Goal: Task Accomplishment & Management: Manage account settings

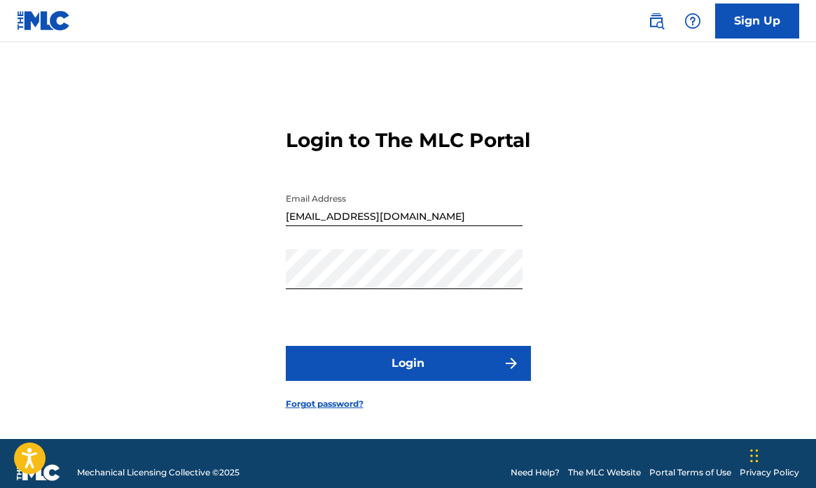
click at [413, 381] on button "Login" at bounding box center [408, 363] width 245 height 35
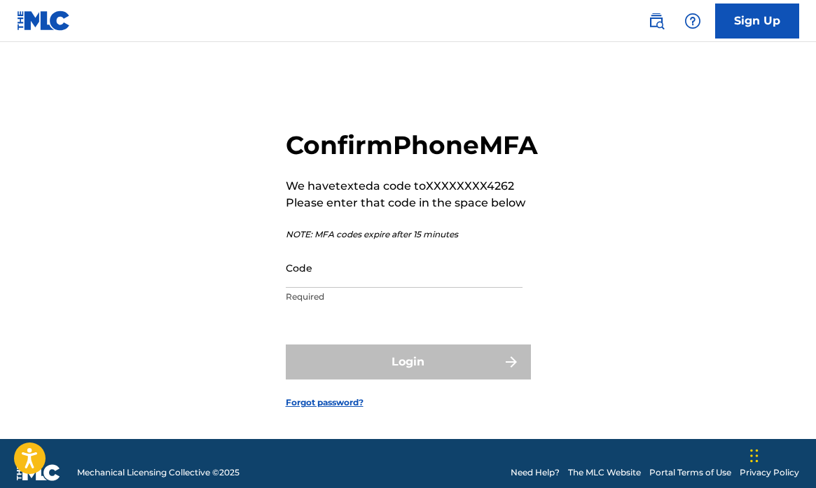
click at [342, 288] on input "Code" at bounding box center [404, 268] width 237 height 40
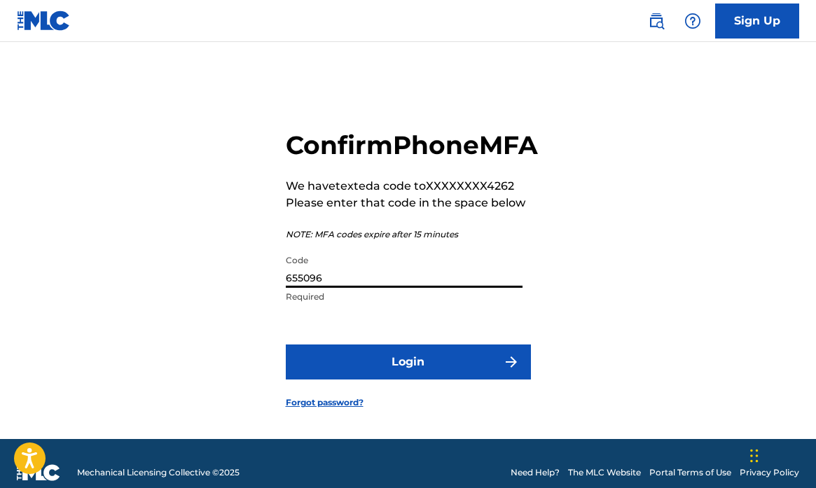
type input "655096"
click at [370, 379] on button "Login" at bounding box center [408, 361] width 245 height 35
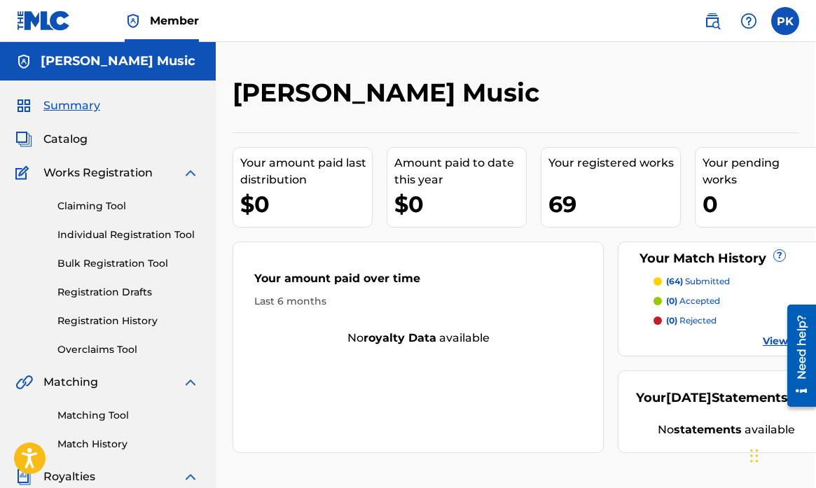
scroll to position [0, 1]
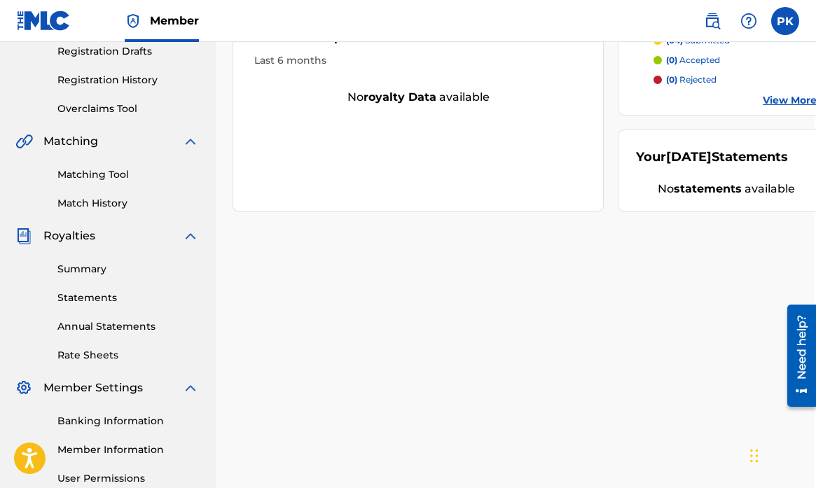
click at [80, 267] on link "Summary" at bounding box center [127, 269] width 141 height 15
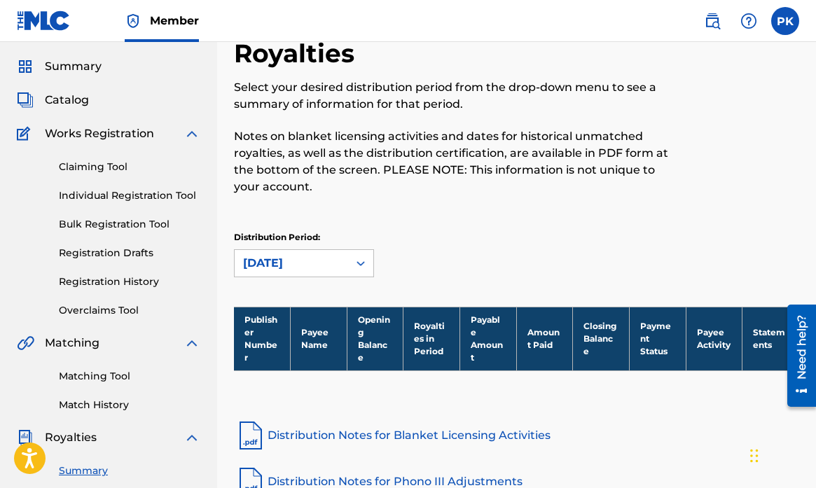
scroll to position [27, 0]
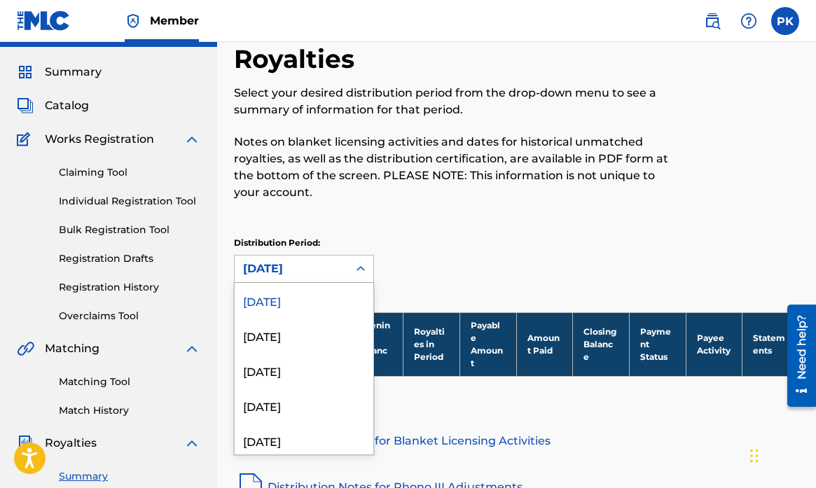
click at [356, 272] on icon at bounding box center [361, 269] width 14 height 14
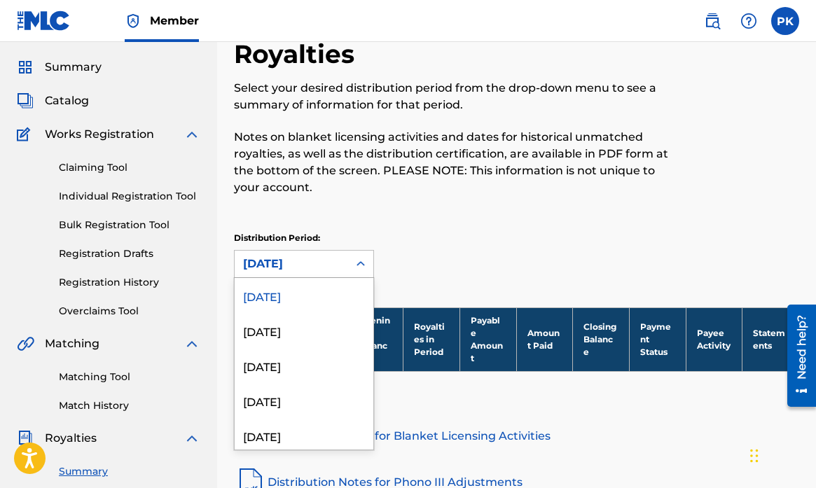
scroll to position [39, 0]
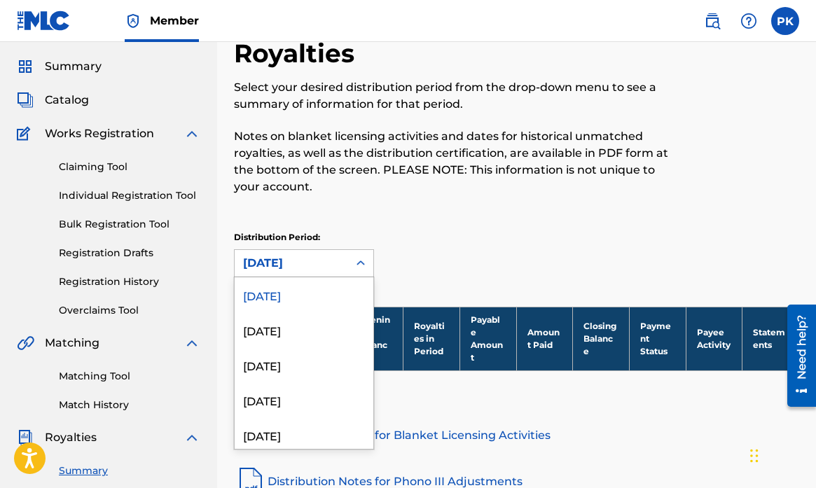
click at [328, 291] on div "[DATE]" at bounding box center [304, 294] width 139 height 35
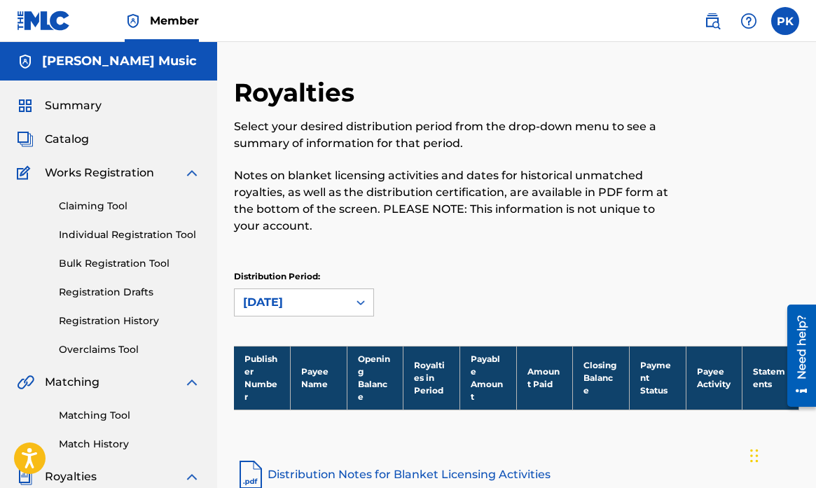
scroll to position [0, 0]
click at [368, 300] on div "option September 2025, selected. September 2025" at bounding box center [304, 302] width 140 height 28
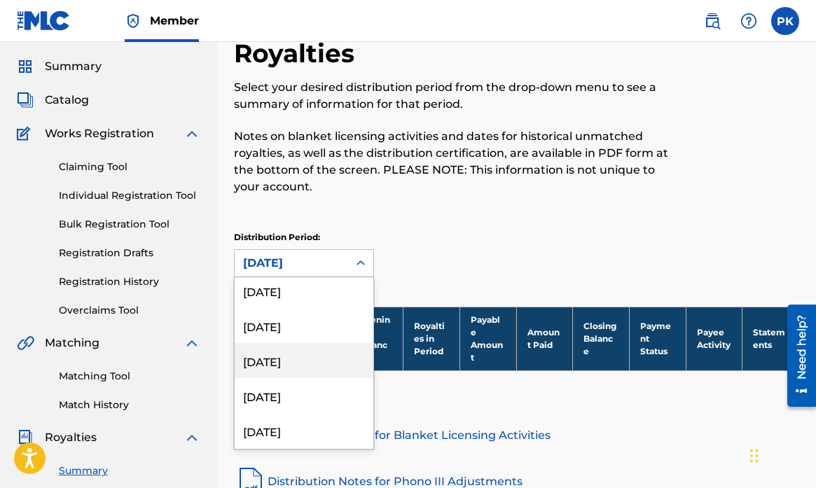
scroll to position [673, 0]
click at [313, 362] on div "December 2023" at bounding box center [304, 357] width 139 height 35
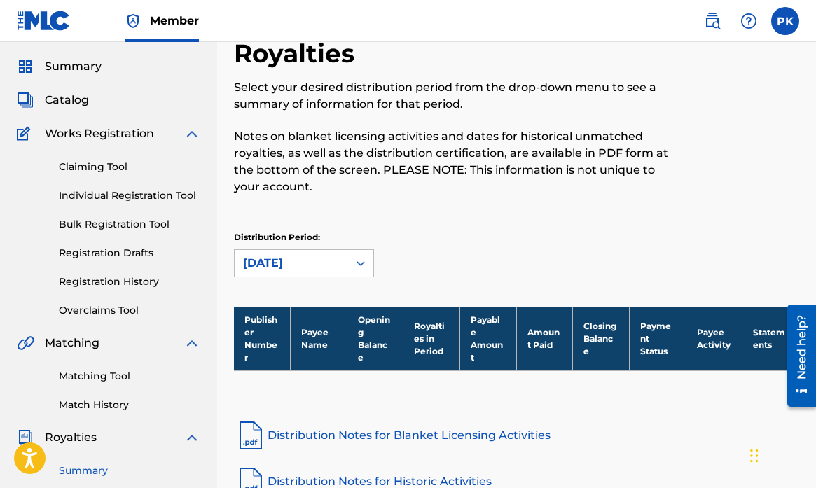
click at [355, 262] on icon at bounding box center [361, 263] width 14 height 14
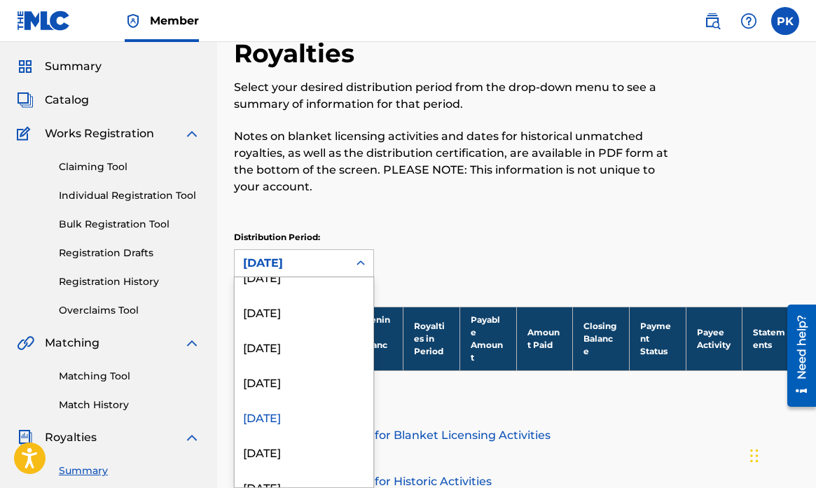
scroll to position [618, 0]
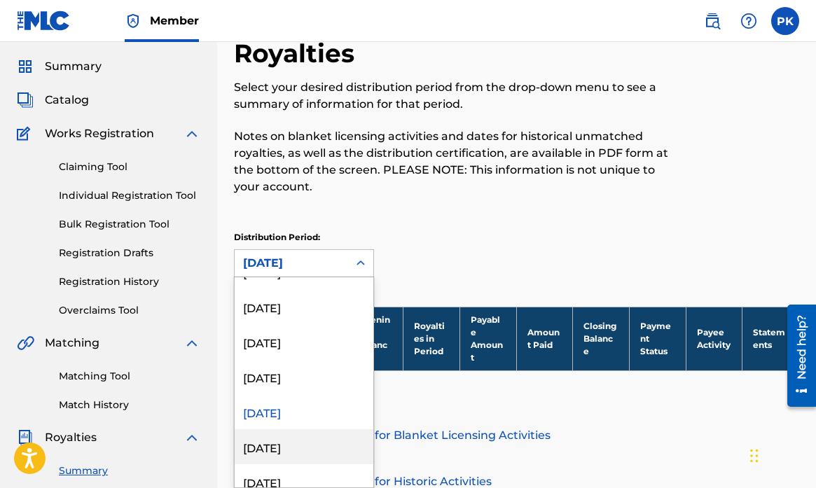
click at [281, 442] on div "November 2023" at bounding box center [304, 446] width 139 height 35
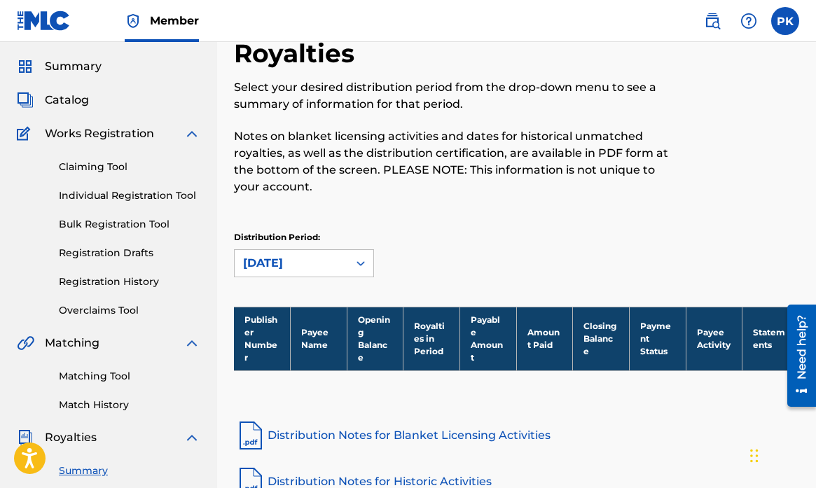
click at [361, 270] on icon at bounding box center [361, 263] width 14 height 14
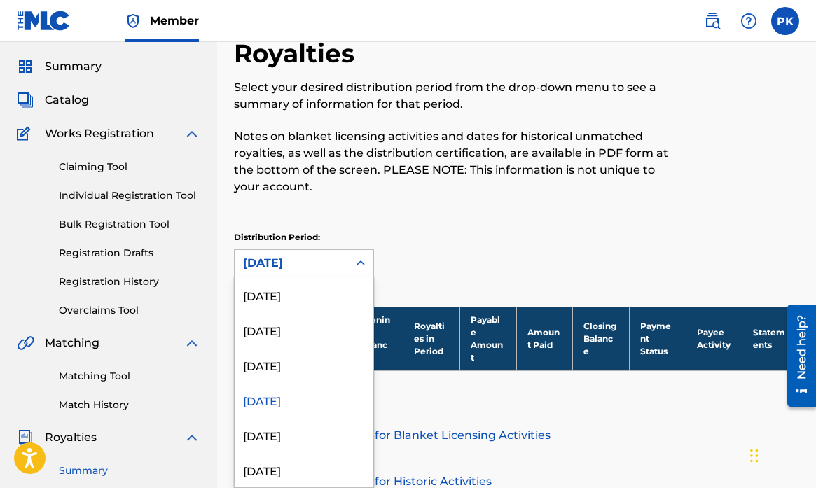
scroll to position [666, 0]
click at [291, 435] on div "October 2023" at bounding box center [304, 434] width 139 height 35
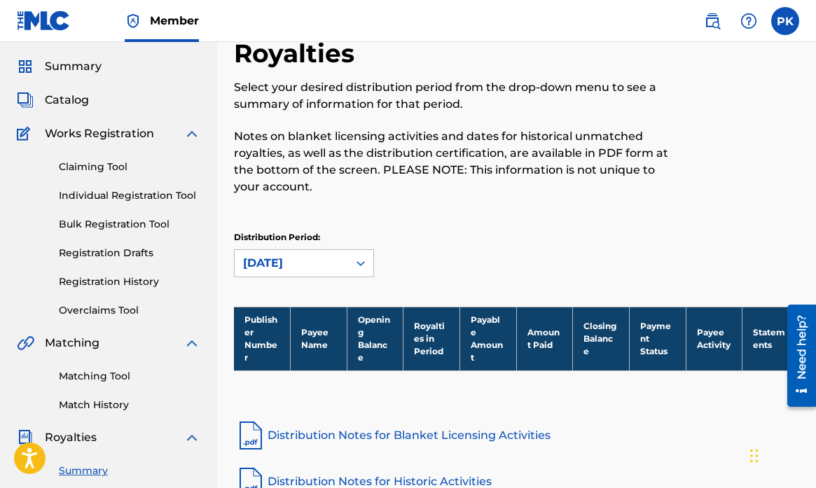
click at [360, 270] on icon at bounding box center [361, 263] width 14 height 14
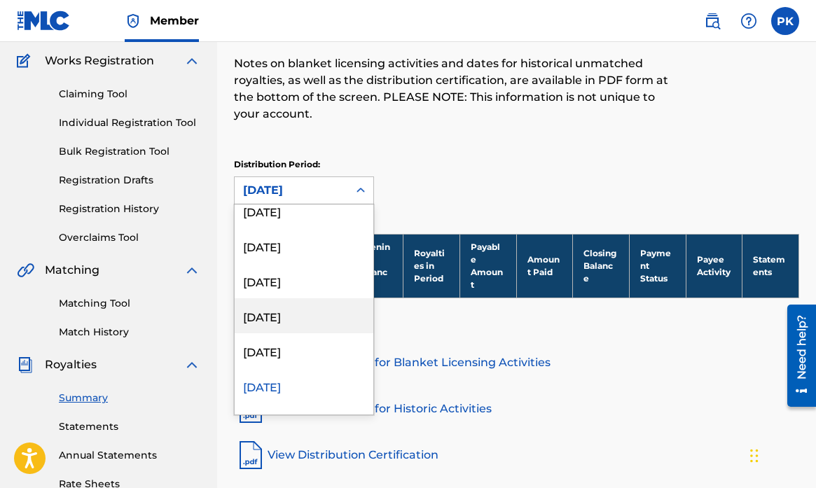
scroll to position [701, 0]
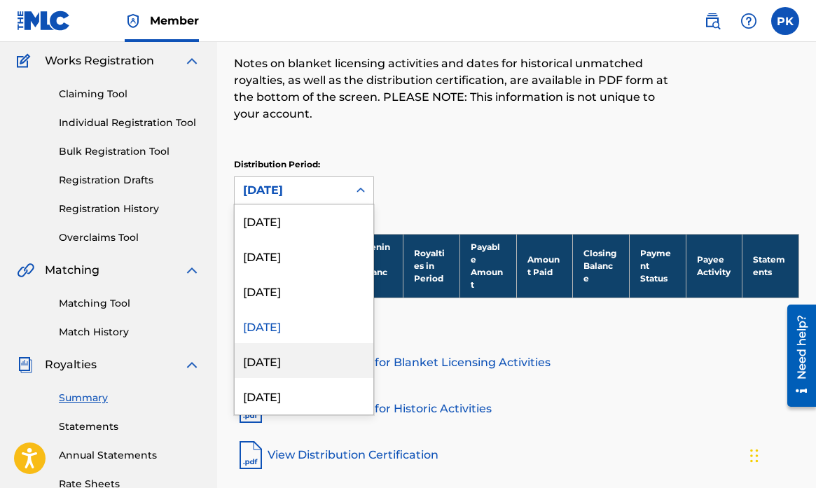
click at [304, 365] on div "September 2023" at bounding box center [304, 360] width 139 height 35
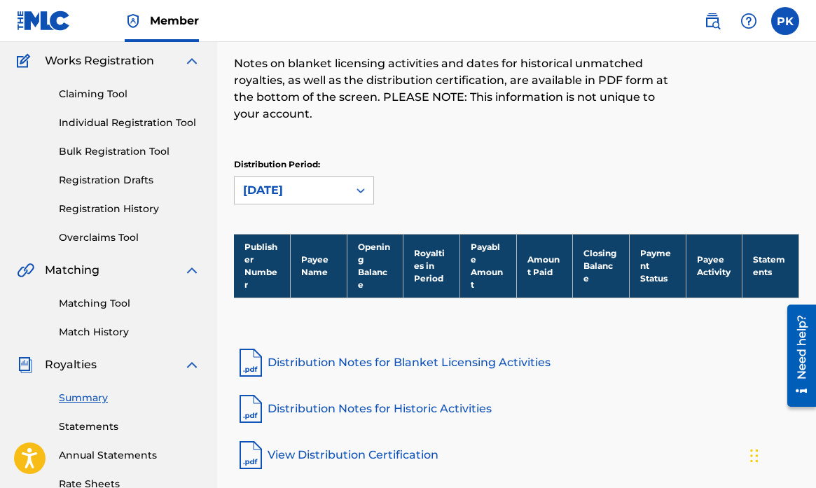
click at [360, 190] on icon at bounding box center [361, 190] width 14 height 14
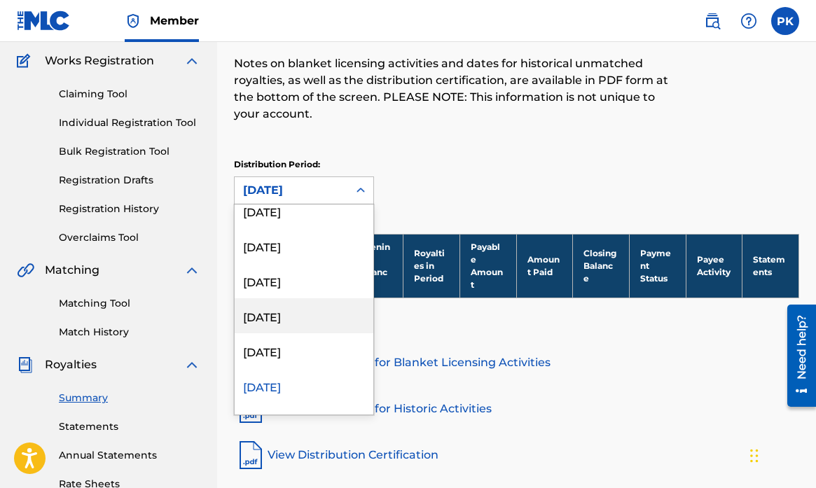
scroll to position [727, 0]
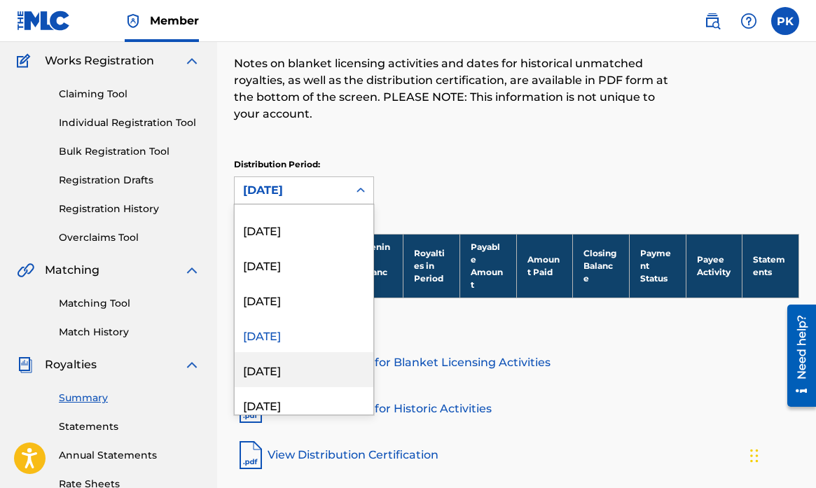
click at [278, 369] on div "August 2023" at bounding box center [304, 369] width 139 height 35
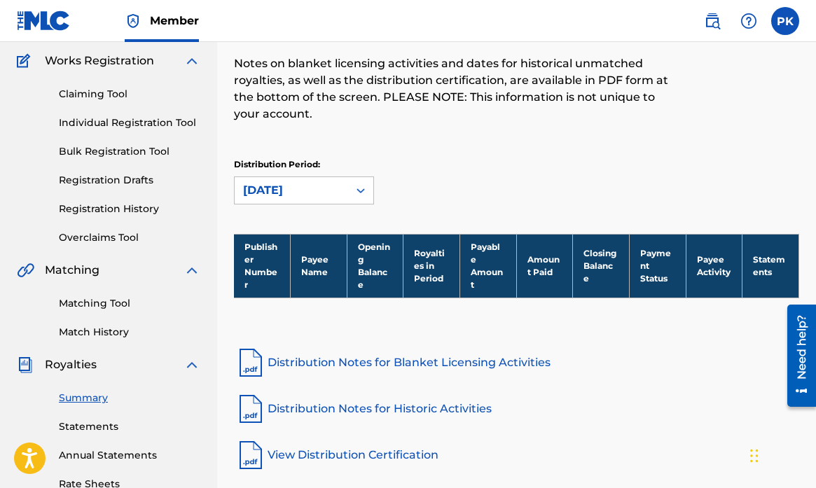
click at [363, 188] on icon at bounding box center [361, 190] width 14 height 14
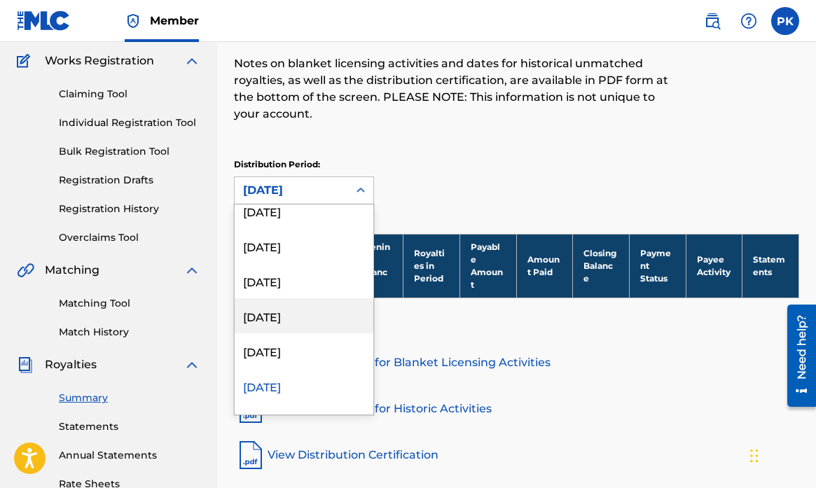
scroll to position [748, 0]
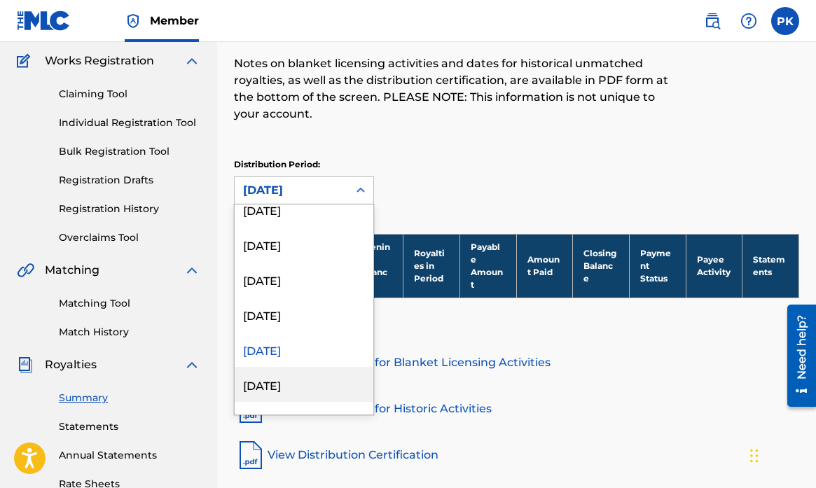
click at [271, 384] on div "July 2023" at bounding box center [304, 384] width 139 height 35
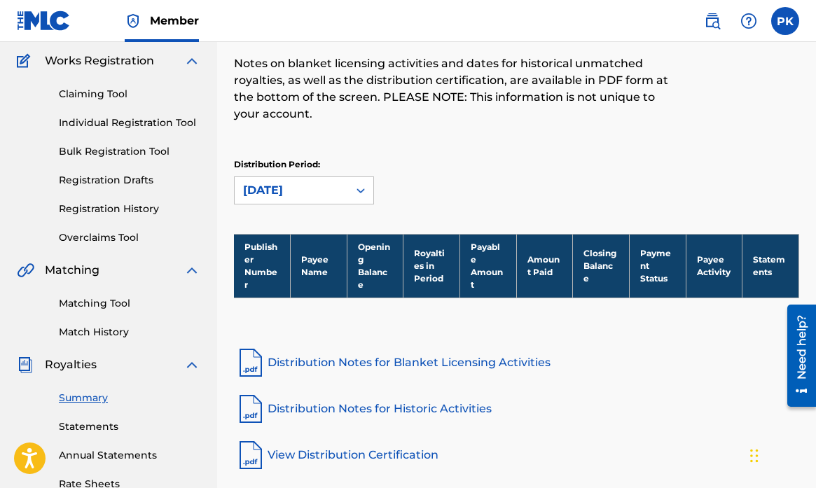
click at [362, 191] on icon at bounding box center [360, 190] width 8 height 5
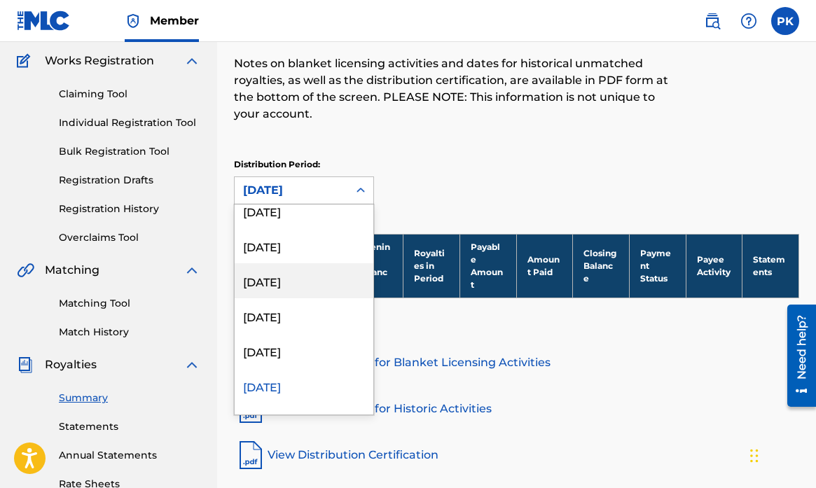
scroll to position [792, 0]
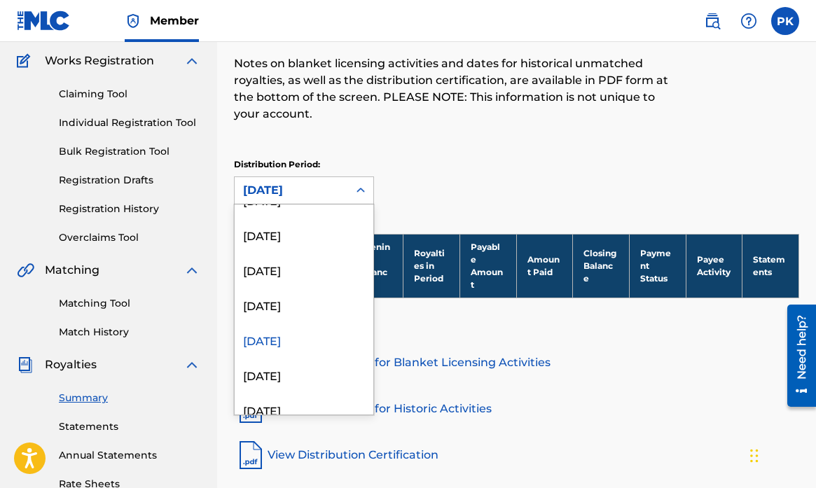
click at [285, 349] on div "July 2023" at bounding box center [304, 339] width 139 height 35
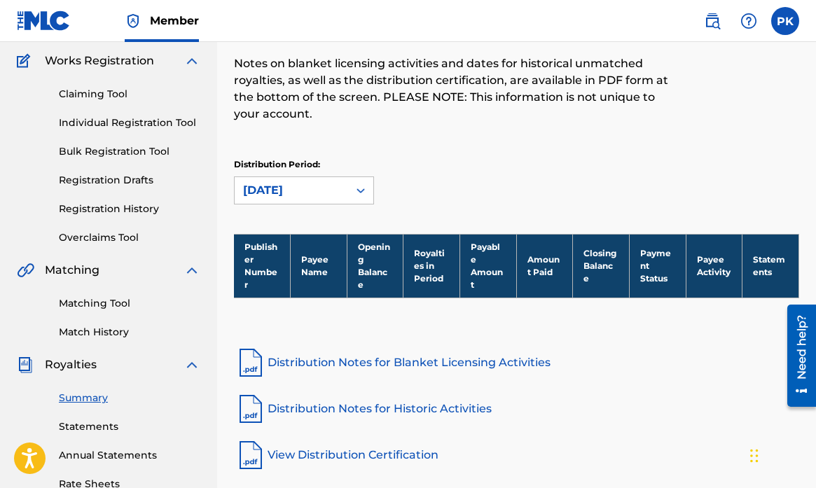
click at [363, 189] on icon at bounding box center [360, 190] width 8 height 5
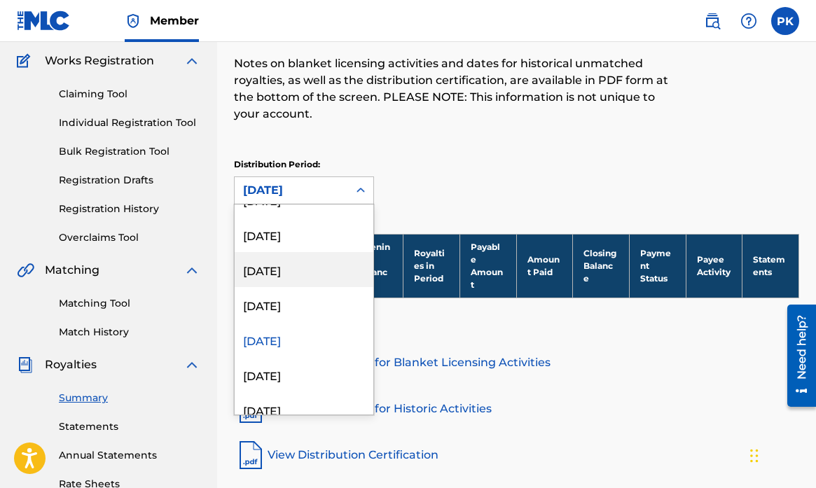
scroll to position [813, 0]
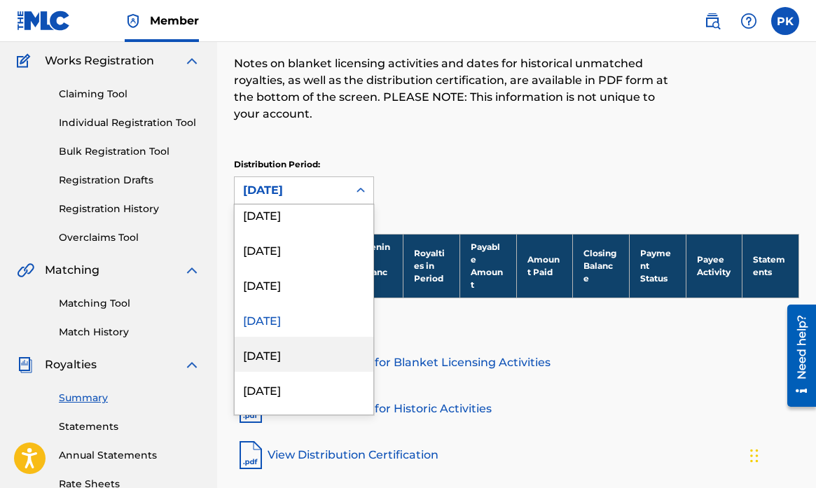
click at [281, 358] on div "June 2023" at bounding box center [304, 354] width 139 height 35
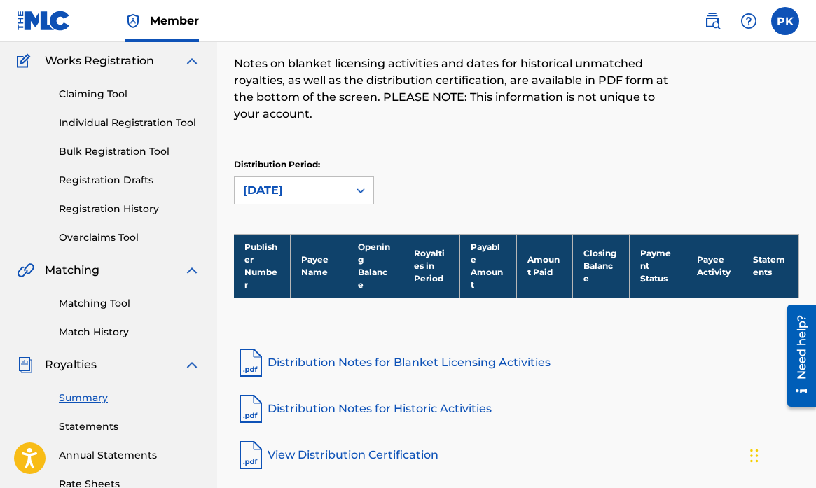
click at [365, 186] on icon at bounding box center [361, 190] width 14 height 14
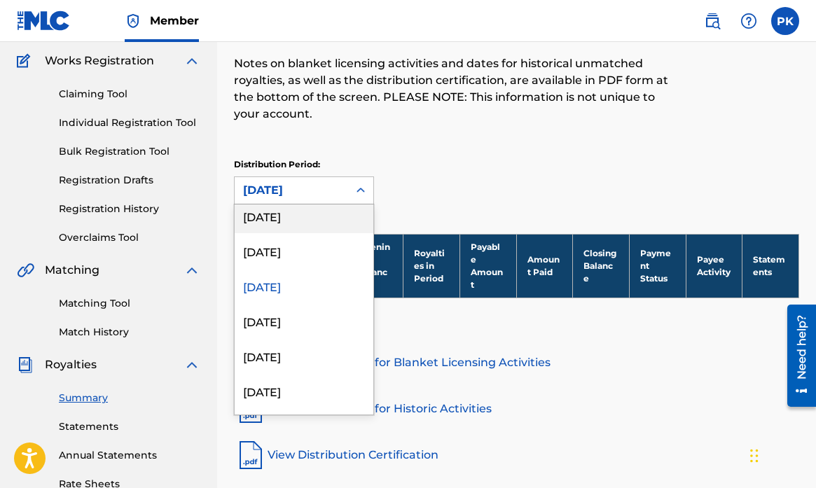
scroll to position [906, 0]
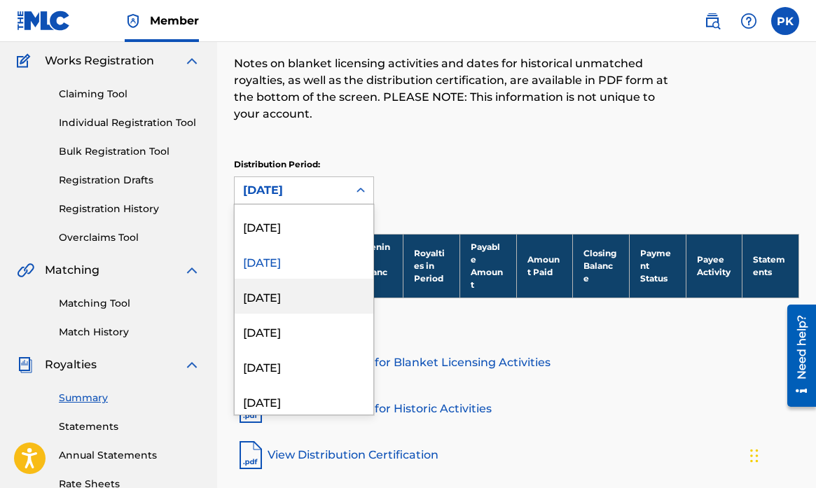
click at [265, 302] on div "May 2023" at bounding box center [304, 296] width 139 height 35
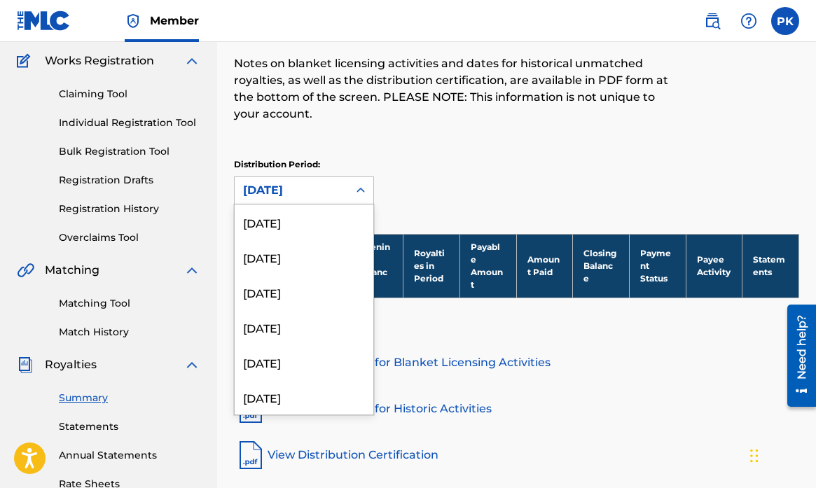
click at [363, 184] on icon at bounding box center [361, 190] width 14 height 14
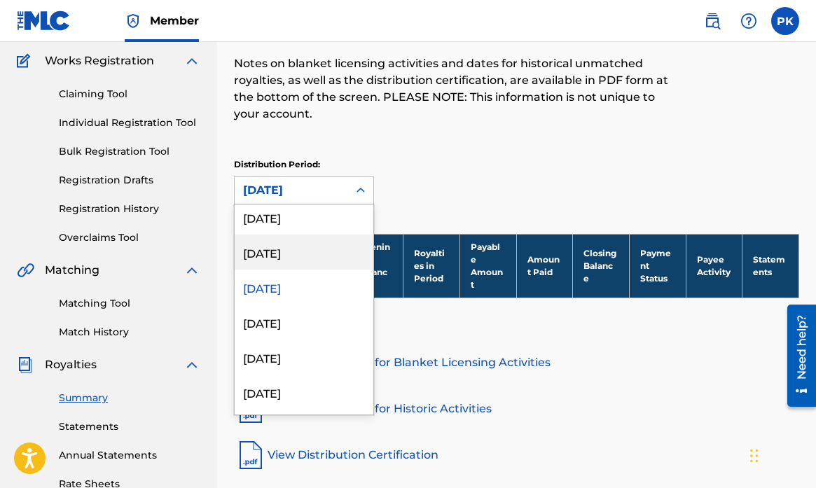
scroll to position [918, 0]
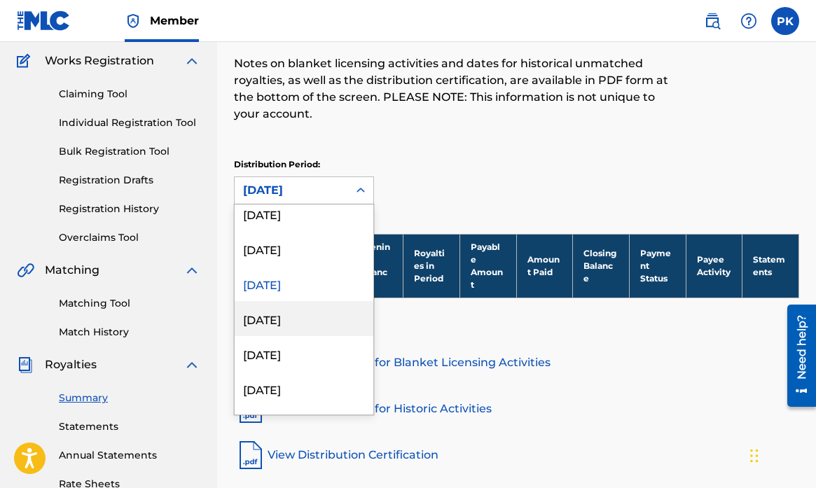
click at [270, 324] on div "April 2023" at bounding box center [304, 318] width 139 height 35
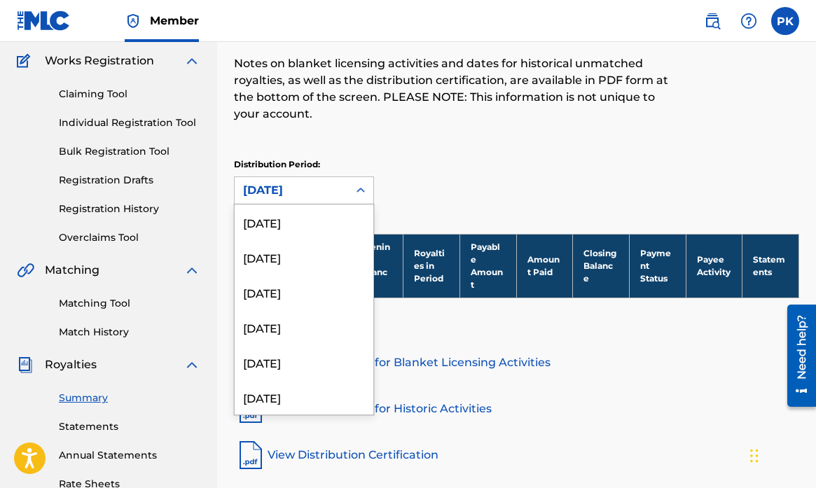
click at [364, 193] on icon at bounding box center [361, 190] width 14 height 14
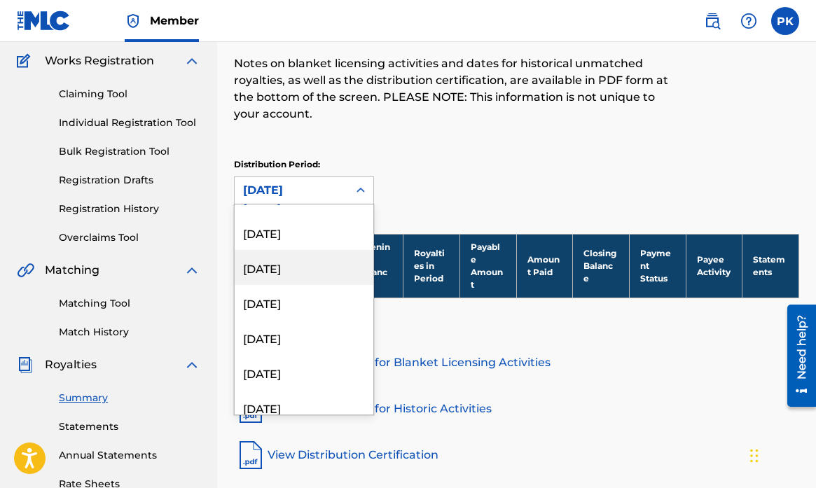
scroll to position [1007, 0]
click at [281, 266] on div "March 2023" at bounding box center [304, 265] width 139 height 35
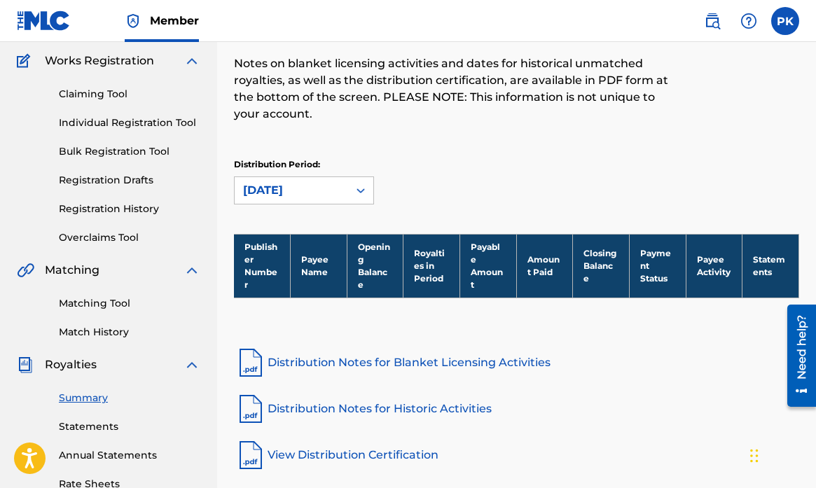
click at [361, 190] on icon at bounding box center [360, 190] width 8 height 5
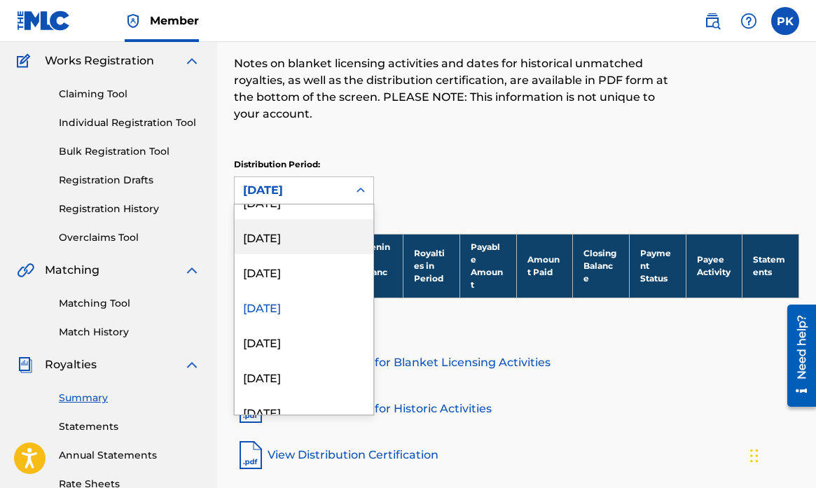
scroll to position [966, 0]
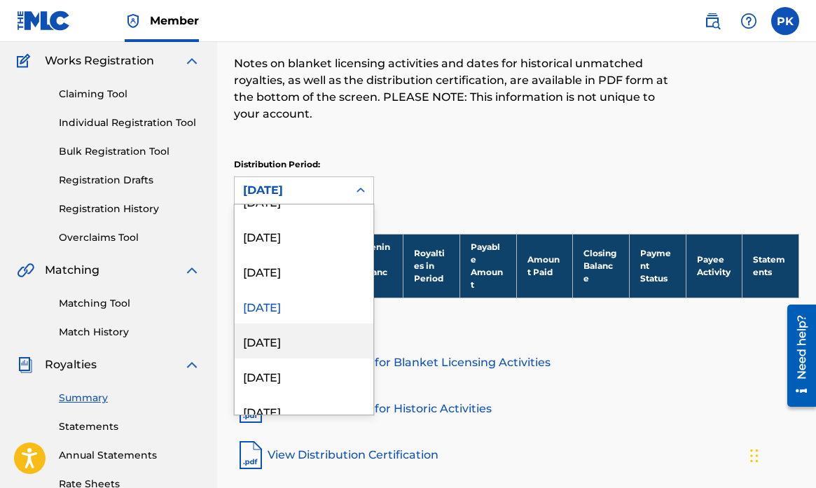
click at [274, 338] on div "February 2023" at bounding box center [304, 340] width 139 height 35
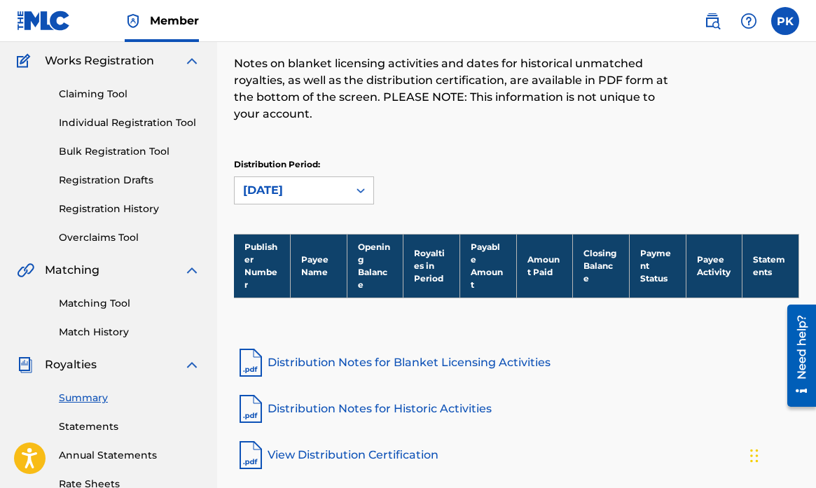
click at [364, 186] on icon at bounding box center [361, 190] width 14 height 14
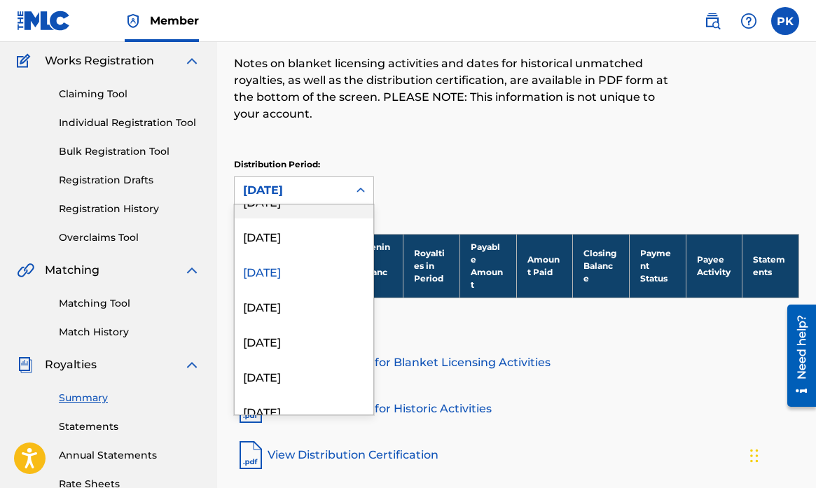
scroll to position [1039, 0]
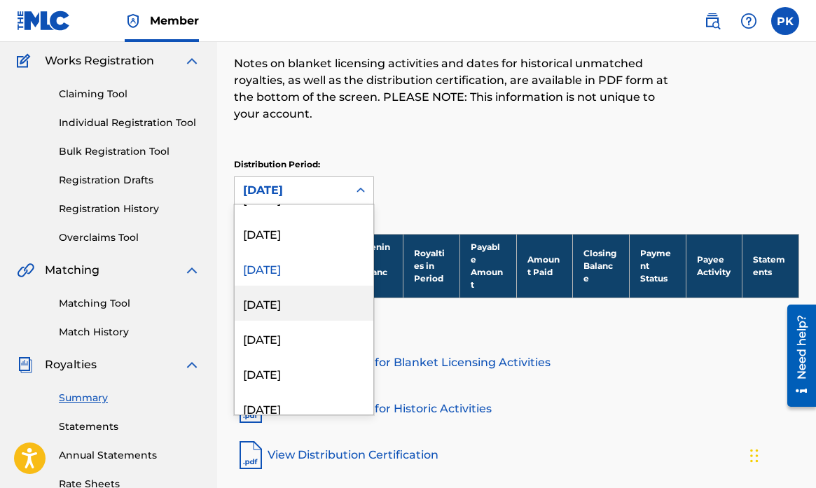
click at [281, 307] on div "January 2023" at bounding box center [304, 303] width 139 height 35
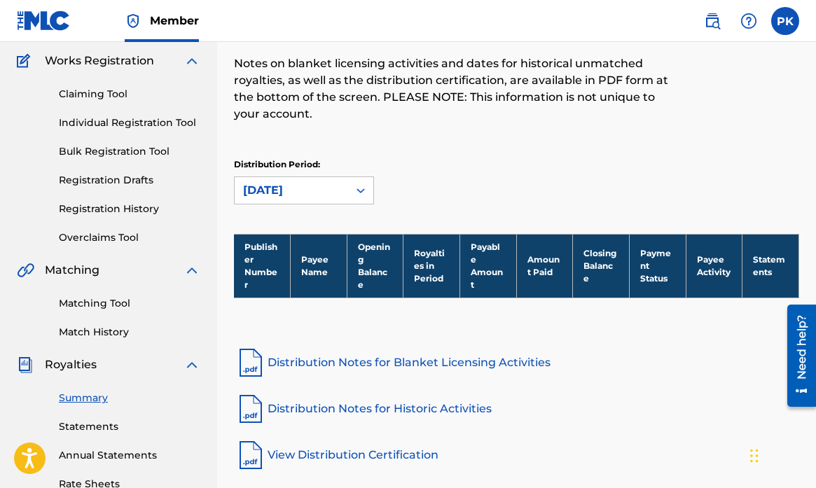
click at [359, 186] on icon at bounding box center [361, 190] width 14 height 14
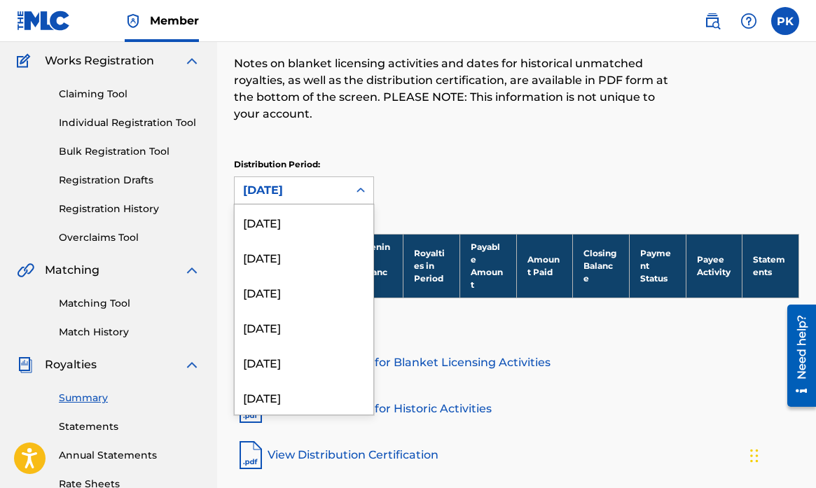
scroll to position [956, 0]
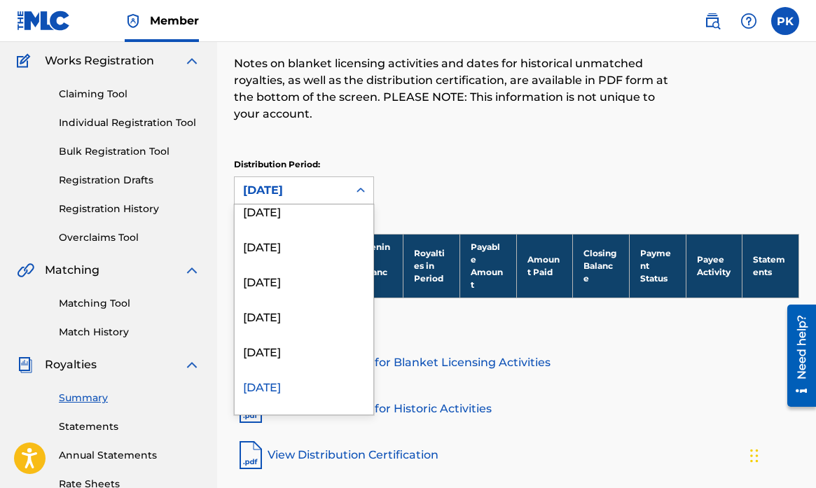
click at [276, 386] on div "January 2023" at bounding box center [304, 385] width 139 height 35
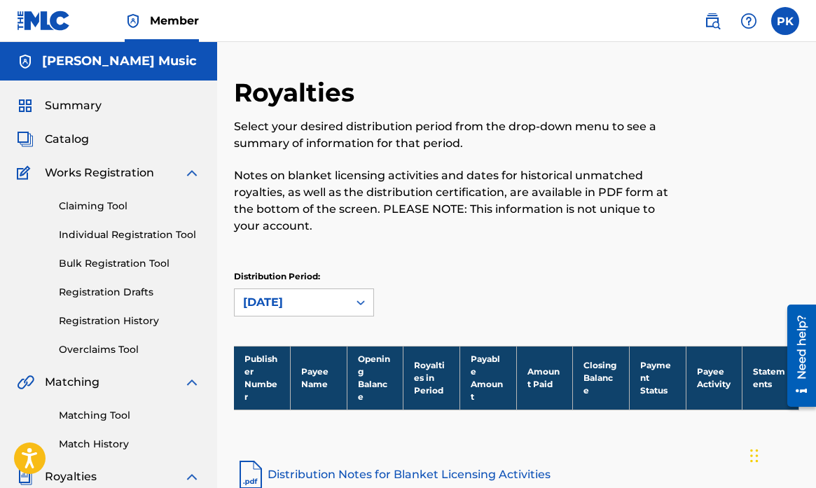
scroll to position [0, 0]
click at [69, 139] on span "Catalog" at bounding box center [67, 139] width 44 height 17
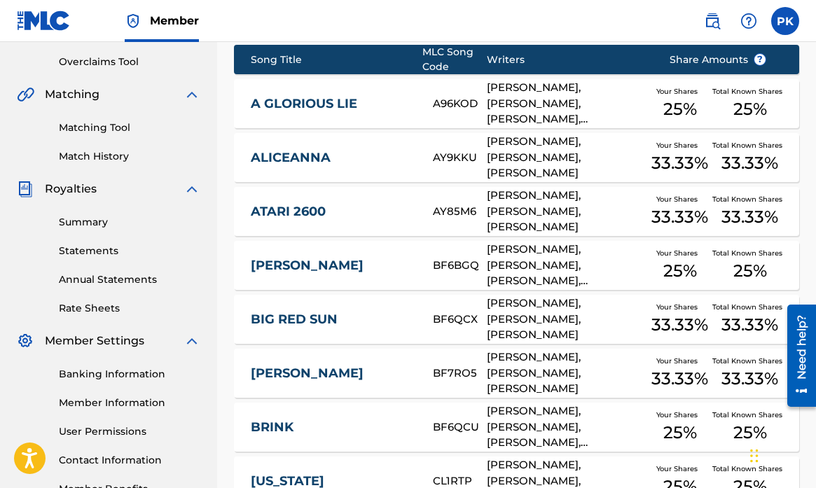
scroll to position [291, 0]
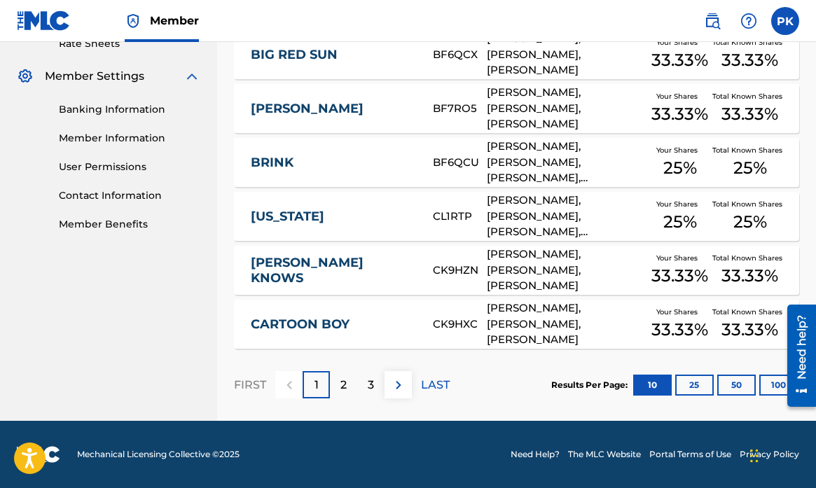
click at [342, 386] on p "2" at bounding box center [343, 385] width 6 height 17
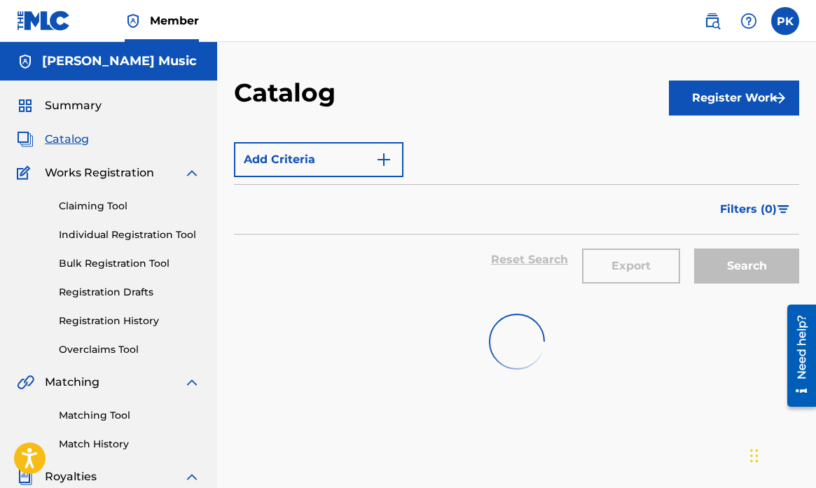
scroll to position [0, 0]
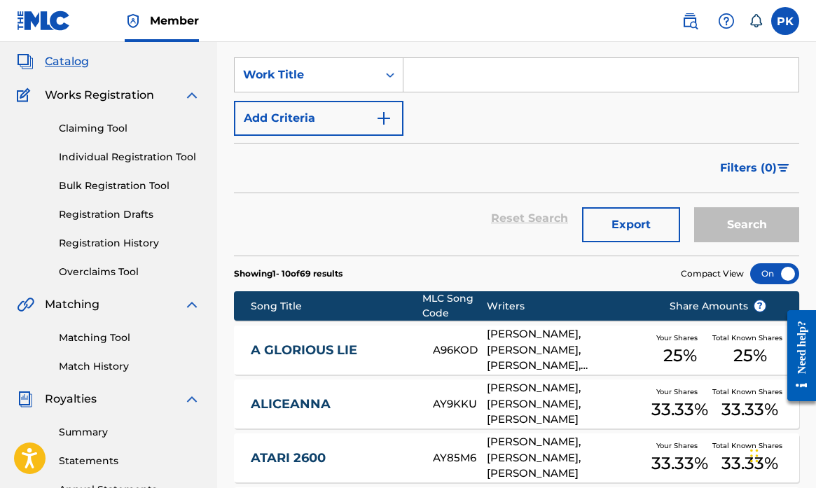
scroll to position [78, 0]
click at [110, 272] on link "Overclaims Tool" at bounding box center [129, 272] width 141 height 15
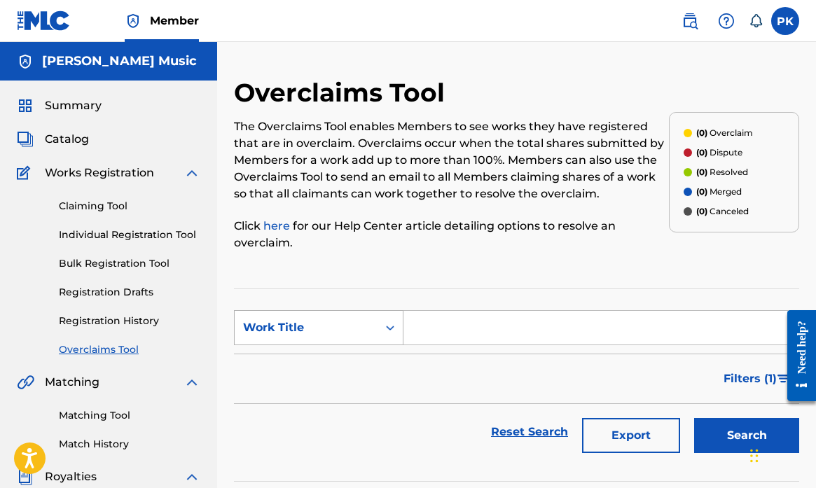
click at [389, 325] on icon "Search Form" at bounding box center [390, 328] width 14 height 14
click at [368, 256] on div "Overclaims Tool The Overclaims Tool enables Members to see works they have regi…" at bounding box center [451, 172] width 435 height 190
click at [93, 320] on link "Registration History" at bounding box center [129, 321] width 141 height 15
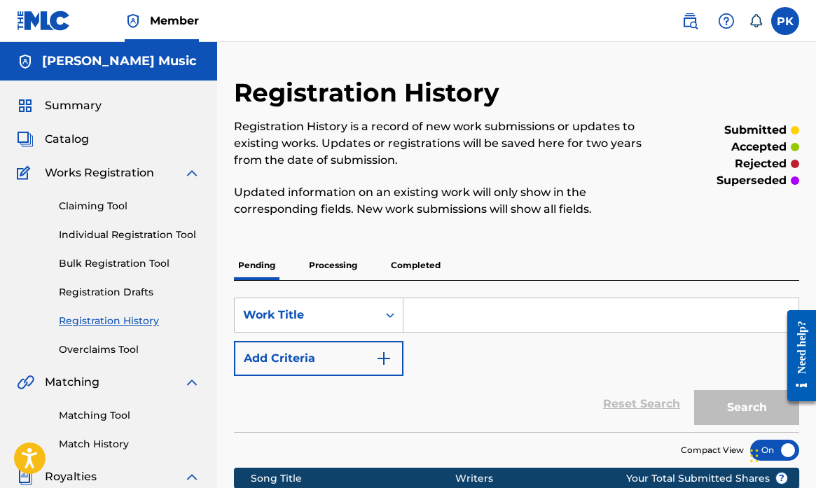
click at [412, 263] on p "Completed" at bounding box center [415, 265] width 58 height 29
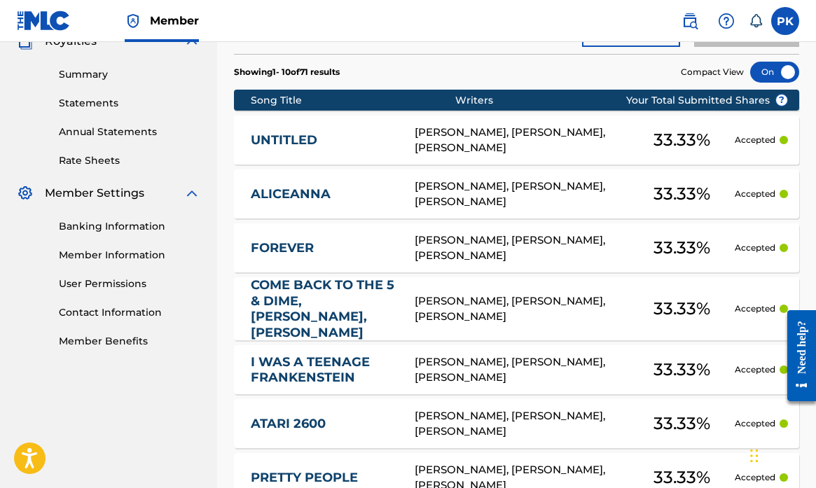
scroll to position [435, 0]
click at [763, 73] on div at bounding box center [774, 72] width 49 height 21
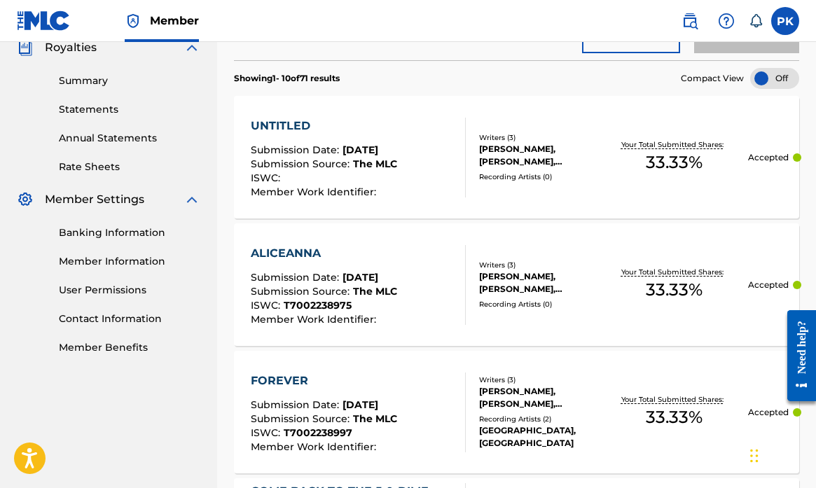
scroll to position [430, 0]
click at [397, 182] on div "ISWC :" at bounding box center [324, 179] width 146 height 14
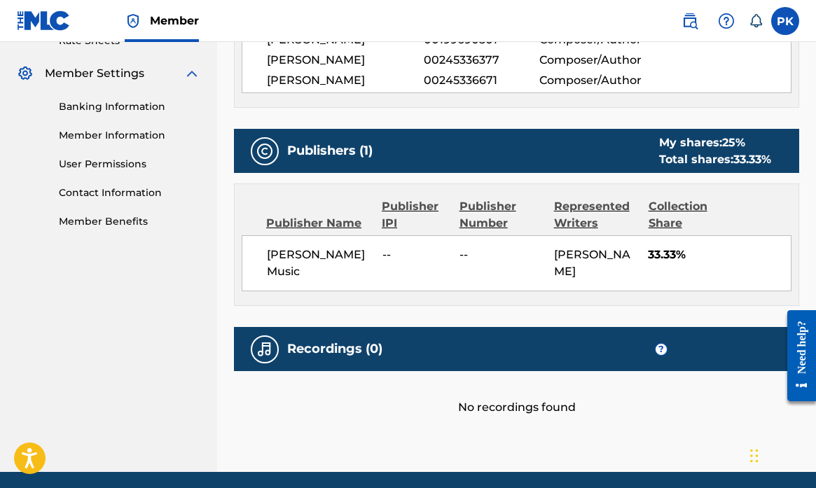
scroll to position [557, 0]
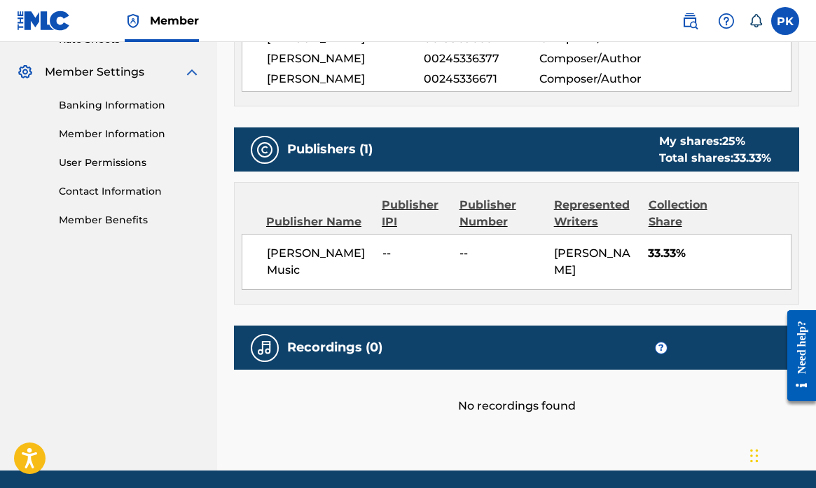
click at [685, 150] on div "My shares: 25 %" at bounding box center [715, 141] width 112 height 17
click at [685, 167] on div "Total shares: 33.33 %" at bounding box center [715, 158] width 112 height 17
click at [676, 150] on div "My shares: 25 %" at bounding box center [715, 141] width 112 height 17
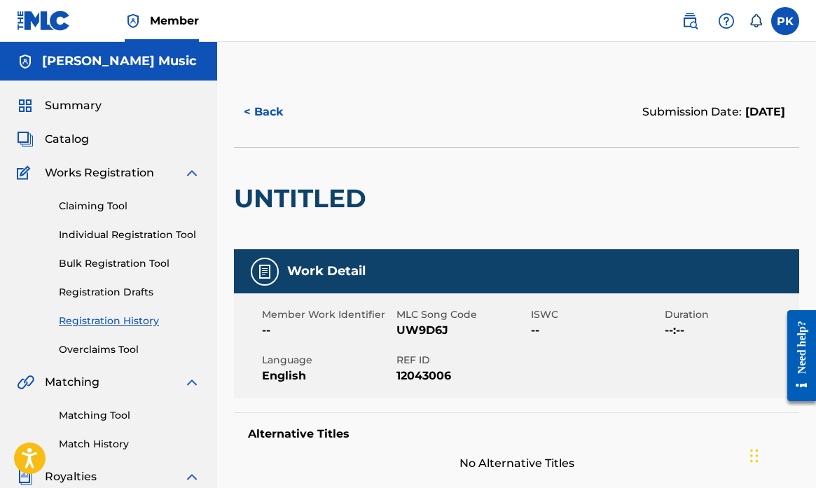
scroll to position [0, 0]
click at [252, 114] on button "< Back" at bounding box center [276, 112] width 84 height 35
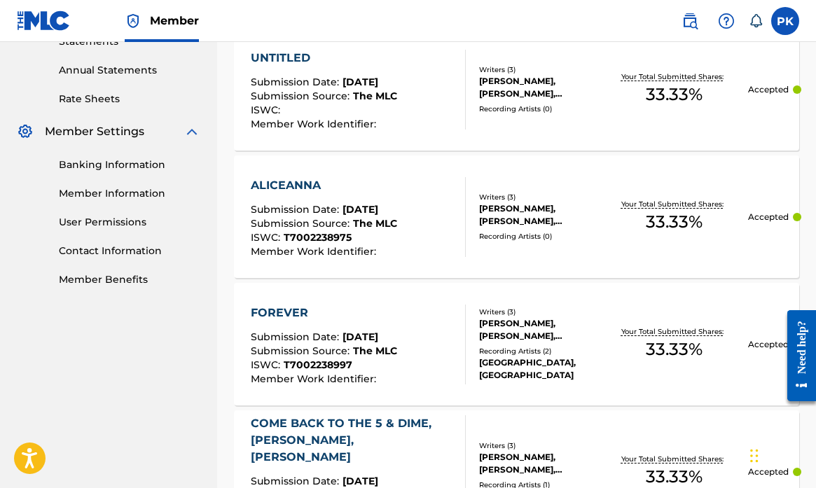
scroll to position [508, 0]
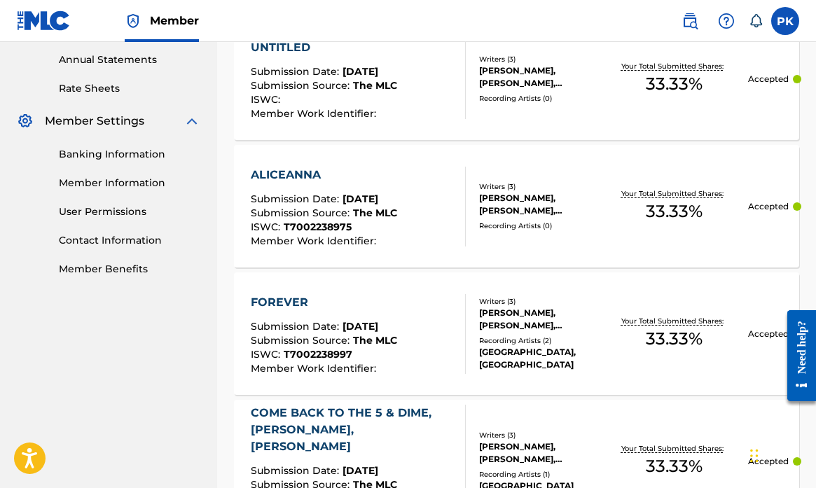
click at [394, 209] on span "The MLC" at bounding box center [375, 213] width 44 height 13
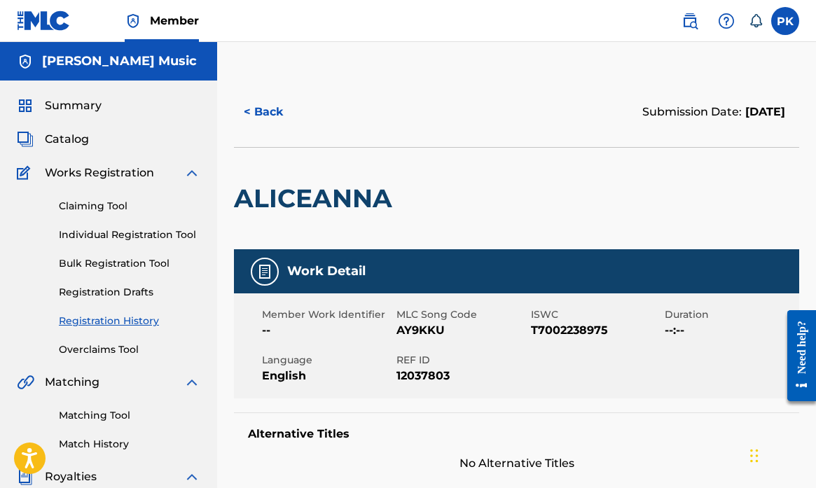
click at [260, 113] on button "< Back" at bounding box center [276, 112] width 84 height 35
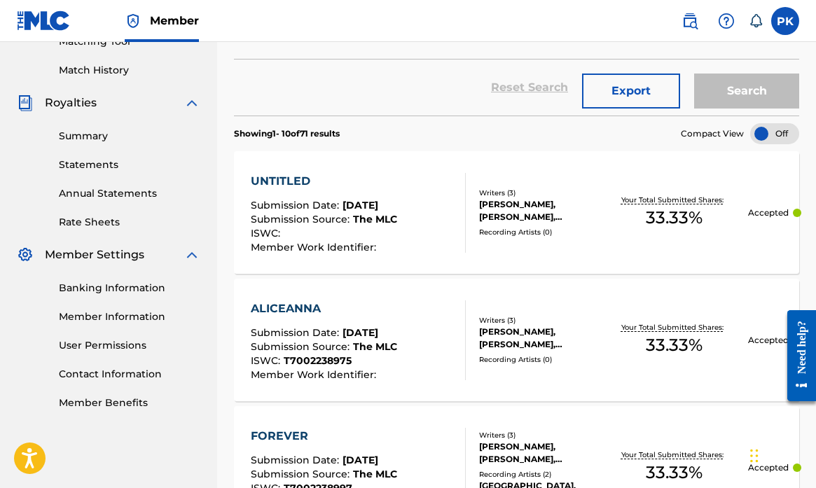
scroll to position [425, 0]
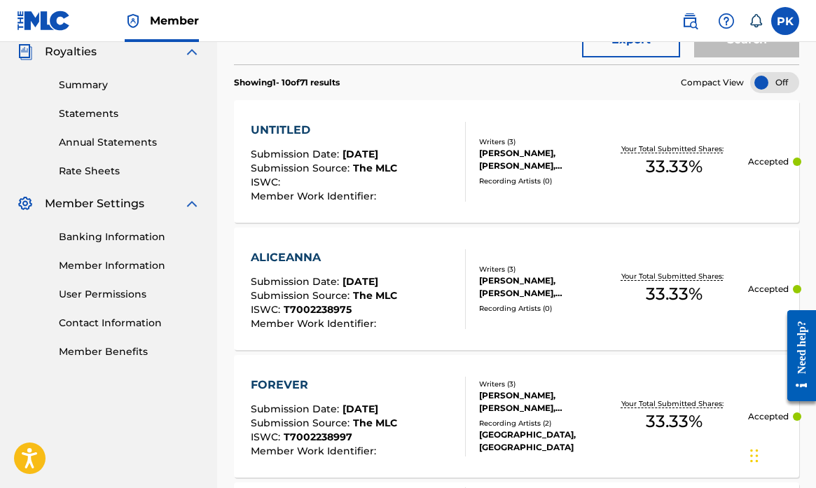
click at [288, 130] on div "UNTITLED" at bounding box center [324, 130] width 146 height 17
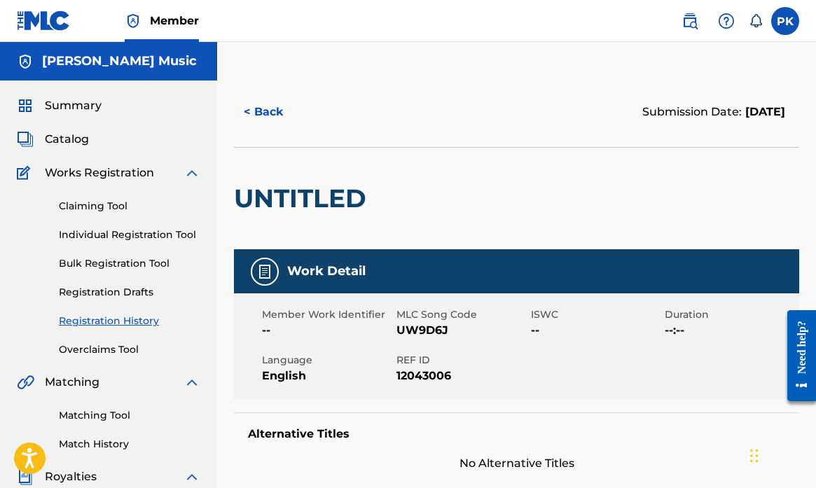
click at [255, 113] on button "< Back" at bounding box center [276, 112] width 84 height 35
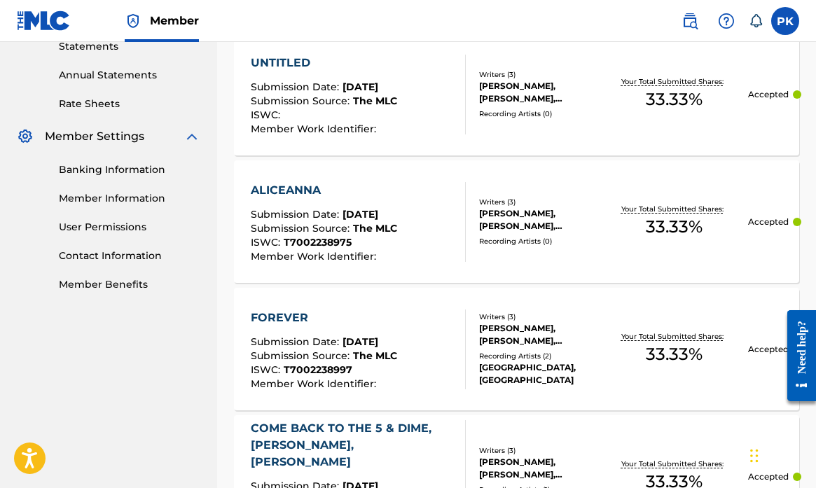
scroll to position [509, 0]
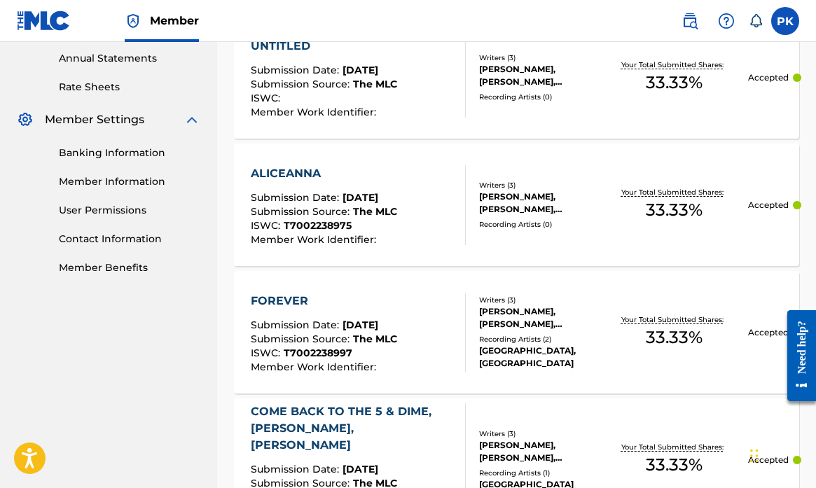
click at [299, 170] on div "ALICEANNA" at bounding box center [324, 173] width 146 height 17
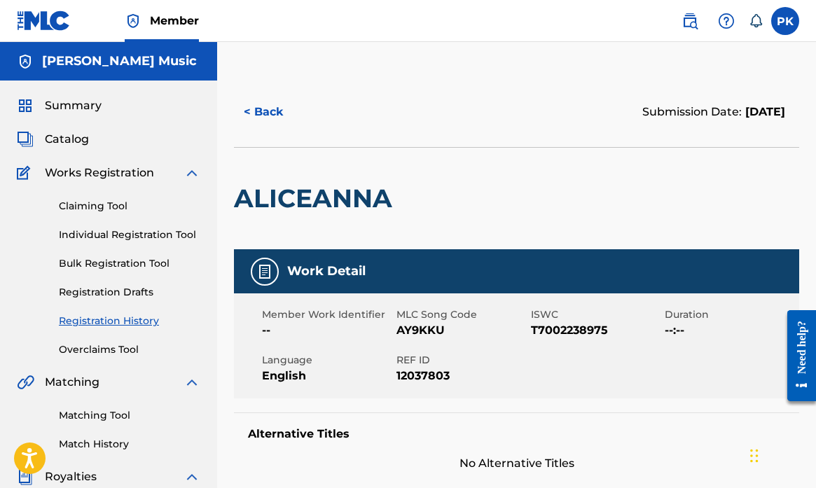
click at [259, 113] on button "< Back" at bounding box center [276, 112] width 84 height 35
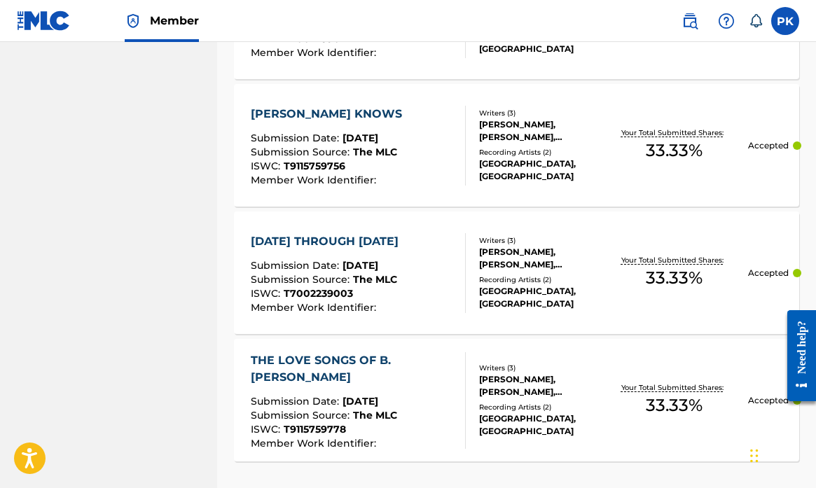
scroll to position [1338, 0]
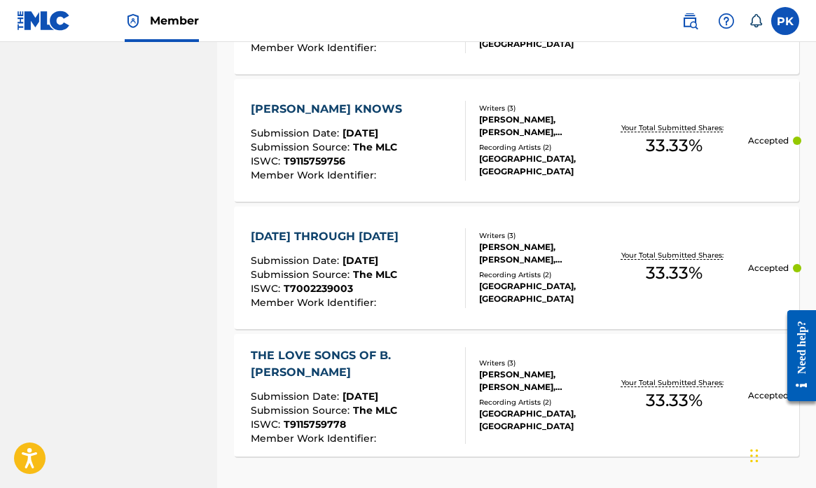
click at [298, 347] on div "THE LOVE SONGS OF B. [PERSON_NAME]" at bounding box center [352, 364] width 203 height 34
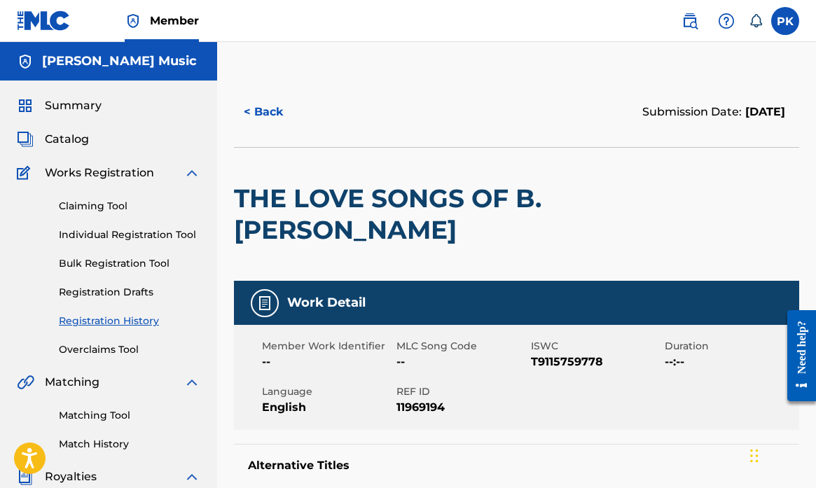
click at [261, 113] on button "< Back" at bounding box center [276, 112] width 84 height 35
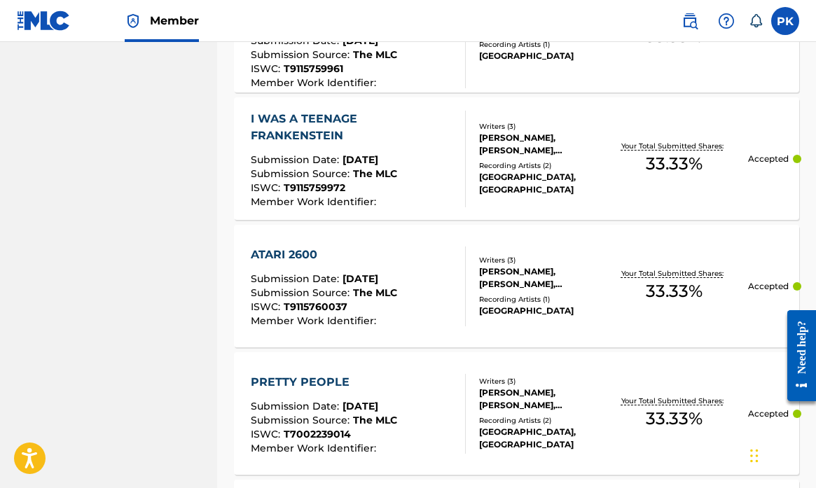
scroll to position [923, 0]
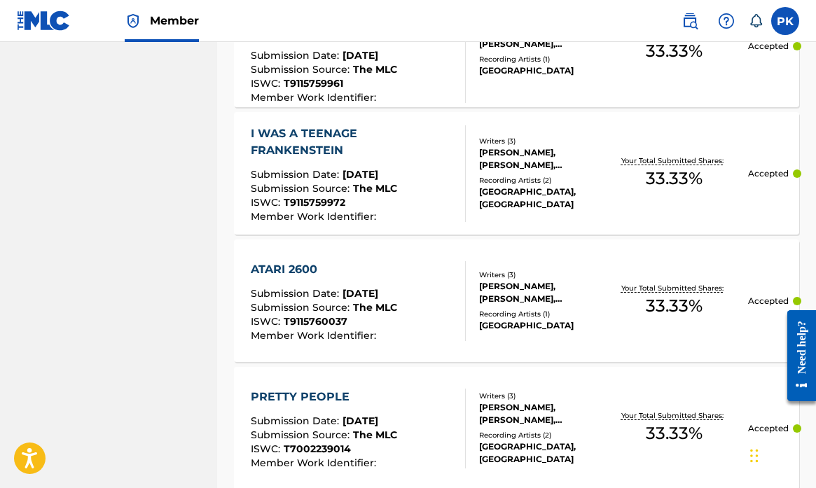
click at [301, 144] on div "I WAS A TEENAGE FRANKENSTEIN" at bounding box center [352, 142] width 203 height 34
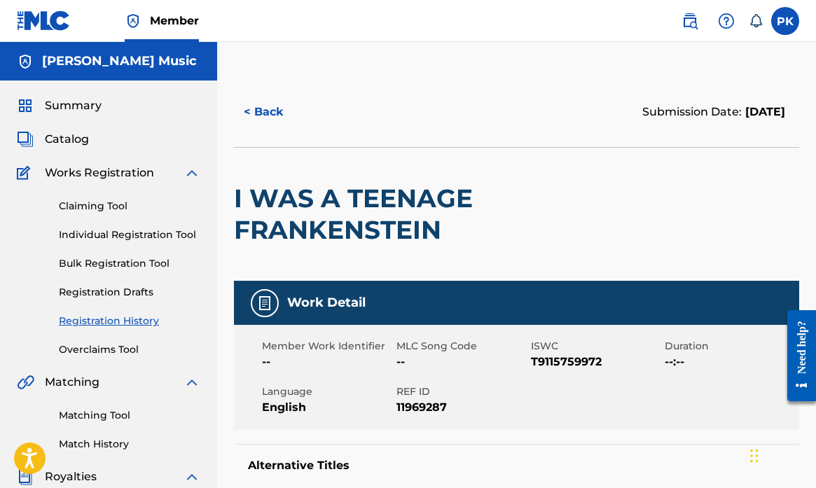
click at [725, 180] on div "I WAS A TEENAGE FRANKENSTEIN" at bounding box center [516, 214] width 565 height 134
click at [255, 105] on button "< Back" at bounding box center [276, 112] width 84 height 35
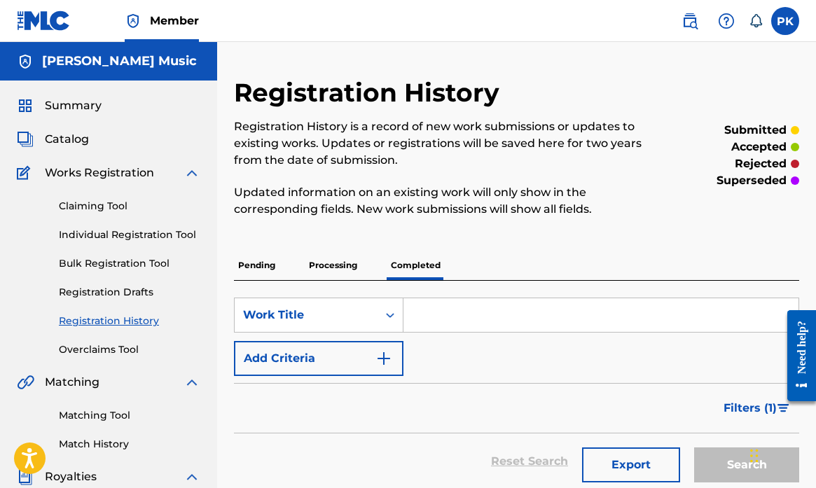
click at [85, 141] on span "Catalog" at bounding box center [67, 139] width 44 height 17
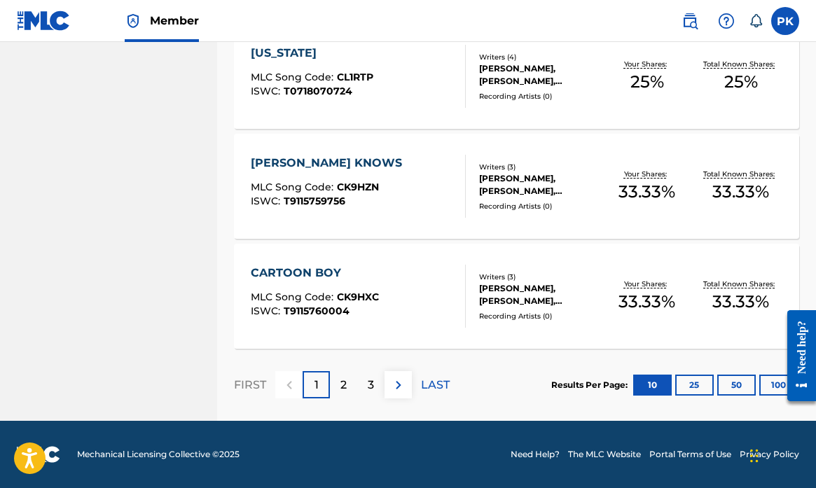
click at [344, 384] on p "2" at bounding box center [343, 385] width 6 height 17
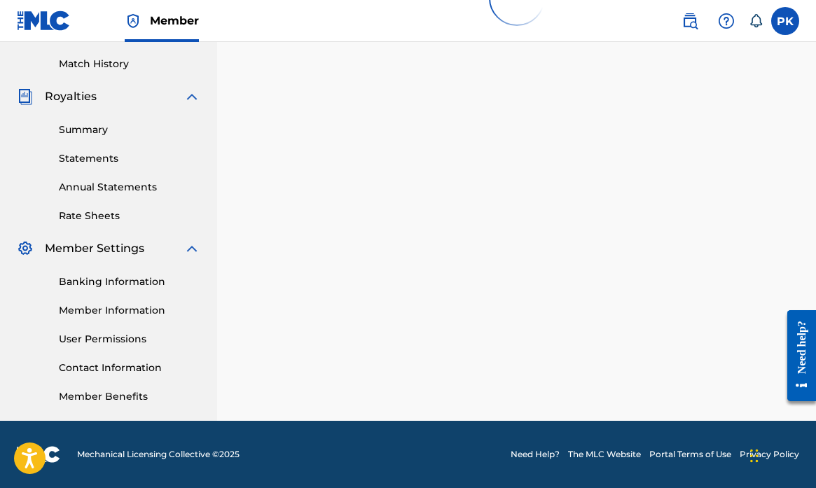
scroll to position [380, 0]
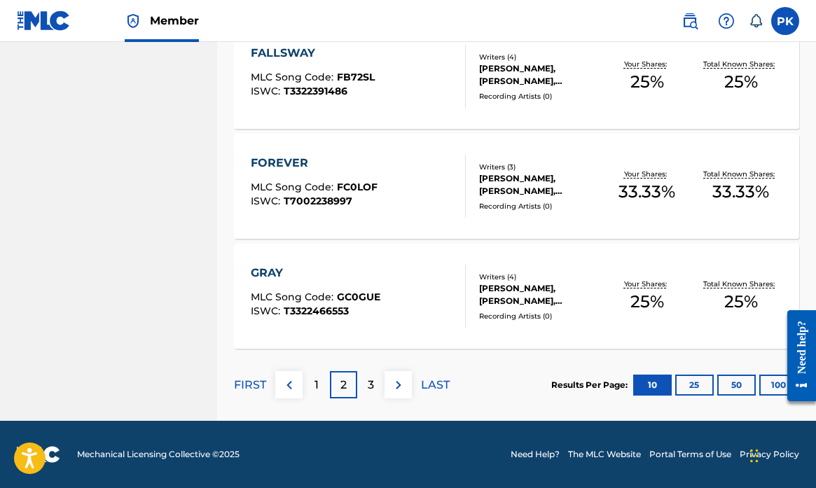
click at [370, 388] on p "3" at bounding box center [371, 385] width 6 height 17
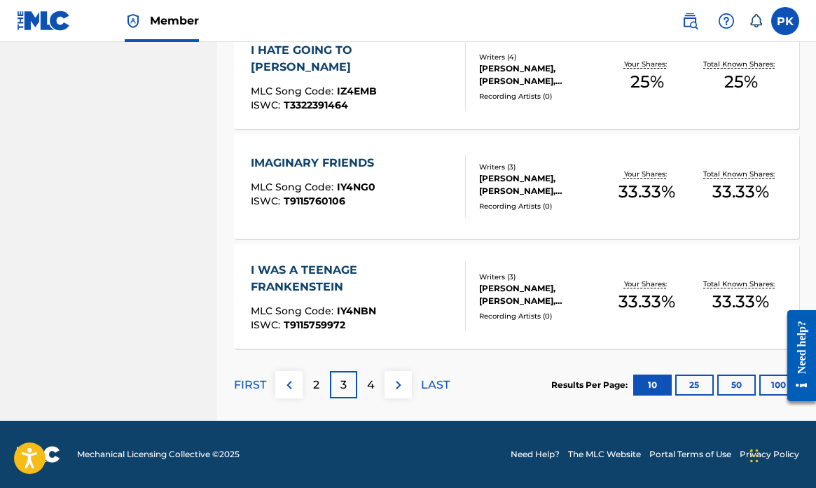
scroll to position [1115, 0]
click at [466, 293] on div "Writers ( 3 ) [PERSON_NAME], [PERSON_NAME], [PERSON_NAME] Recording Artists ( 0…" at bounding box center [533, 297] width 134 height 50
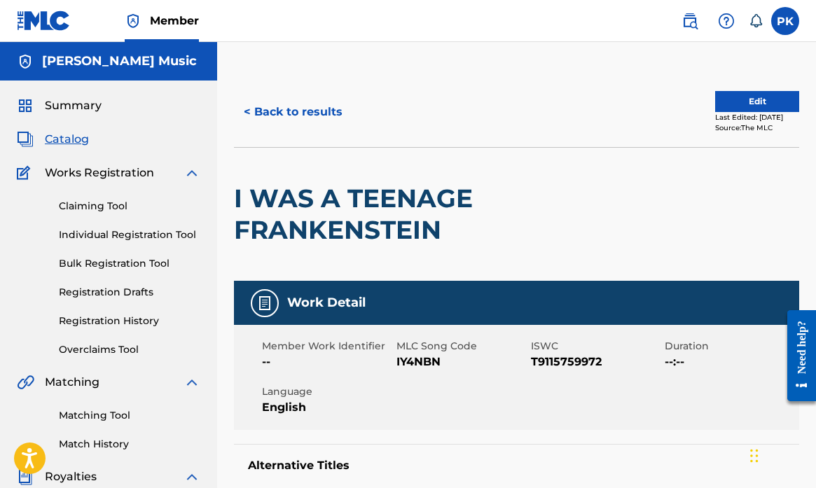
click at [747, 98] on button "Edit" at bounding box center [757, 101] width 84 height 21
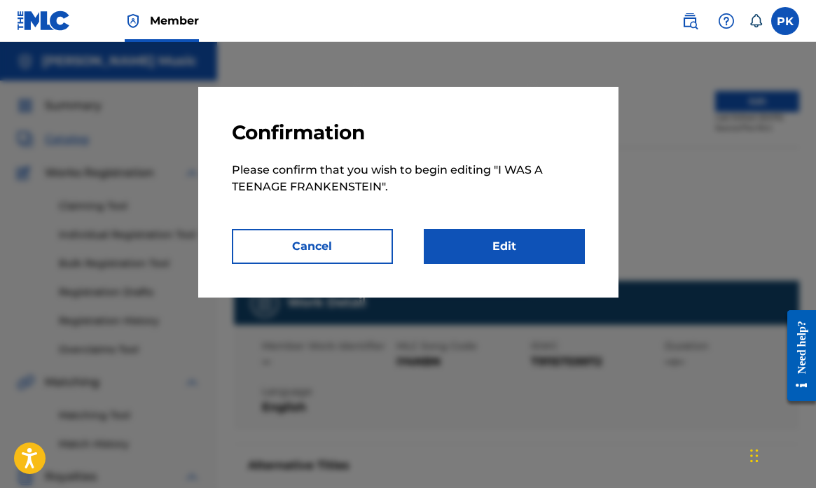
click at [523, 243] on link "Edit" at bounding box center [504, 246] width 161 height 35
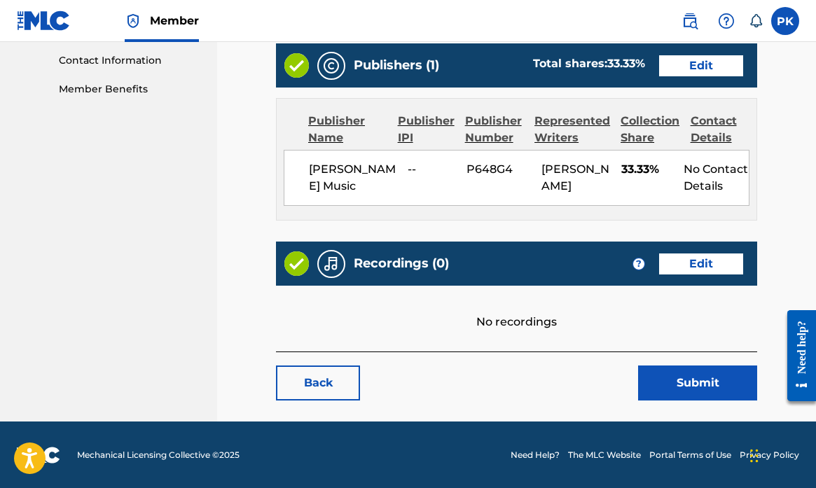
scroll to position [687, 0]
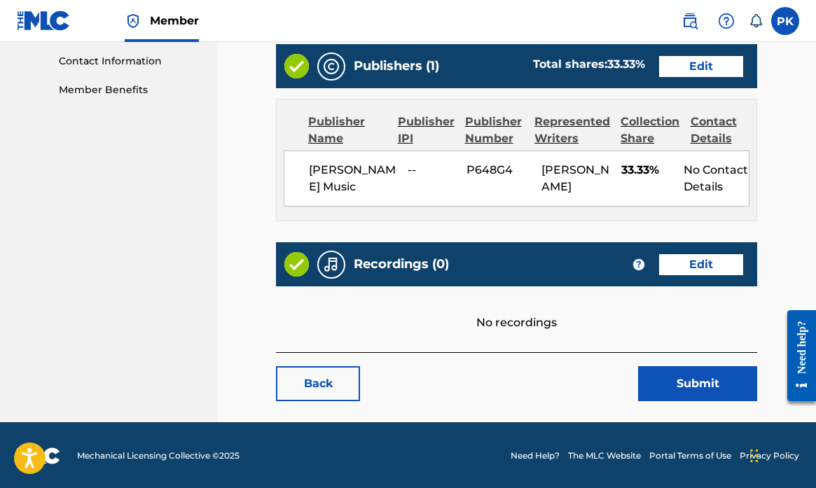
click at [678, 265] on link "Edit" at bounding box center [701, 264] width 84 height 21
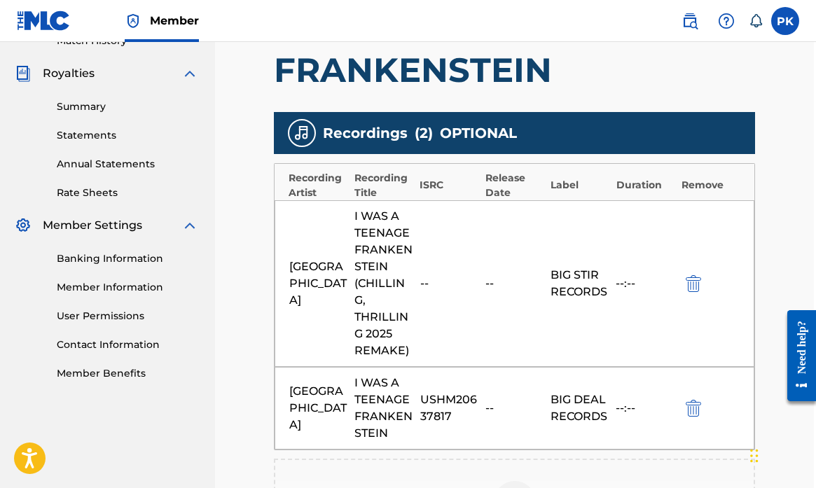
scroll to position [397, 2]
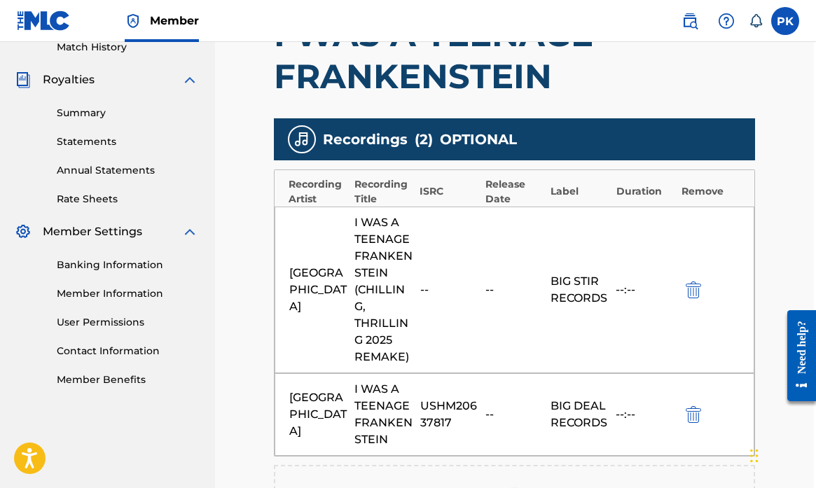
click at [489, 288] on div "--" at bounding box center [514, 289] width 58 height 17
click at [512, 278] on div "Splitsville I WAS A TEENAGE FRANKENSTEIN (CHILLING, THRILLING 2025 REMAKE) -- -…" at bounding box center [514, 290] width 480 height 167
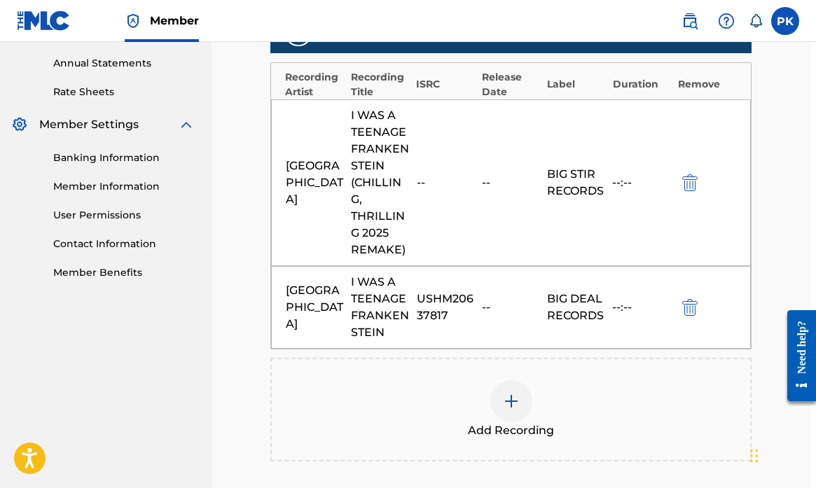
scroll to position [500, 6]
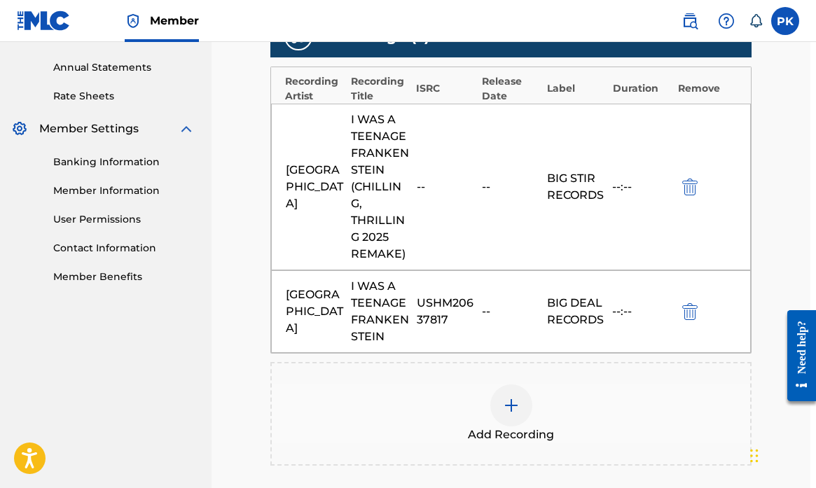
click at [690, 188] on img "submit" at bounding box center [689, 187] width 15 height 17
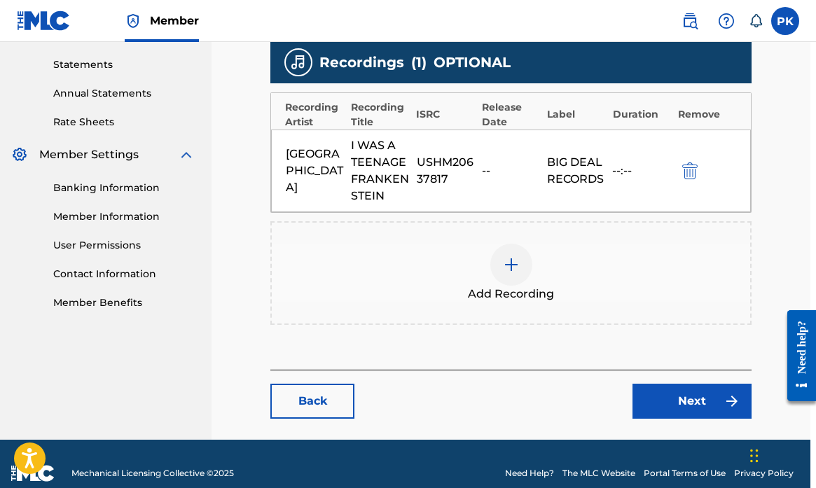
scroll to position [480, 6]
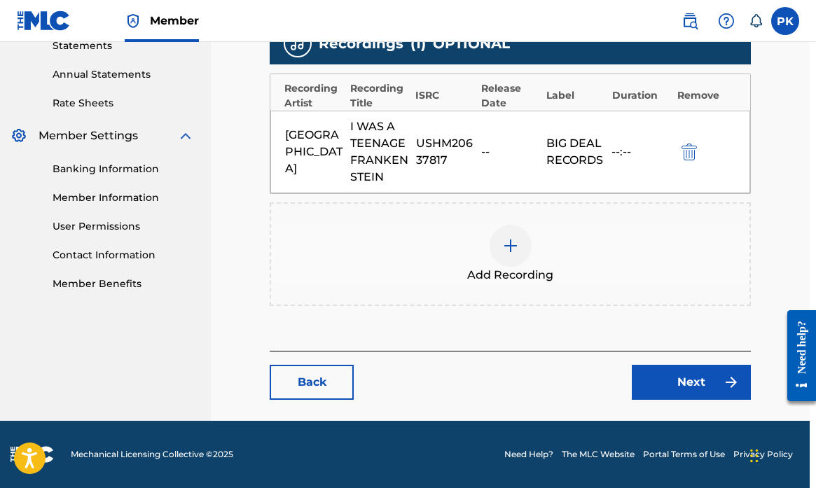
click at [685, 386] on link "Next" at bounding box center [690, 382] width 119 height 35
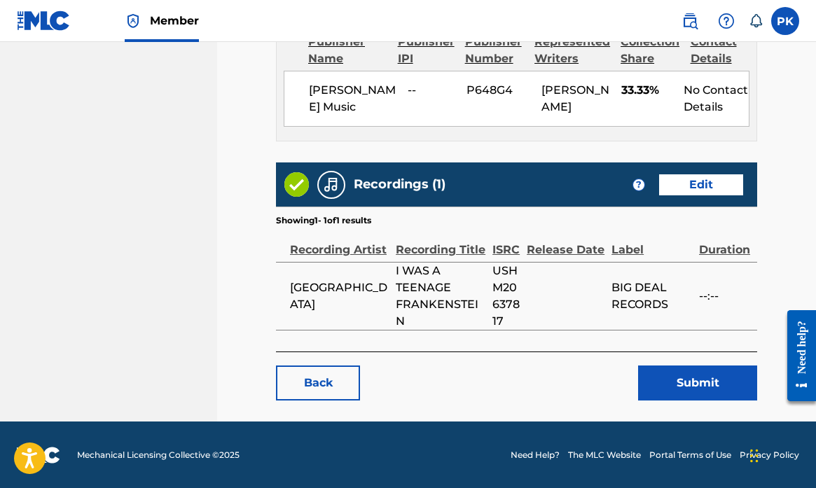
scroll to position [766, 0]
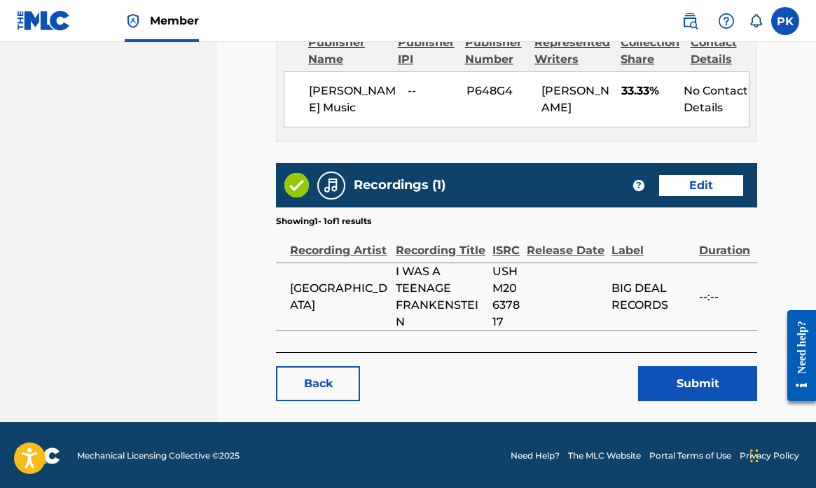
click at [682, 376] on button "Submit" at bounding box center [697, 383] width 119 height 35
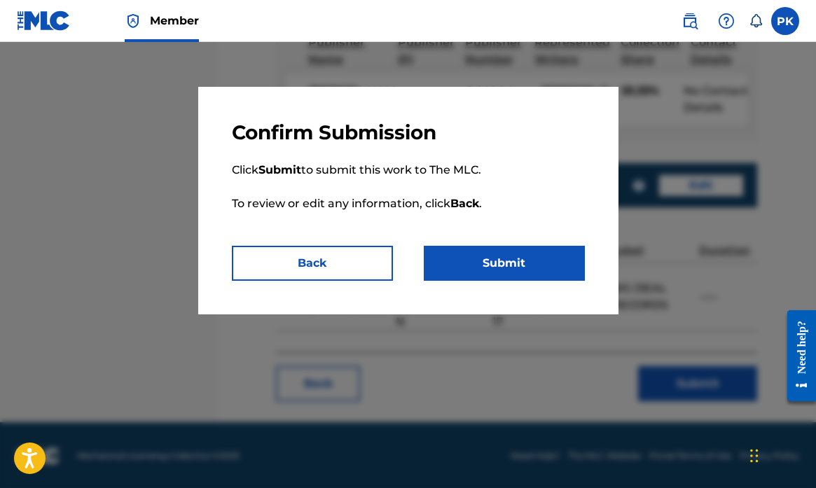
click at [510, 263] on button "Submit" at bounding box center [504, 263] width 161 height 35
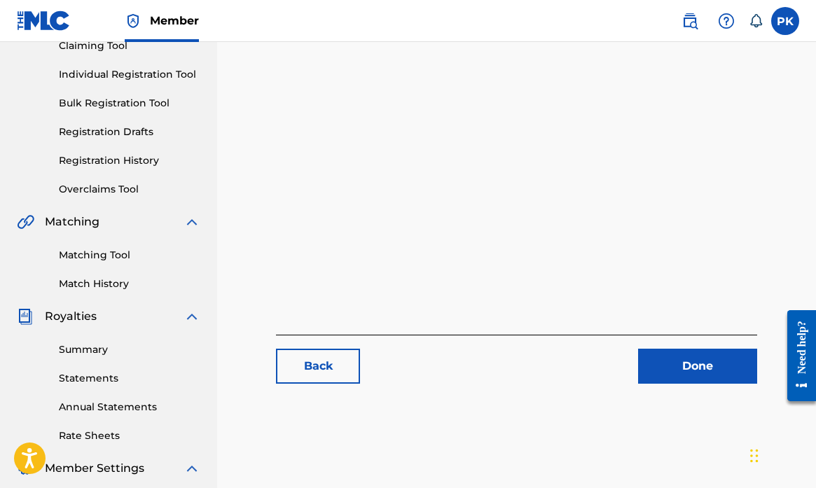
scroll to position [249, 0]
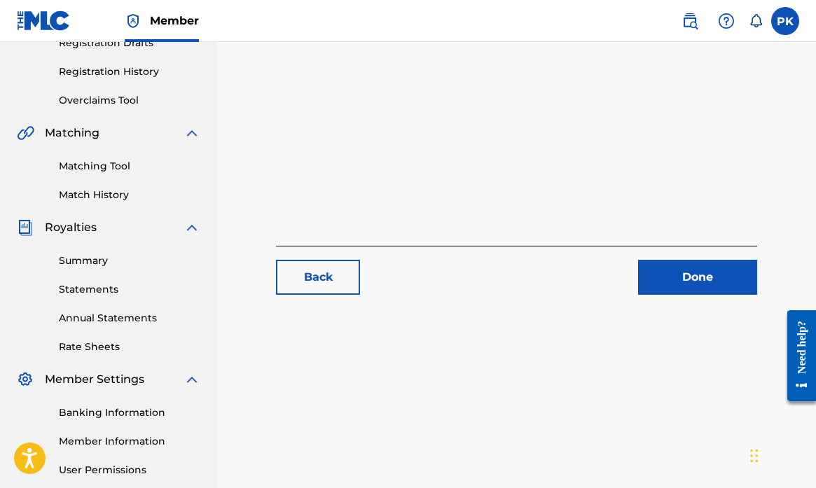
click at [683, 287] on link "Done" at bounding box center [697, 277] width 119 height 35
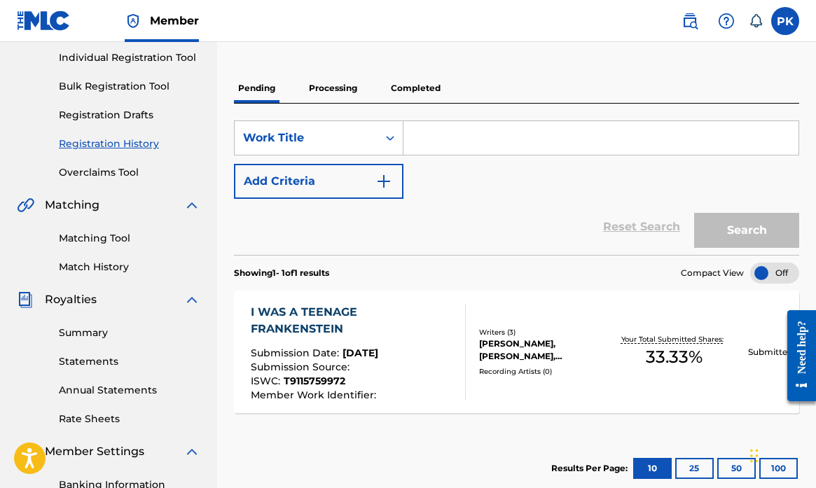
scroll to position [209, 0]
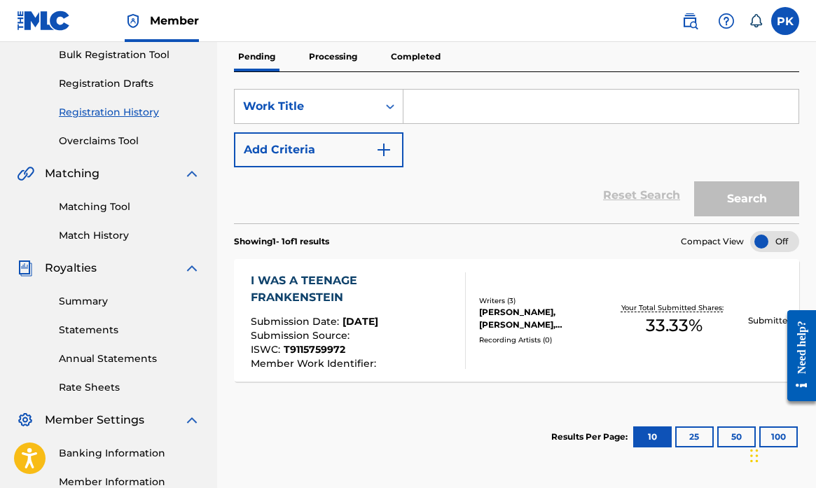
click at [472, 302] on div "Writers ( 3 ) [PERSON_NAME], [PERSON_NAME], [PERSON_NAME] Recording Artists ( 0…" at bounding box center [533, 320] width 134 height 50
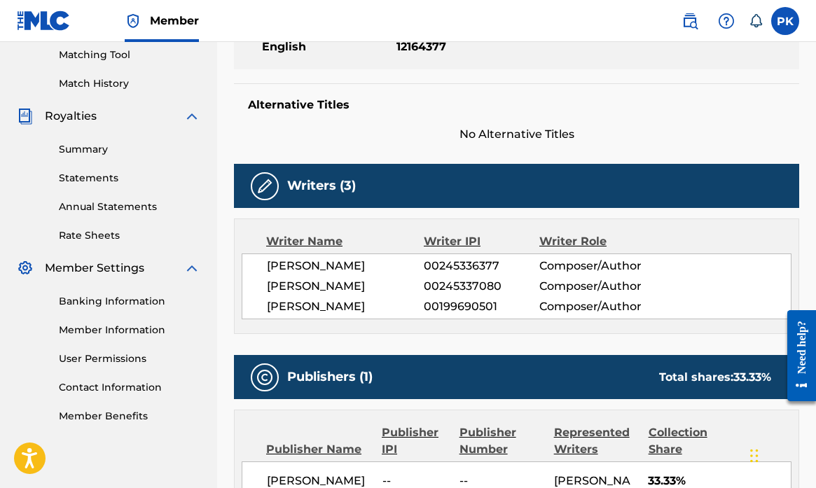
scroll to position [359, 0]
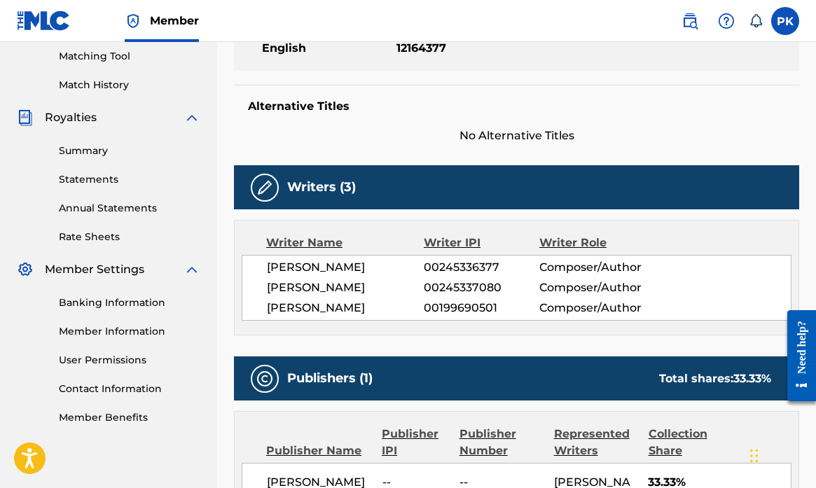
click at [477, 189] on div "Writers (3)" at bounding box center [516, 187] width 565 height 44
click at [300, 194] on h5 "Writers (3)" at bounding box center [321, 187] width 69 height 16
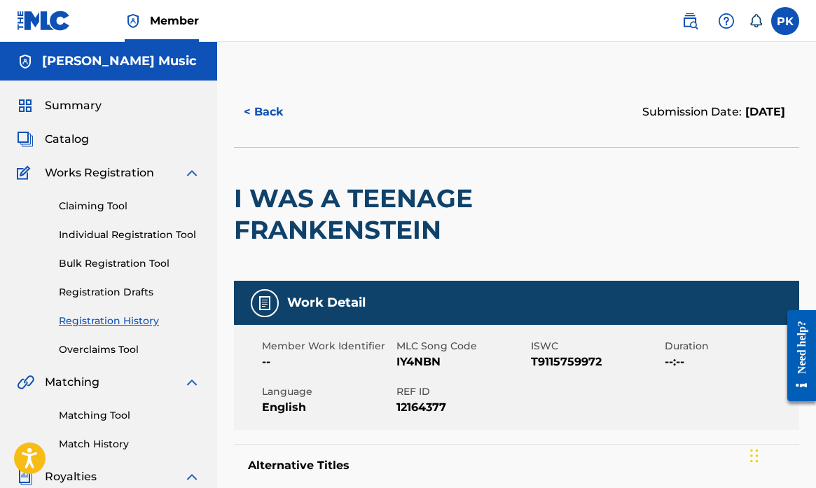
scroll to position [0, 0]
click at [267, 106] on button "< Back" at bounding box center [276, 112] width 84 height 35
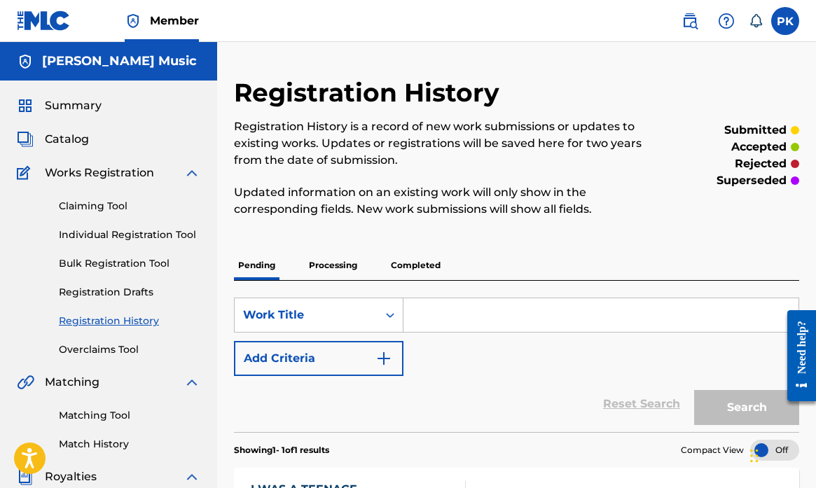
click at [74, 137] on span "Catalog" at bounding box center [67, 139] width 44 height 17
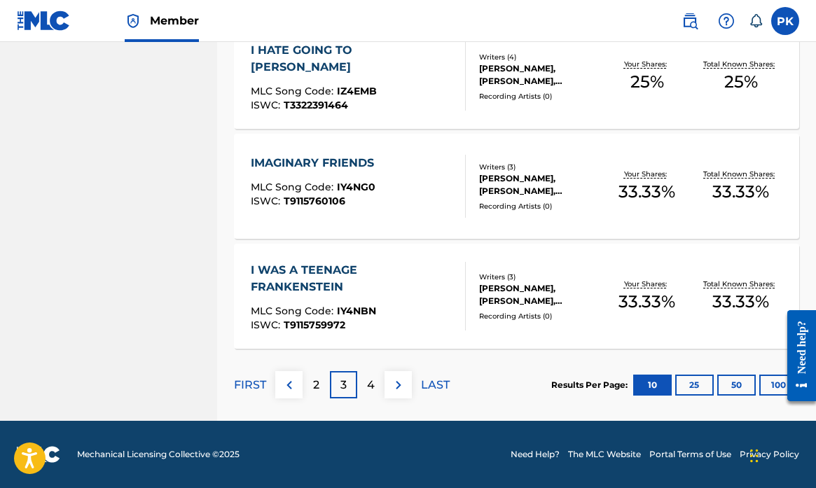
scroll to position [1115, 0]
click at [396, 281] on div "I WAS A TEENAGE FRANKENSTEIN" at bounding box center [352, 279] width 203 height 34
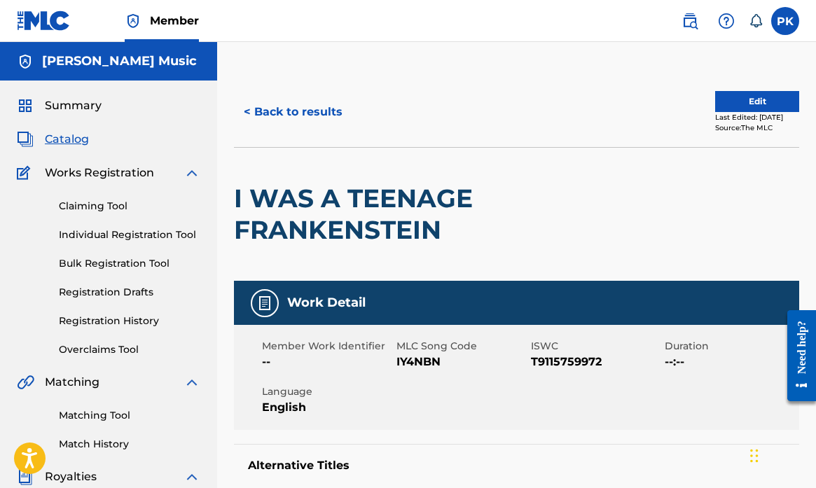
click at [739, 102] on button "Edit" at bounding box center [757, 101] width 84 height 21
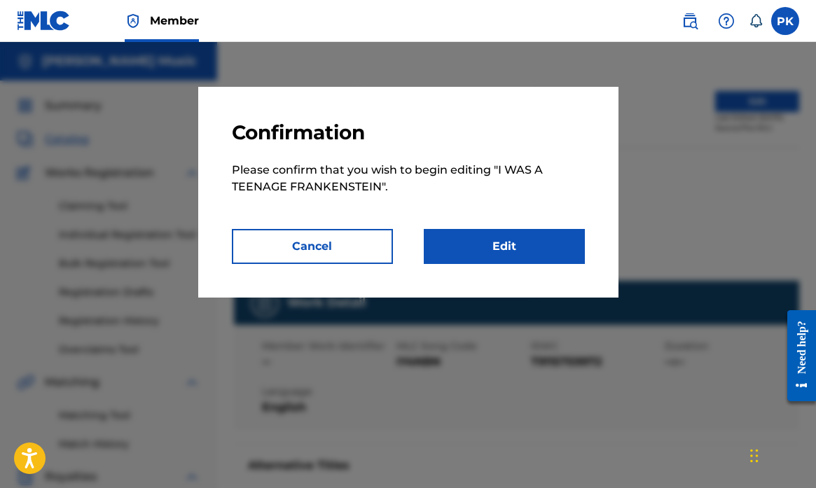
click at [504, 253] on link "Edit" at bounding box center [504, 246] width 161 height 35
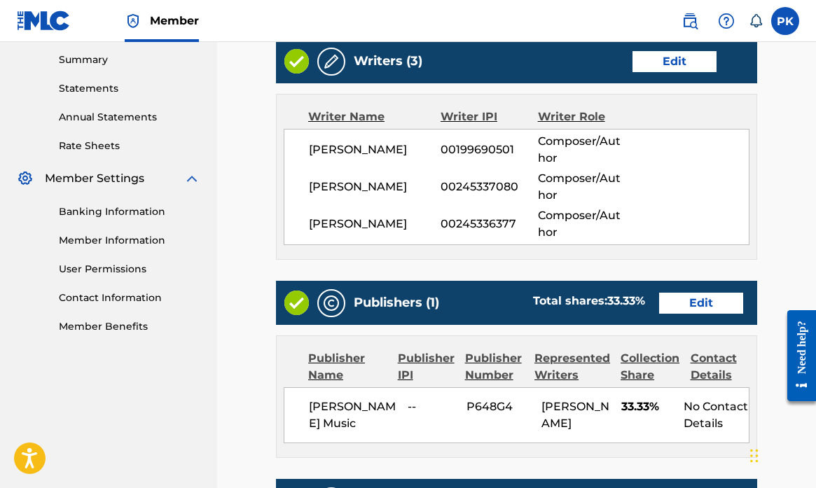
scroll to position [451, 0]
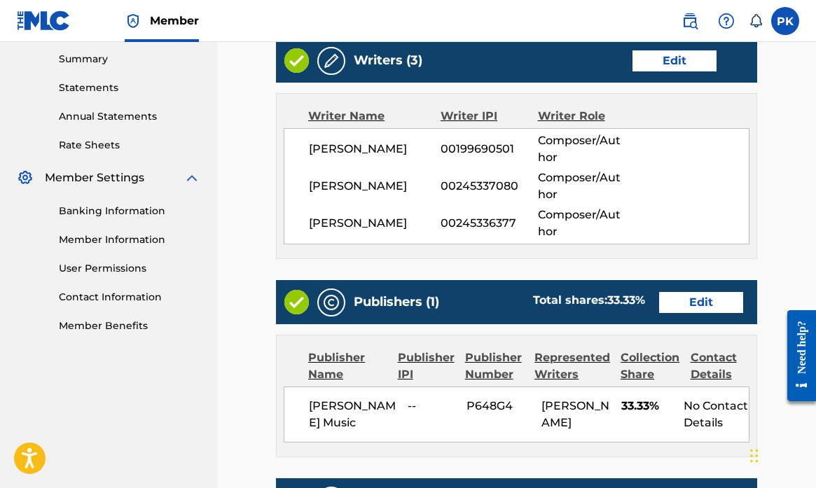
click at [659, 64] on link "Edit" at bounding box center [674, 60] width 84 height 21
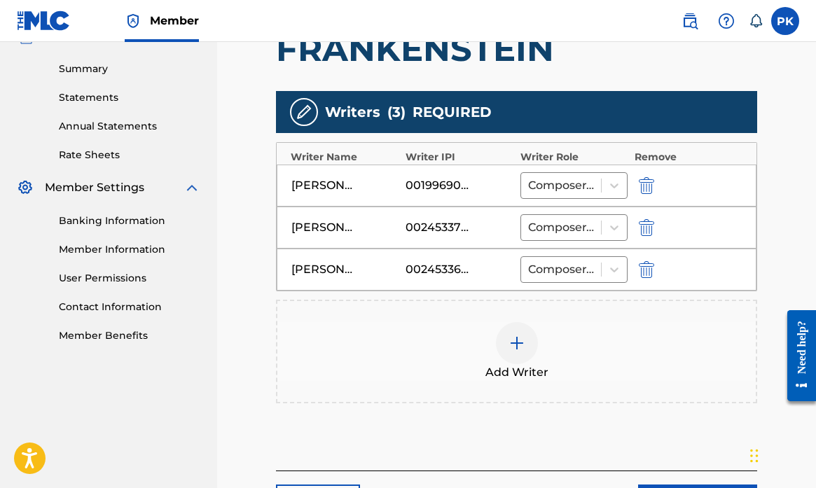
scroll to position [422, 0]
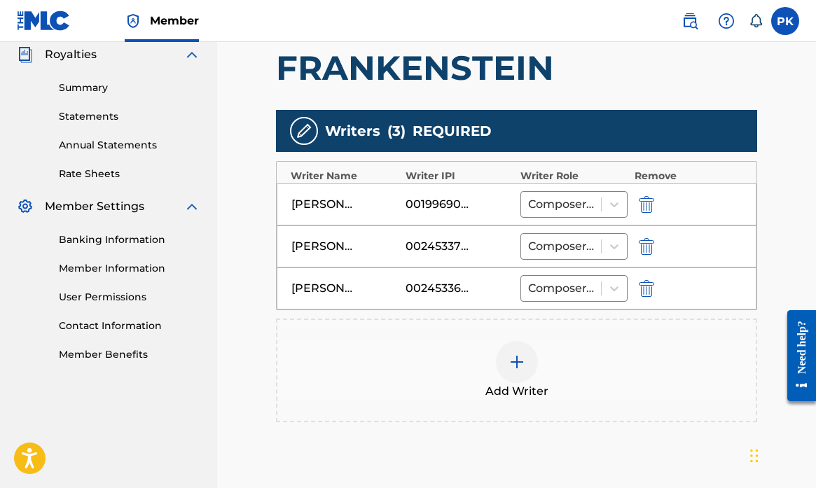
click at [513, 358] on img at bounding box center [516, 362] width 17 height 17
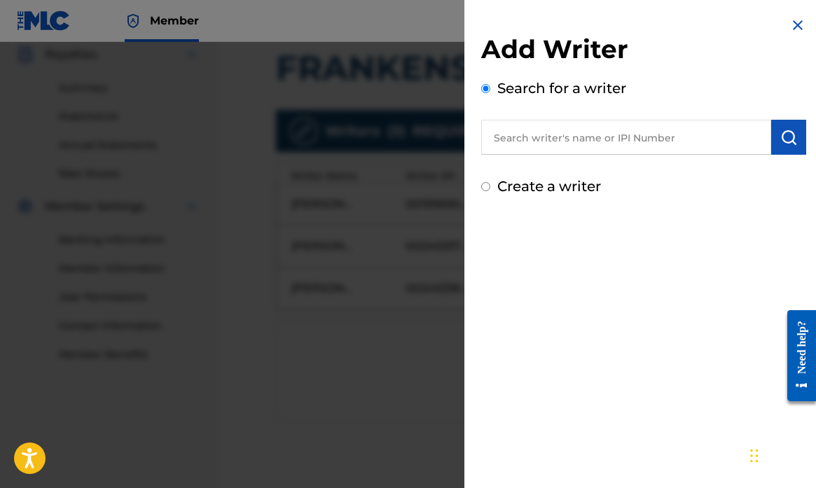
click at [536, 139] on input "text" at bounding box center [626, 137] width 290 height 35
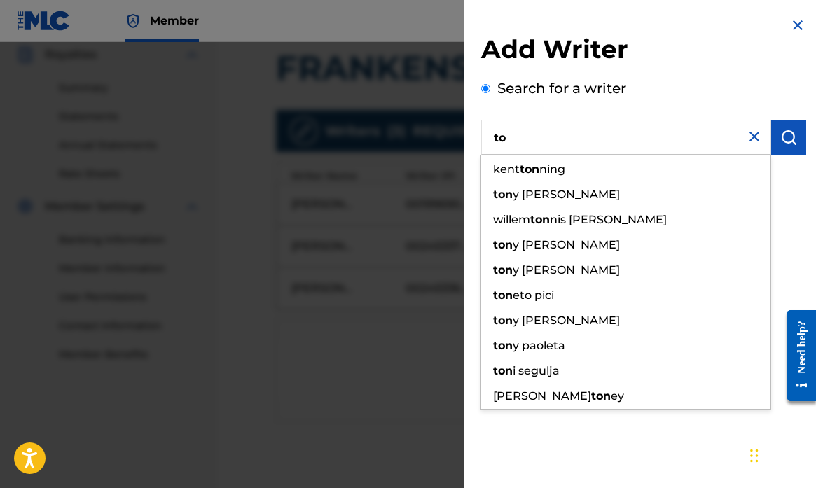
type input "t"
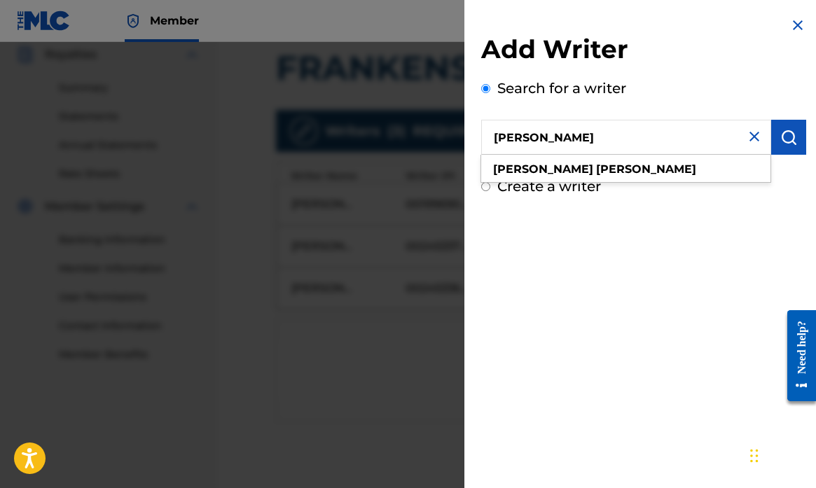
type input "[PERSON_NAME]"
click at [575, 225] on div "Add Writer Search for a writer [PERSON_NAME] [PERSON_NAME] Create a writer" at bounding box center [643, 244] width 358 height 488
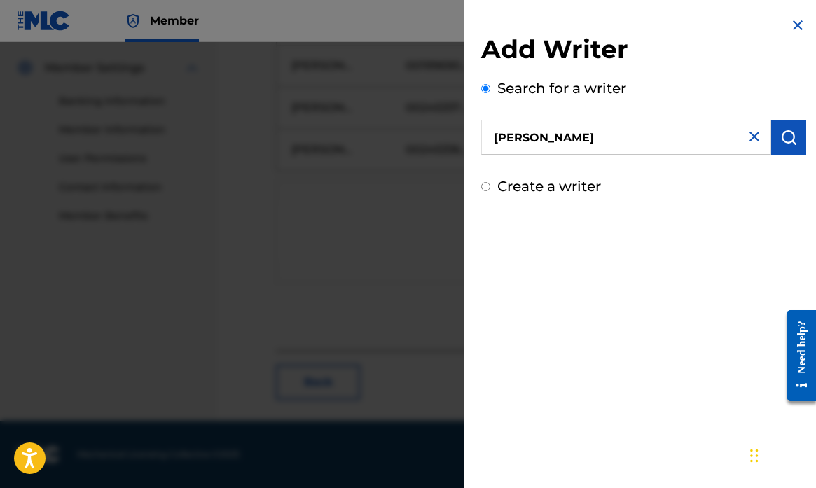
scroll to position [561, 0]
click at [629, 190] on div "Create a writer" at bounding box center [643, 186] width 325 height 21
click at [756, 461] on div "Chat Widget" at bounding box center [781, 454] width 70 height 67
click at [752, 188] on div "Create a writer" at bounding box center [643, 186] width 325 height 21
click at [680, 178] on div "Create a writer" at bounding box center [643, 186] width 325 height 21
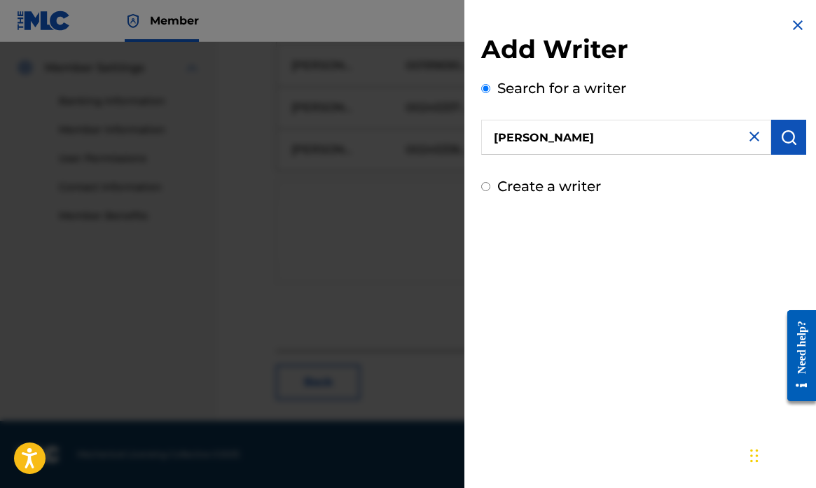
click at [671, 145] on input "[PERSON_NAME]" at bounding box center [626, 137] width 290 height 35
click at [670, 234] on div "Add Writer Search for a writer [PERSON_NAME] Create a writer" at bounding box center [643, 244] width 358 height 488
click at [792, 25] on img at bounding box center [797, 25] width 17 height 17
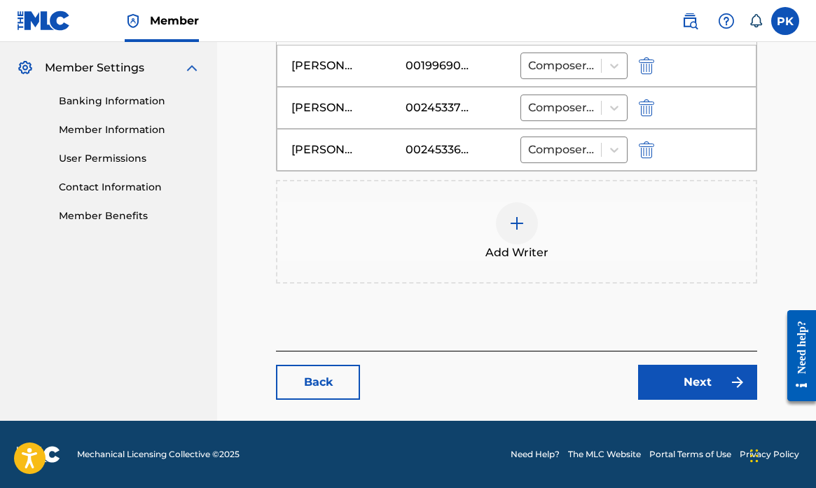
click at [515, 227] on img at bounding box center [516, 223] width 17 height 17
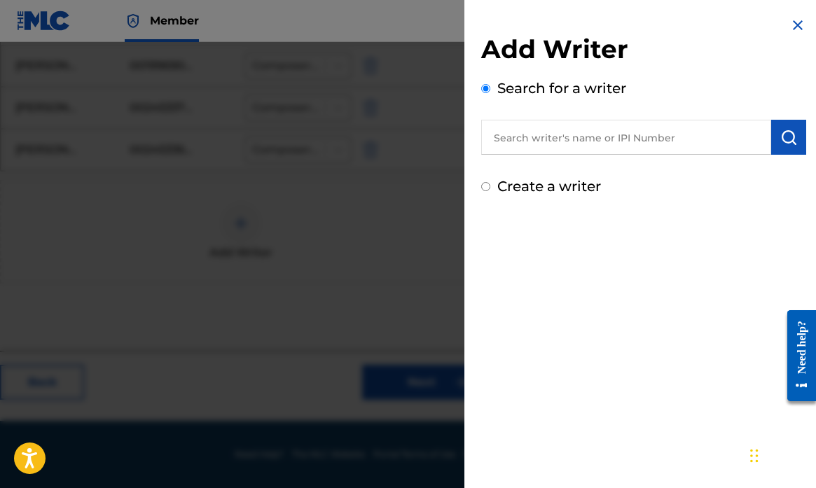
scroll to position [561, 281]
click at [533, 143] on input "text" at bounding box center [626, 137] width 290 height 35
click at [523, 139] on input "TonyWaddy" at bounding box center [626, 137] width 290 height 35
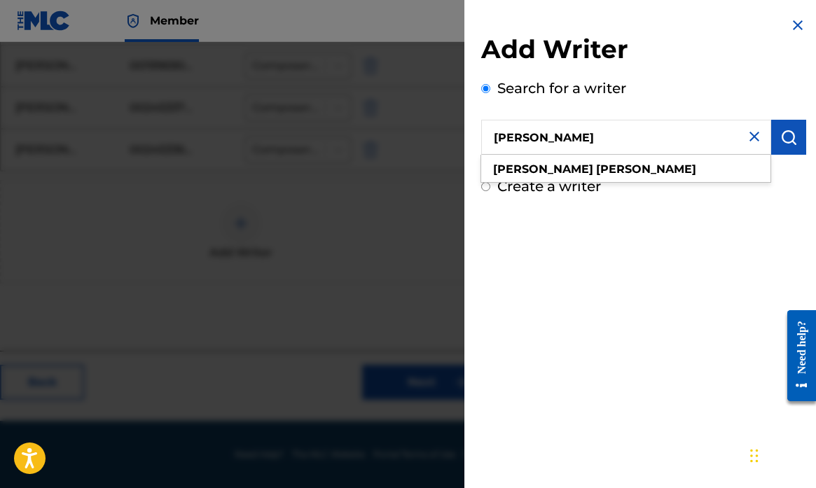
type input "[PERSON_NAME]"
click at [787, 138] on img "submit" at bounding box center [788, 137] width 17 height 17
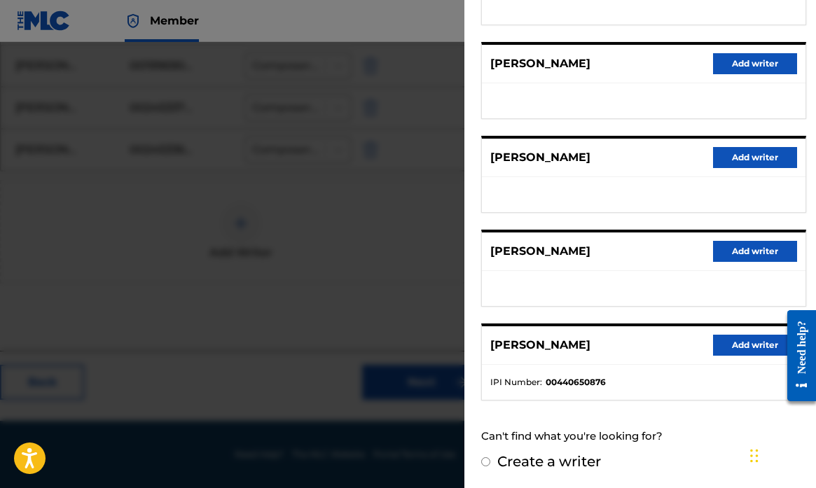
click at [727, 342] on button "Add writer" at bounding box center [755, 345] width 84 height 21
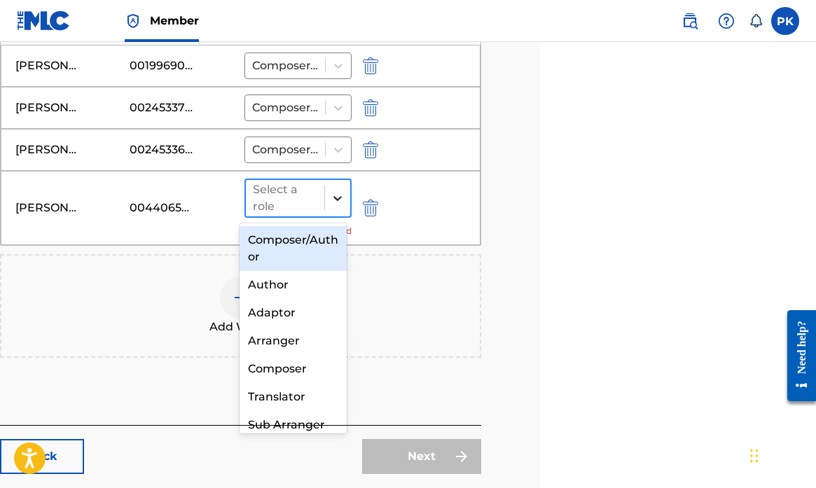
click at [330, 197] on icon at bounding box center [337, 198] width 14 height 14
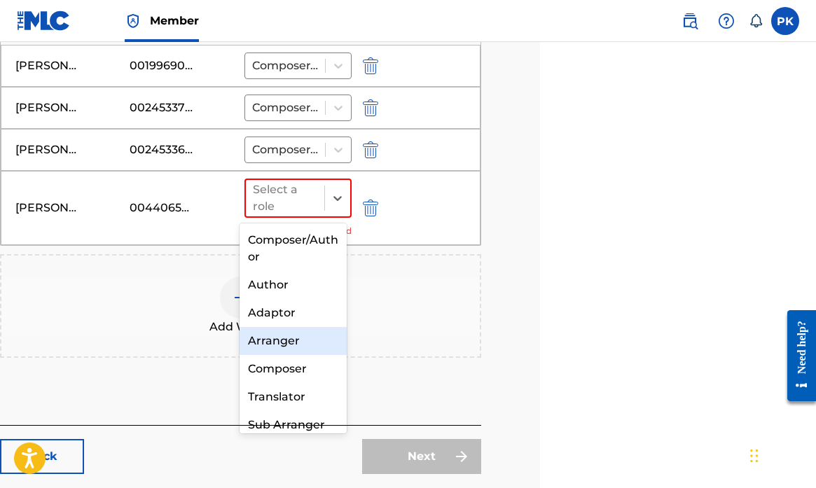
click at [288, 343] on div "Arranger" at bounding box center [292, 341] width 107 height 28
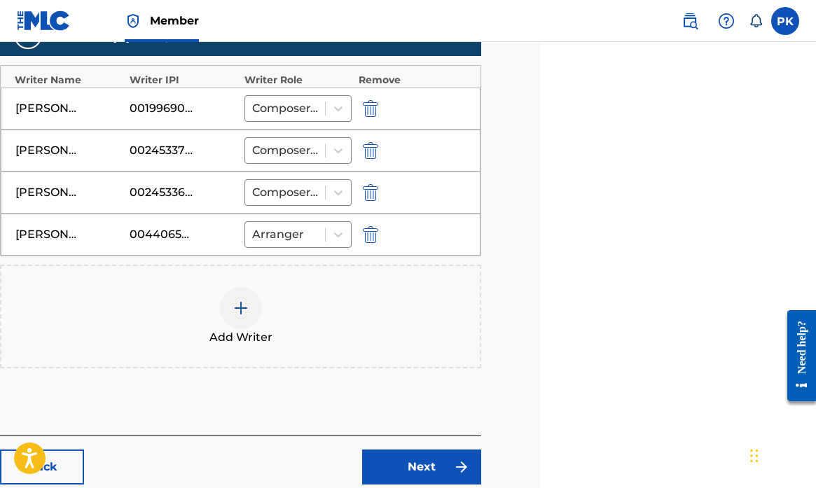
scroll to position [515, 281]
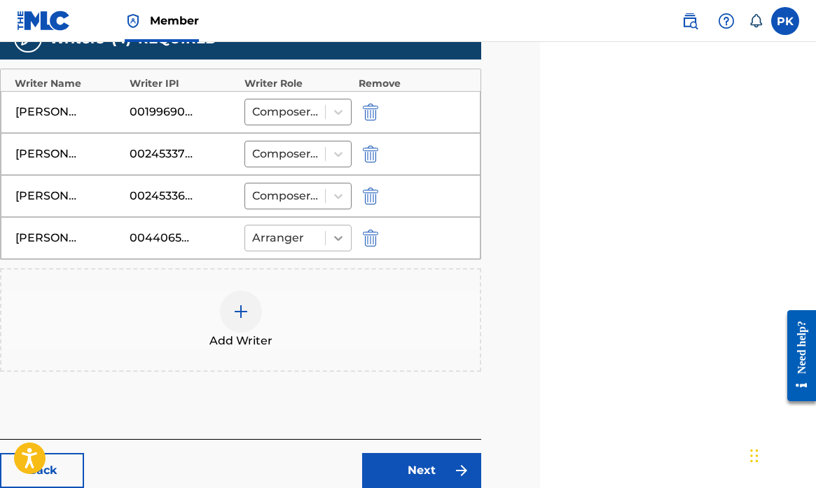
click at [334, 238] on icon at bounding box center [338, 238] width 8 height 5
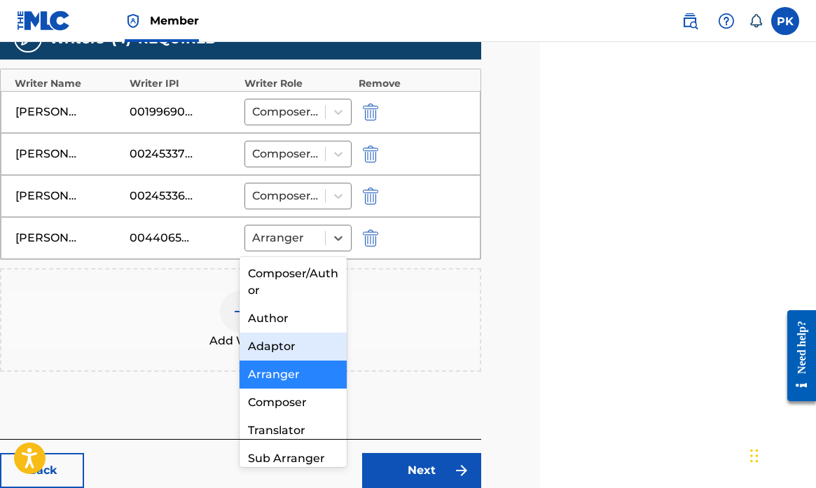
scroll to position [36, 0]
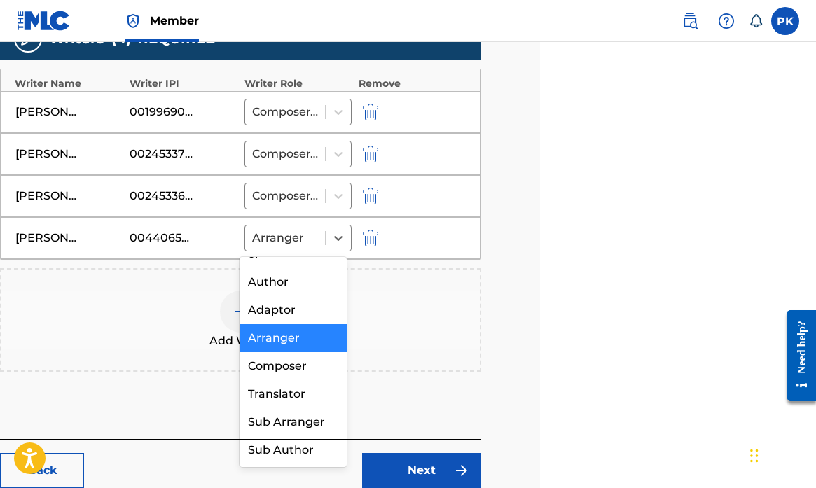
click at [294, 340] on div "Arranger" at bounding box center [292, 338] width 107 height 28
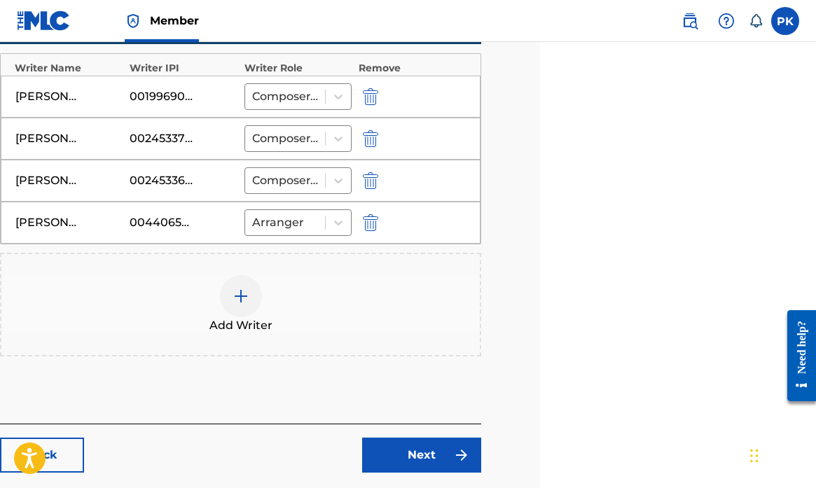
scroll to position [540, 281]
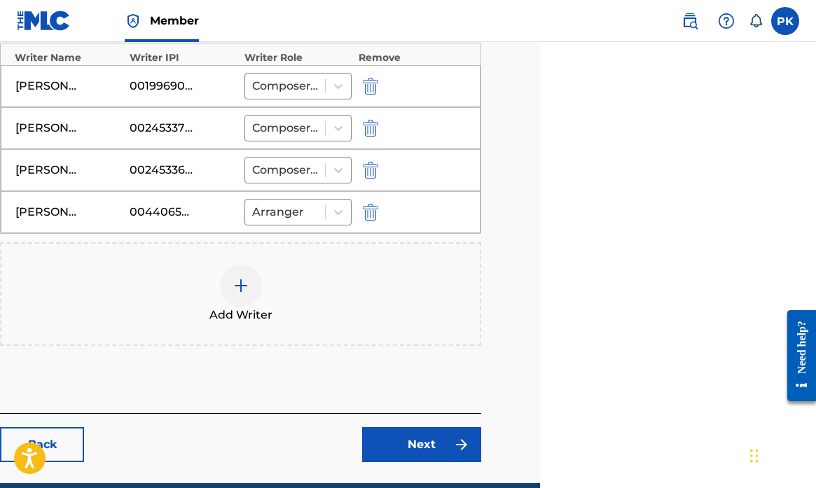
click at [404, 445] on link "Next" at bounding box center [421, 444] width 119 height 35
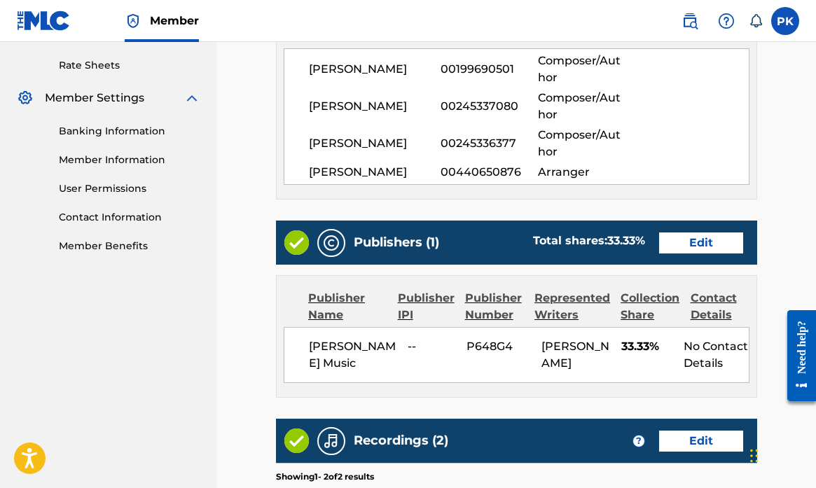
scroll to position [564, 0]
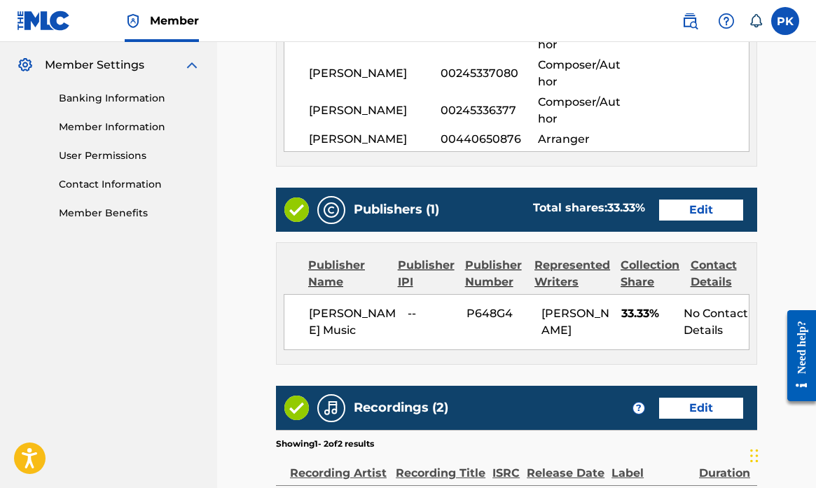
click at [712, 210] on link "Edit" at bounding box center [701, 210] width 84 height 21
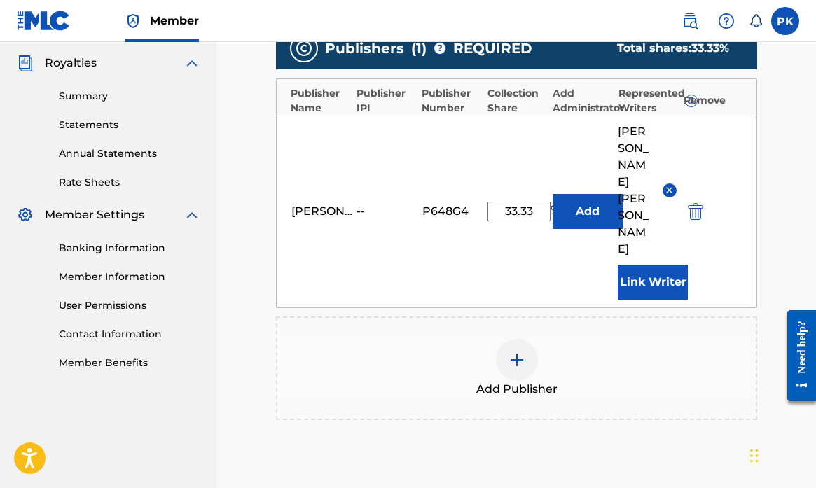
scroll to position [417, 0]
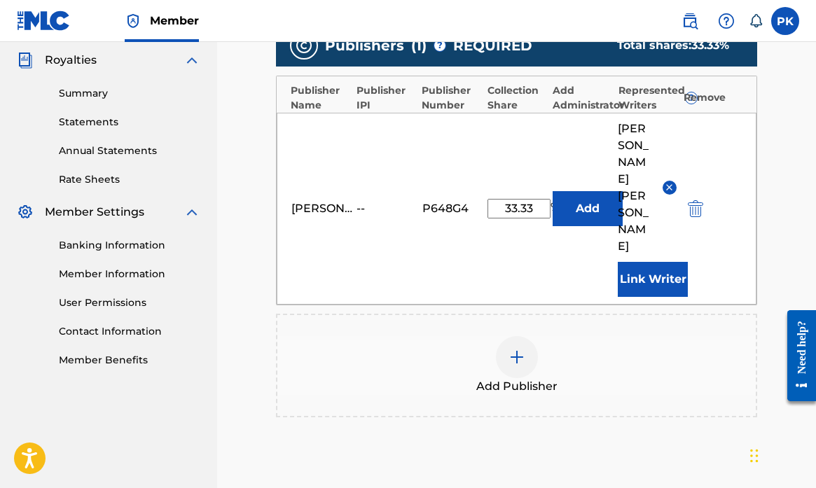
click at [523, 199] on input "33.33" at bounding box center [518, 209] width 63 height 20
drag, startPoint x: 533, startPoint y: 165, endPoint x: 484, endPoint y: 165, distance: 49.0
click at [484, 165] on div "[PERSON_NAME] Music -- P648G4 33.33 % Add [PERSON_NAME] Link Writer" at bounding box center [517, 209] width 480 height 192
type input "25"
click at [587, 191] on button "Add" at bounding box center [587, 208] width 70 height 35
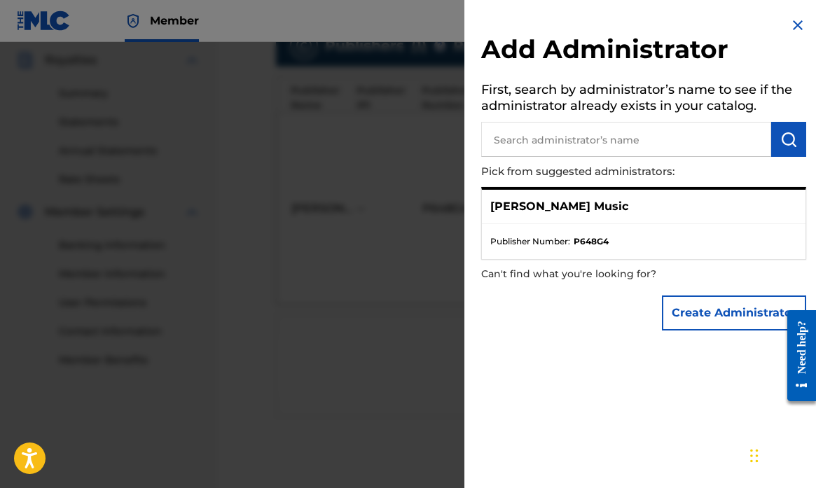
click at [587, 228] on ul "Publisher Number : P648G4" at bounding box center [643, 241] width 323 height 35
click at [564, 205] on p "[PERSON_NAME] Music" at bounding box center [559, 206] width 138 height 17
click at [545, 208] on p "[PERSON_NAME] Music" at bounding box center [559, 206] width 138 height 17
click at [529, 207] on p "[PERSON_NAME] Music" at bounding box center [559, 206] width 138 height 17
click at [790, 27] on img at bounding box center [797, 25] width 17 height 17
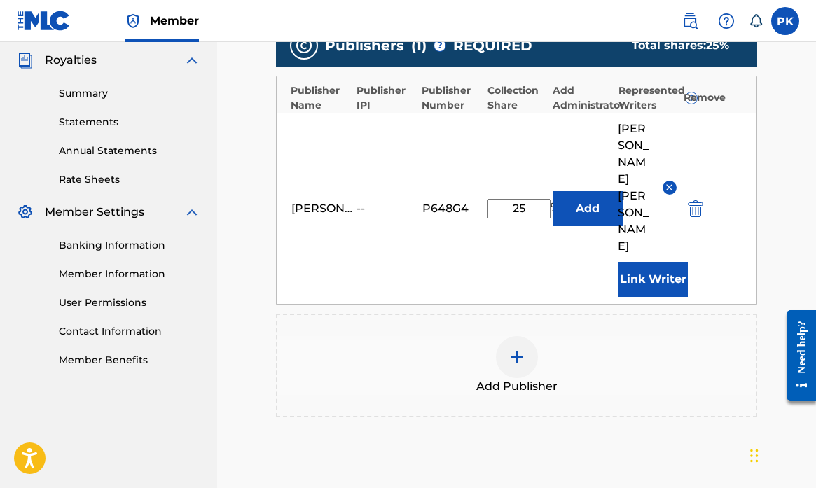
click at [596, 336] on div "Add Publisher" at bounding box center [516, 365] width 478 height 59
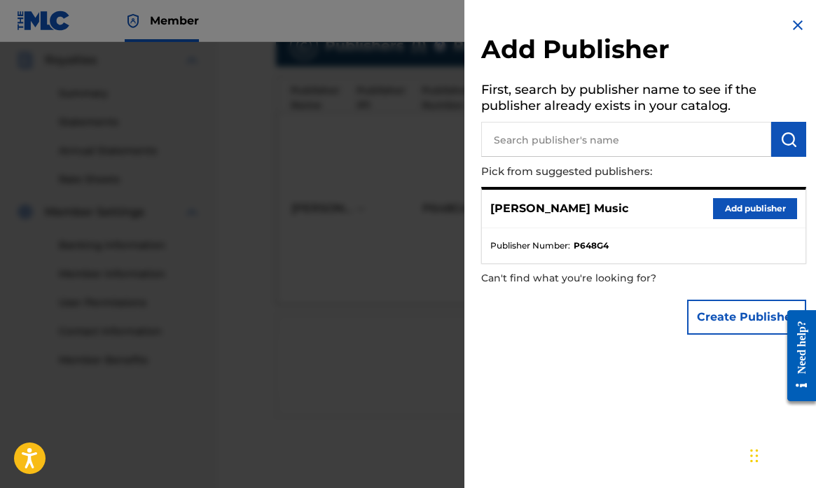
click at [791, 24] on img at bounding box center [797, 25] width 17 height 17
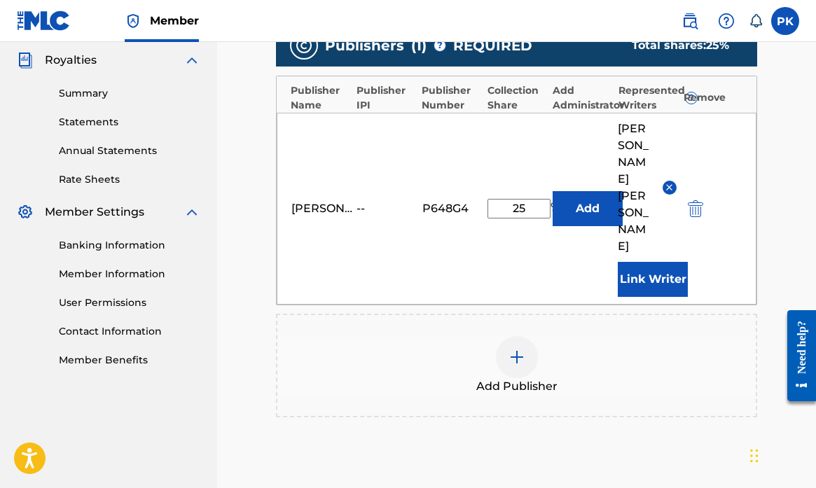
click at [527, 199] on input "25" at bounding box center [518, 209] width 63 height 20
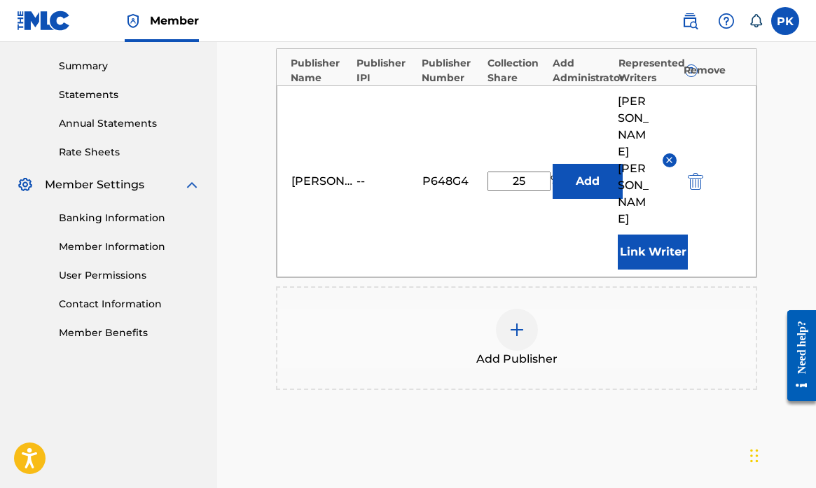
scroll to position [436, 0]
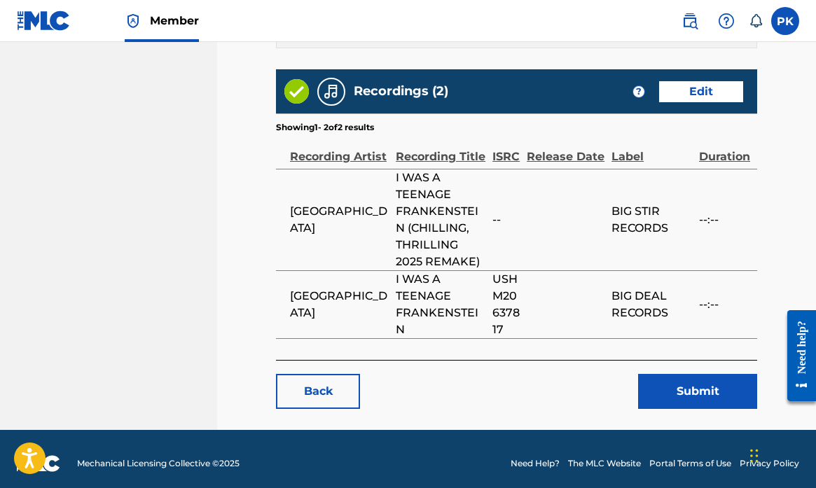
scroll to position [881, 0]
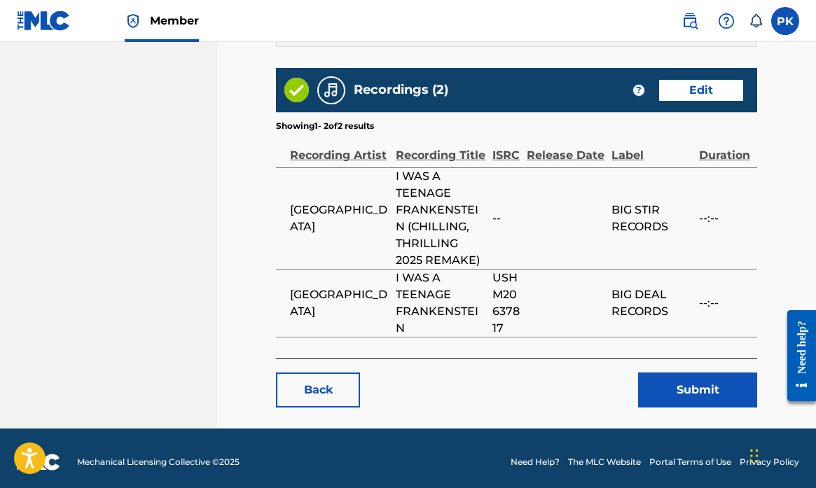
click at [697, 92] on link "Edit" at bounding box center [701, 90] width 84 height 21
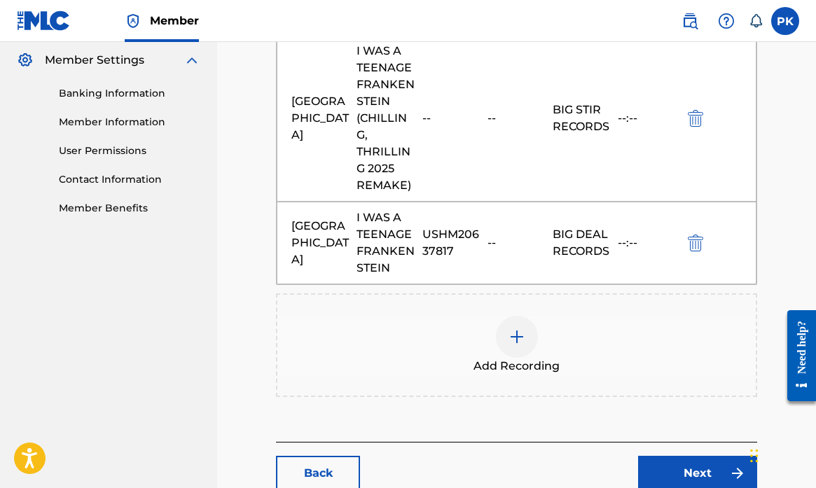
scroll to position [549, 0]
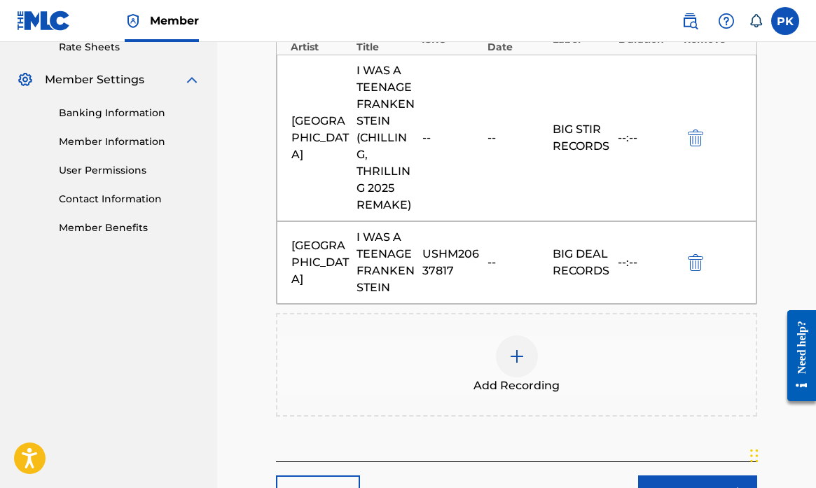
click at [695, 136] on img "submit" at bounding box center [694, 138] width 15 height 17
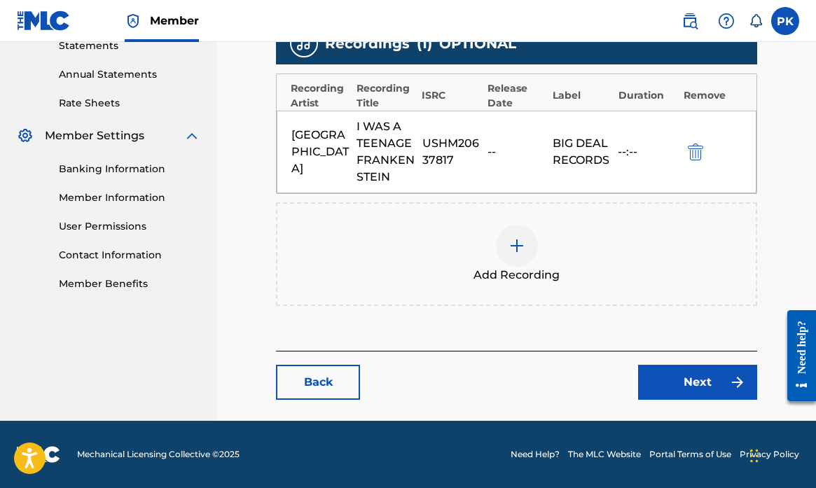
click at [689, 382] on link "Next" at bounding box center [697, 382] width 119 height 35
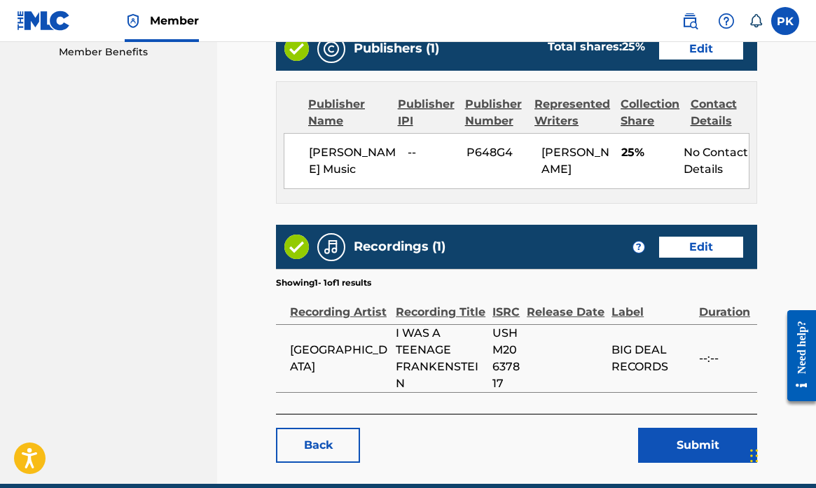
scroll to position [748, 0]
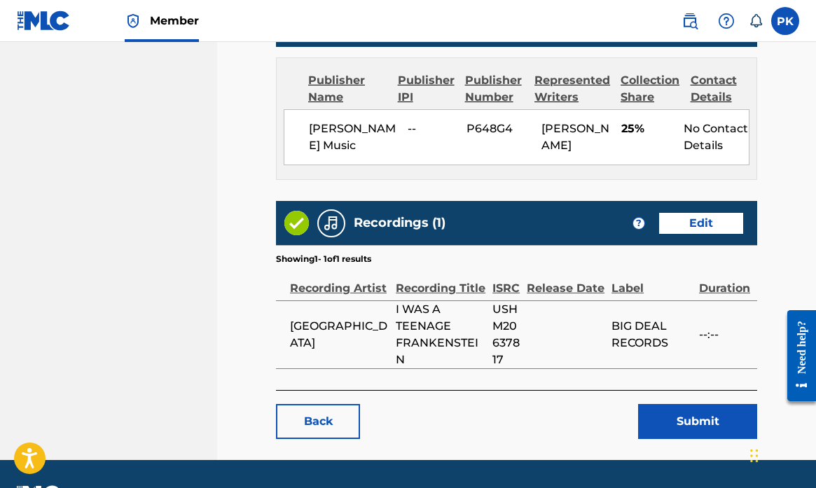
click at [690, 417] on button "Submit" at bounding box center [697, 421] width 119 height 35
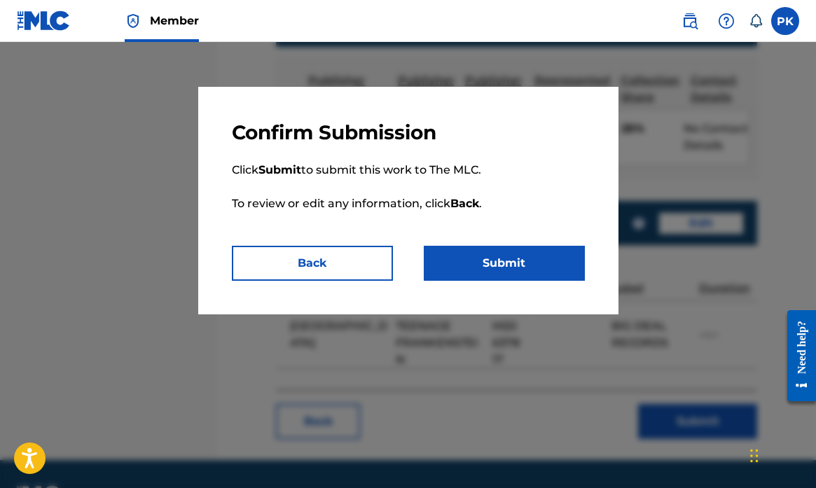
click at [496, 263] on button "Submit" at bounding box center [504, 263] width 161 height 35
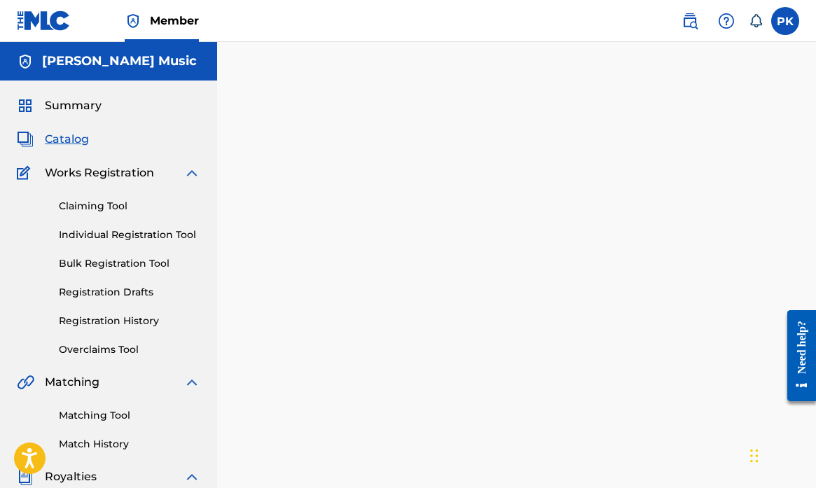
click at [83, 143] on span "Catalog" at bounding box center [67, 139] width 44 height 17
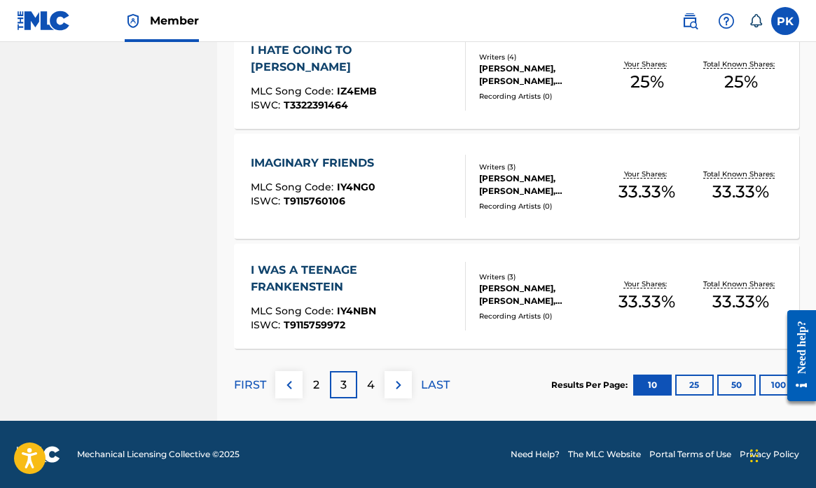
scroll to position [1115, 0]
click at [343, 283] on div "I WAS A TEENAGE FRANKENSTEIN" at bounding box center [352, 279] width 203 height 34
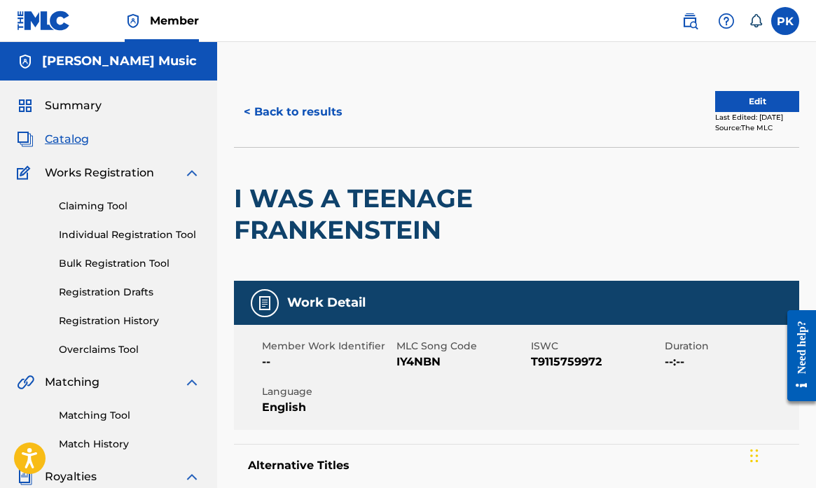
click at [746, 104] on button "Edit" at bounding box center [757, 101] width 84 height 21
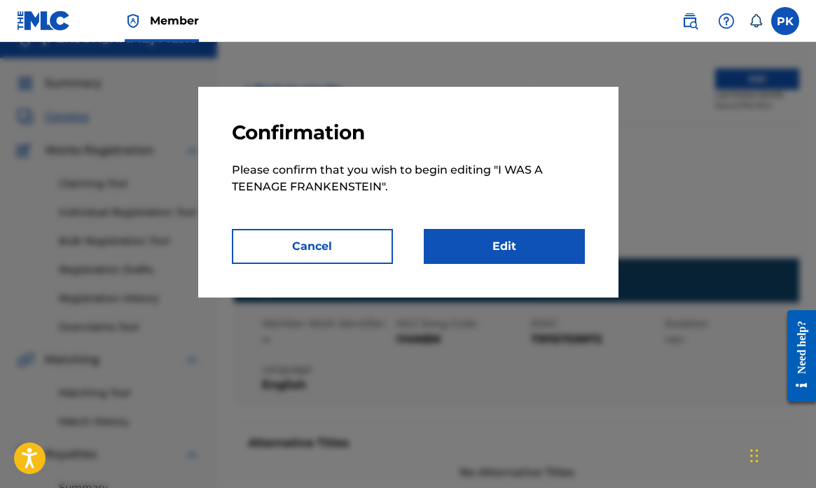
scroll to position [22, 0]
click at [512, 242] on link "Edit" at bounding box center [504, 246] width 161 height 35
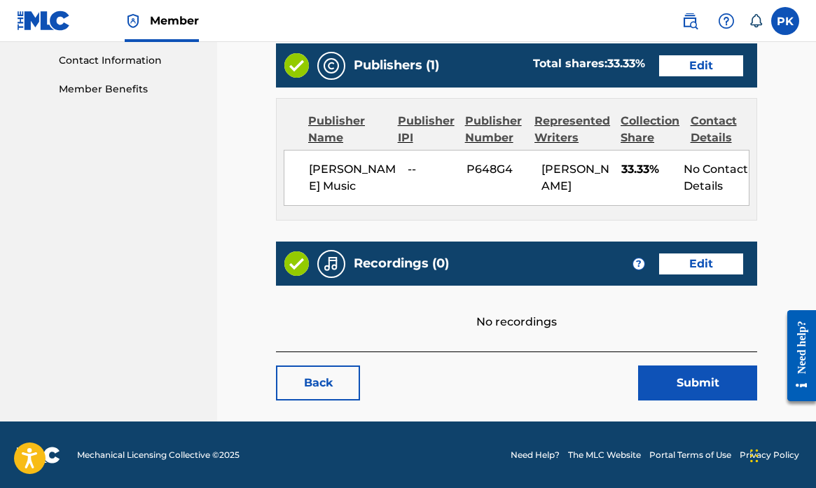
scroll to position [687, 0]
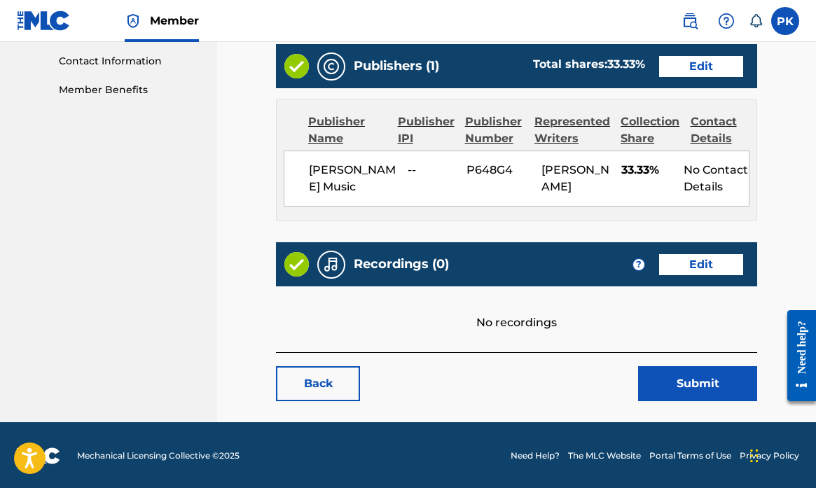
click at [694, 263] on link "Edit" at bounding box center [701, 264] width 84 height 21
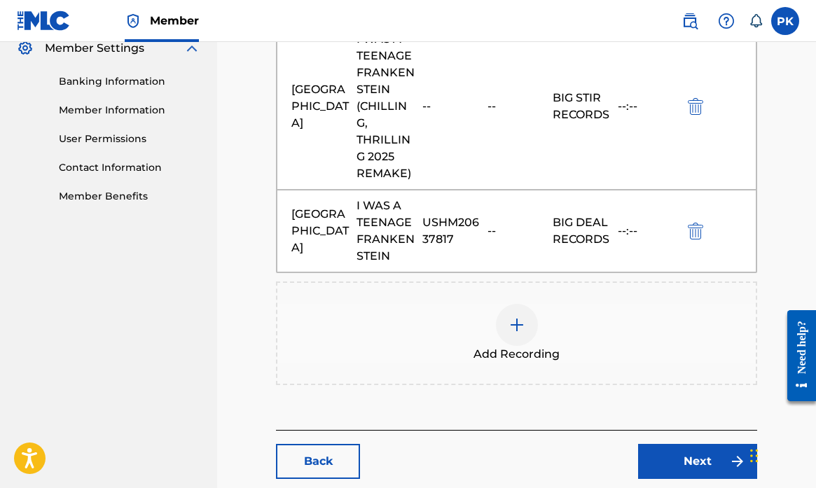
scroll to position [562, 0]
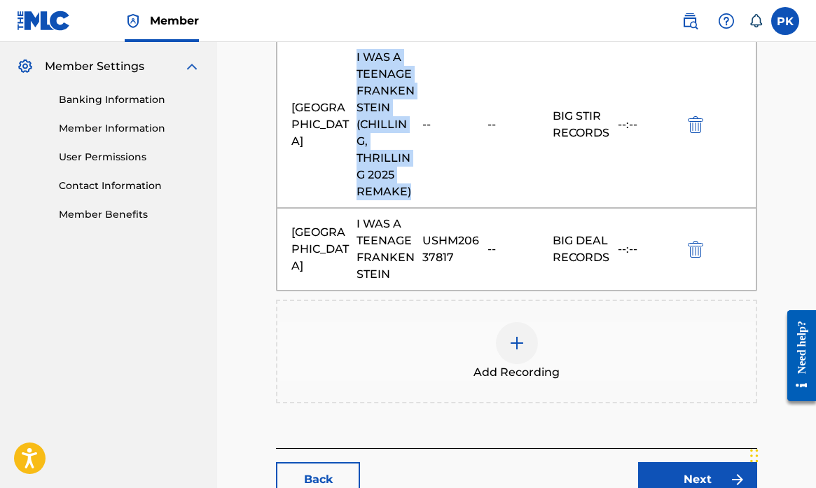
drag, startPoint x: 414, startPoint y: 193, endPoint x: 351, endPoint y: 49, distance: 157.1
click at [351, 49] on div "Splitsville I WAS A TEENAGE FRANKENSTEIN (CHILLING, THRILLING 2025 REMAKE) -- -…" at bounding box center [517, 124] width 480 height 167
copy div "I WAS A TEENAGE FRANKENSTEIN (CHILLING, THRILLING 2025 REMAKE)"
click at [697, 123] on img "submit" at bounding box center [694, 124] width 15 height 17
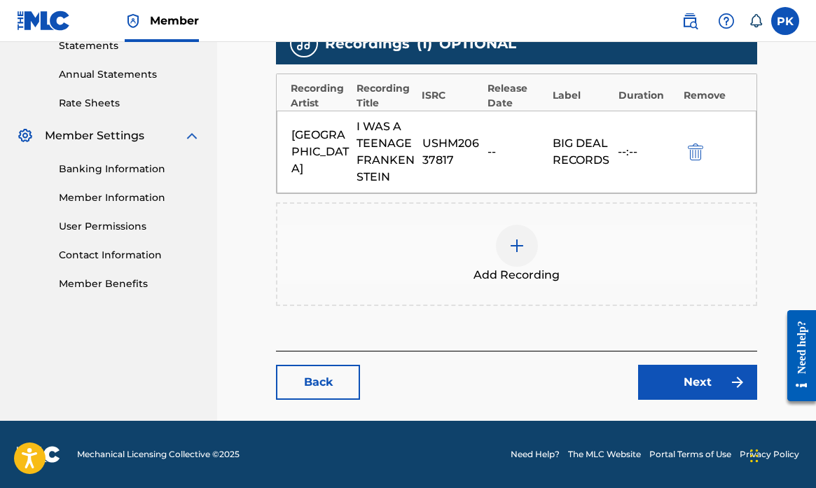
click at [518, 249] on img at bounding box center [516, 245] width 17 height 17
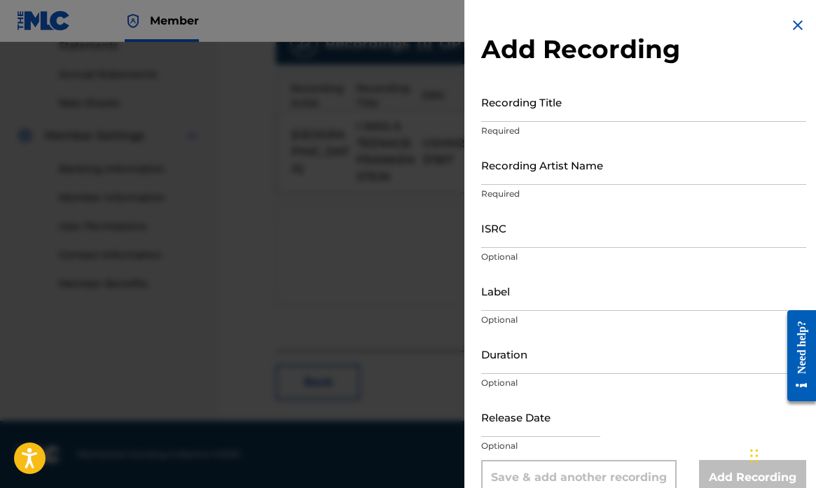
click at [512, 112] on input "Recording Title" at bounding box center [643, 102] width 325 height 40
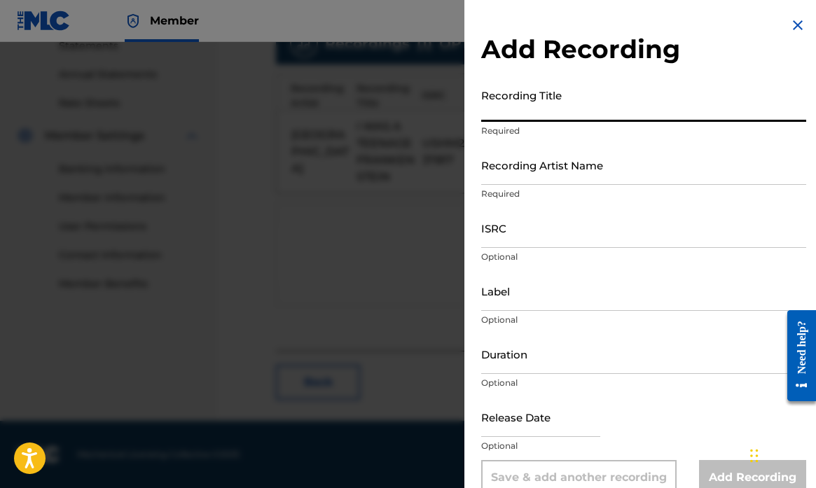
paste input "I WAS A TEENAGE FRANKENSTEIN (CHILLING, THRILLING 2025 REMAKE)"
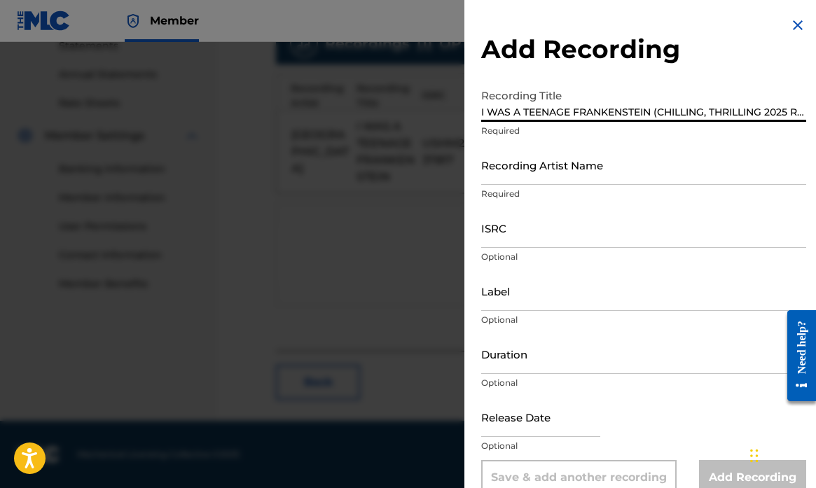
type input "I WAS A TEENAGE FRANKENSTEIN (CHILLING, THRILLING 2025 REMAKE)"
click at [512, 178] on input "Recording Artist Name" at bounding box center [643, 165] width 325 height 40
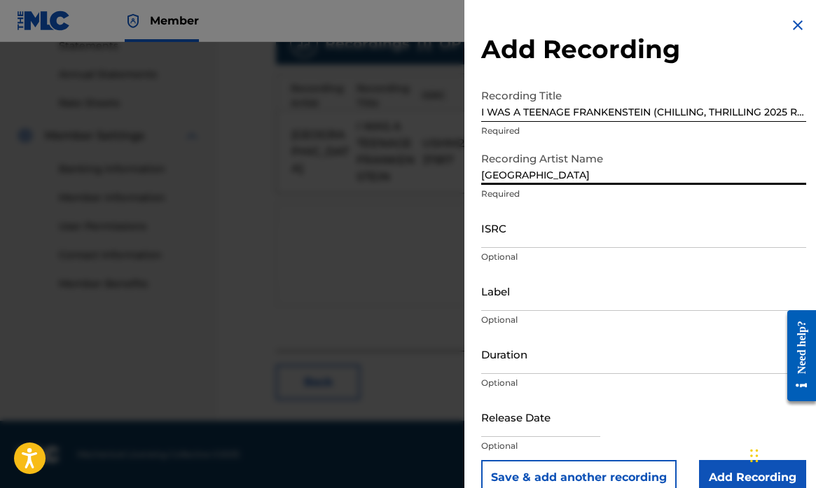
type input "[GEOGRAPHIC_DATA]"
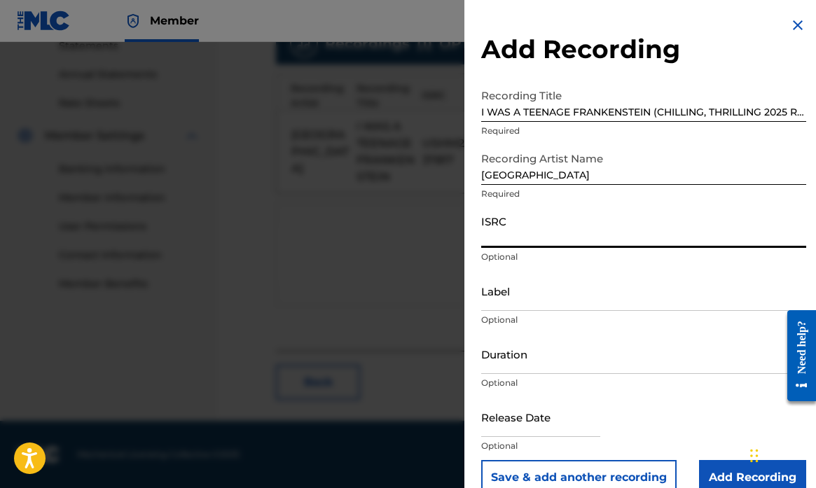
click at [521, 235] on input "ISRC" at bounding box center [643, 228] width 325 height 40
click at [501, 235] on input "ISRC" at bounding box center [643, 228] width 325 height 40
paste input "QZSUA2101065"
type input "QZSUA2101065"
click at [503, 304] on input "Label" at bounding box center [643, 291] width 325 height 40
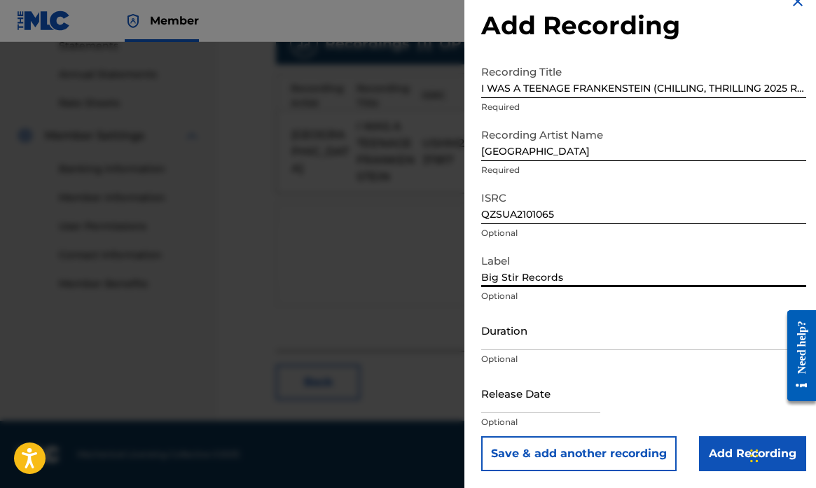
type input "Big Stir Records"
click at [722, 453] on input "Add Recording" at bounding box center [752, 453] width 107 height 35
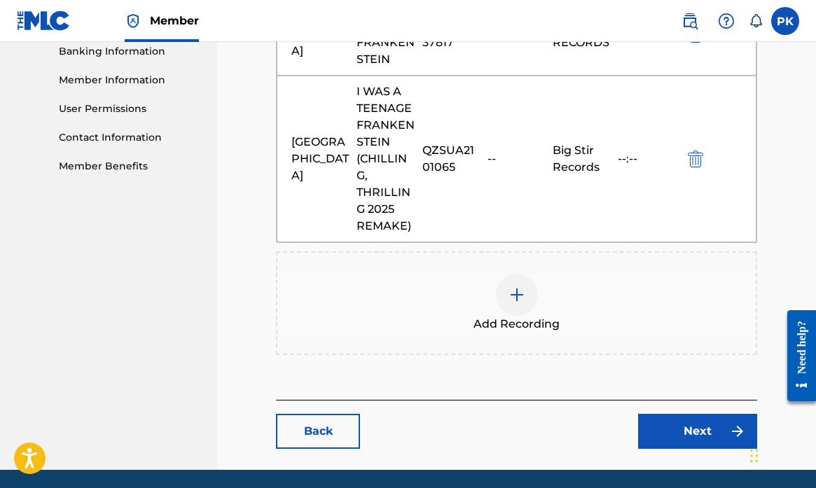
scroll to position [624, 0]
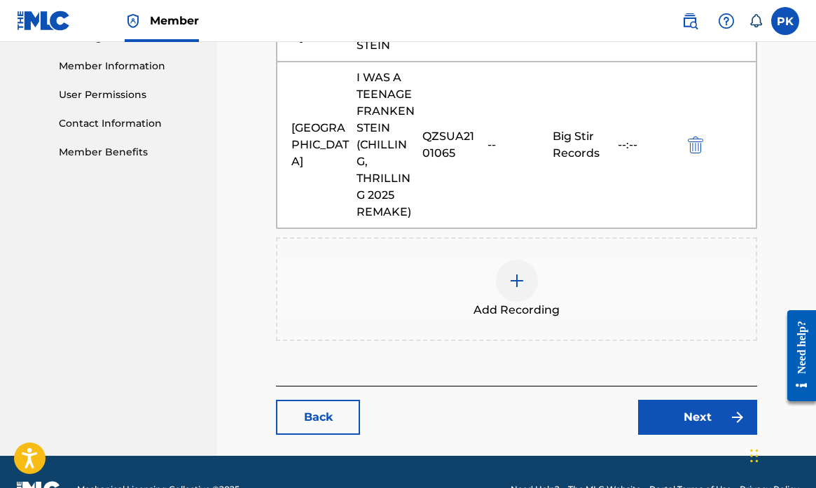
click at [664, 411] on link "Next" at bounding box center [697, 417] width 119 height 35
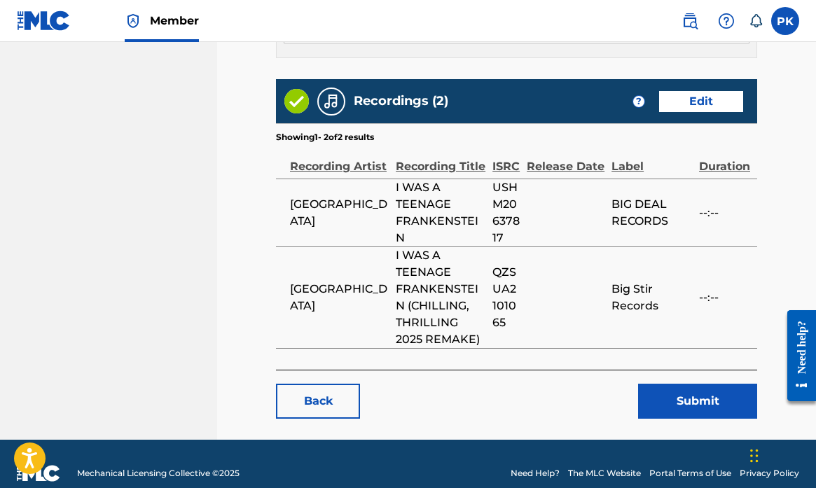
scroll to position [856, 0]
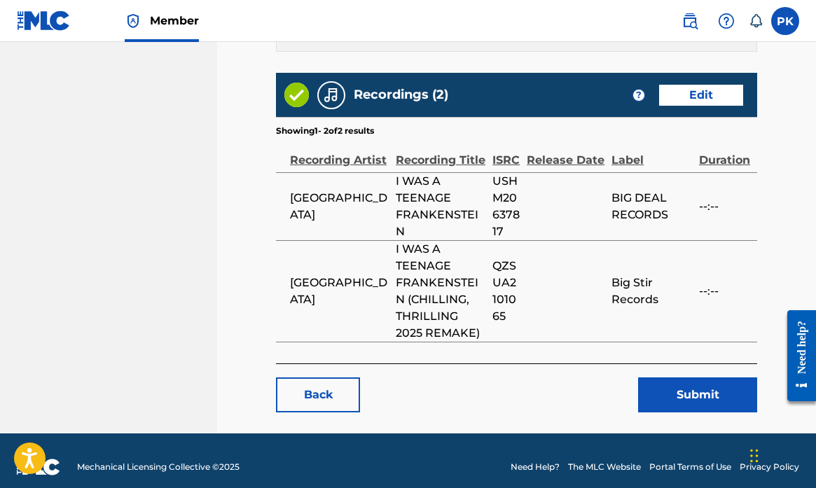
click at [678, 391] on button "Submit" at bounding box center [697, 394] width 119 height 35
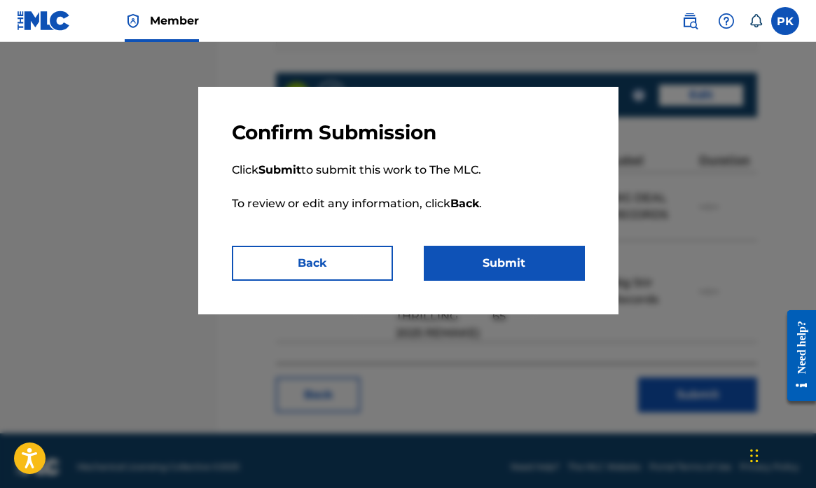
click at [500, 260] on button "Submit" at bounding box center [504, 263] width 161 height 35
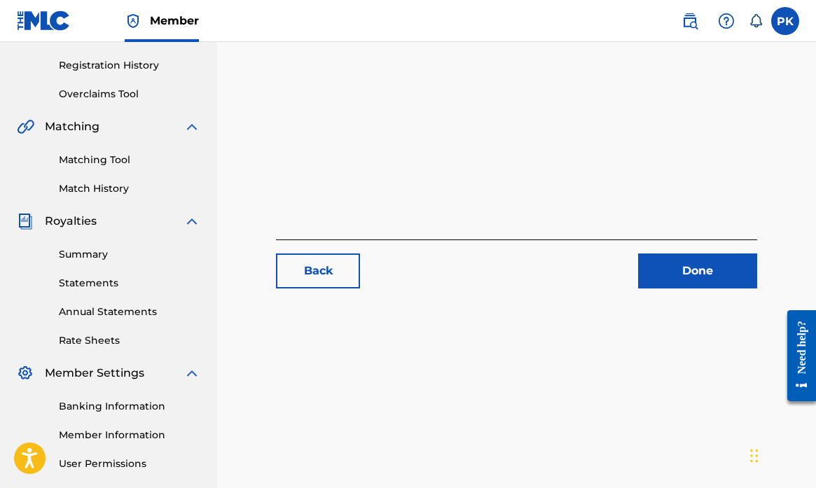
scroll to position [259, 0]
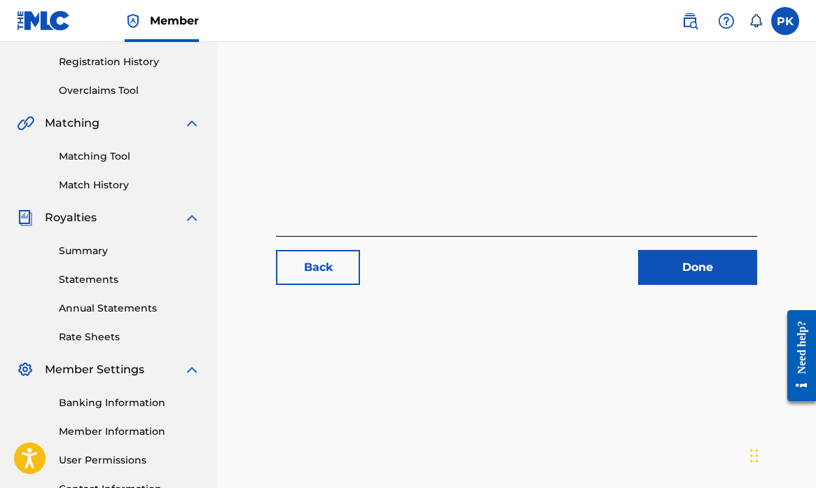
click at [696, 272] on link "Done" at bounding box center [697, 267] width 119 height 35
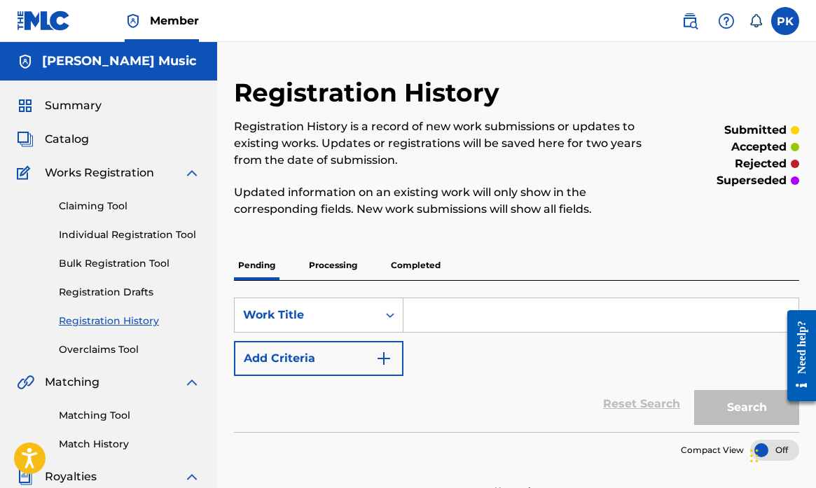
click at [71, 137] on span "Catalog" at bounding box center [67, 139] width 44 height 17
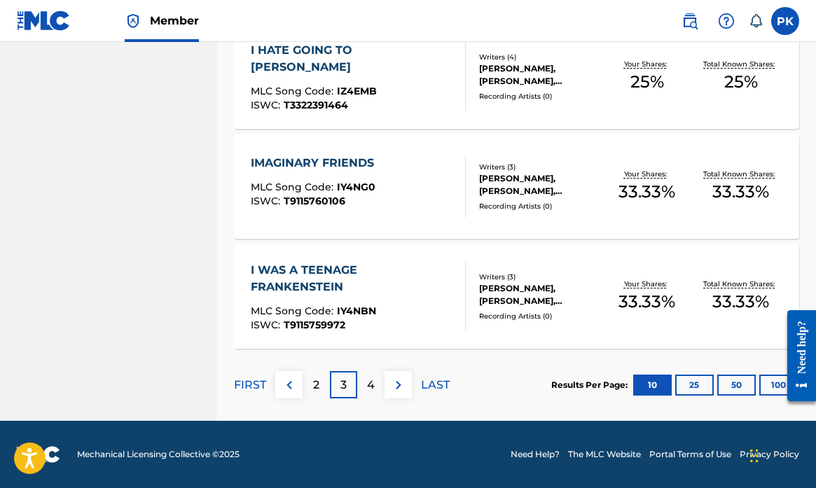
scroll to position [1115, 0]
click at [275, 279] on div "I WAS A TEENAGE FRANKENSTEIN" at bounding box center [352, 279] width 203 height 34
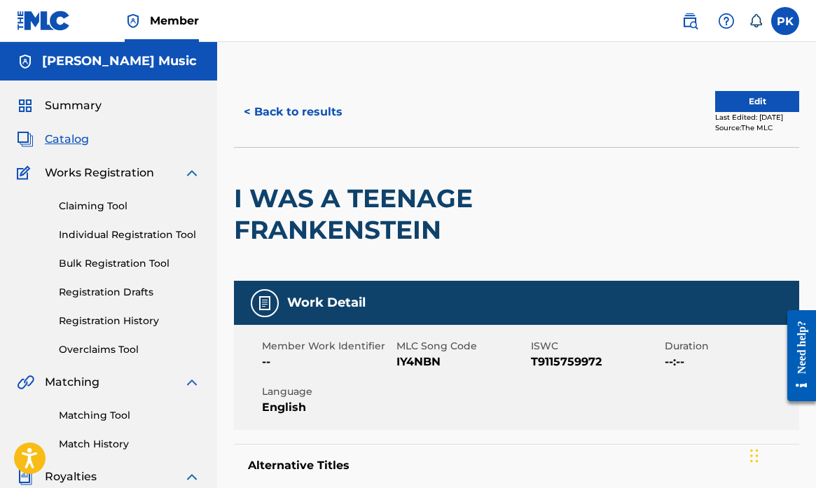
click at [120, 320] on link "Registration History" at bounding box center [129, 321] width 141 height 15
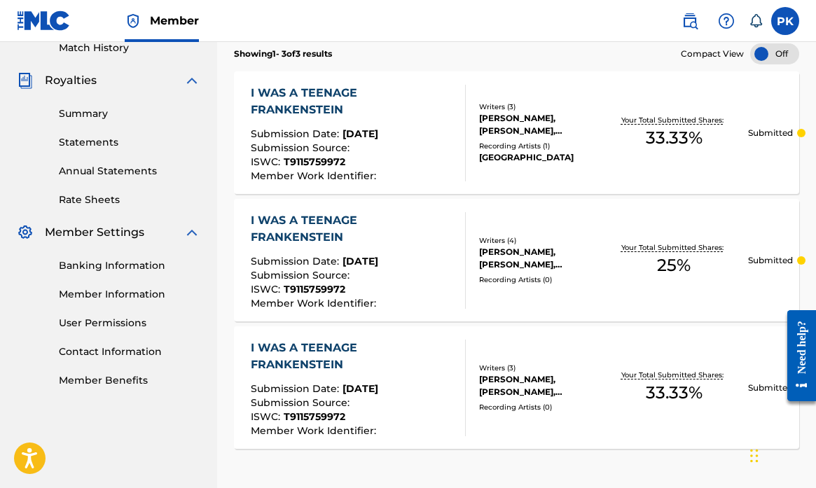
scroll to position [381, 0]
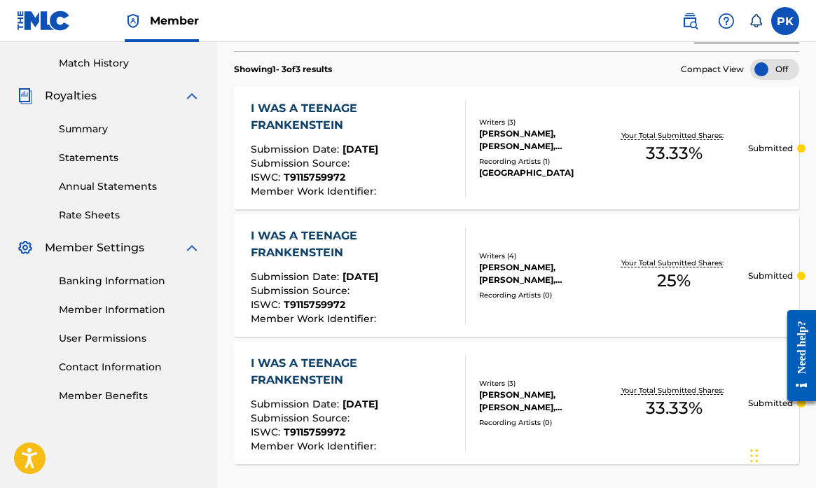
click at [333, 118] on div "I WAS A TEENAGE FRANKENSTEIN" at bounding box center [352, 117] width 203 height 34
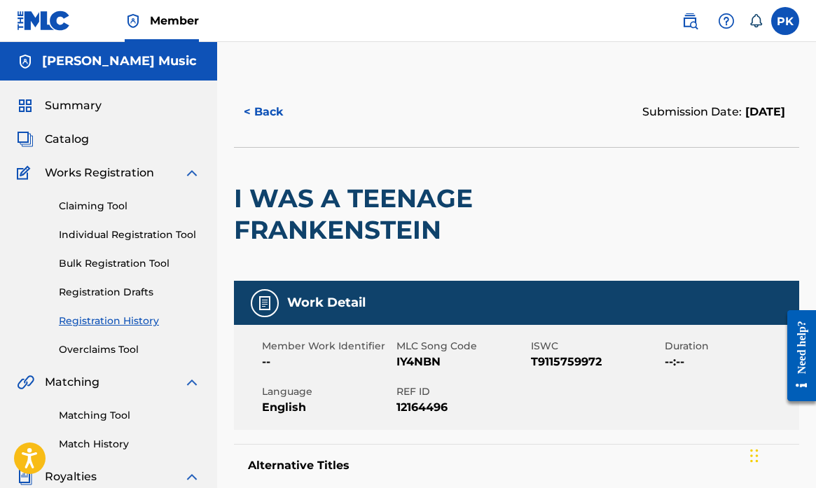
click at [269, 111] on button "< Back" at bounding box center [276, 112] width 84 height 35
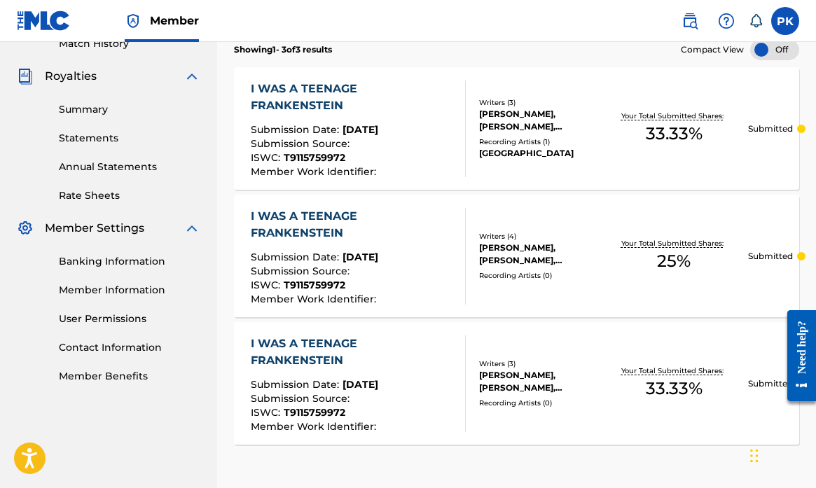
scroll to position [389, 0]
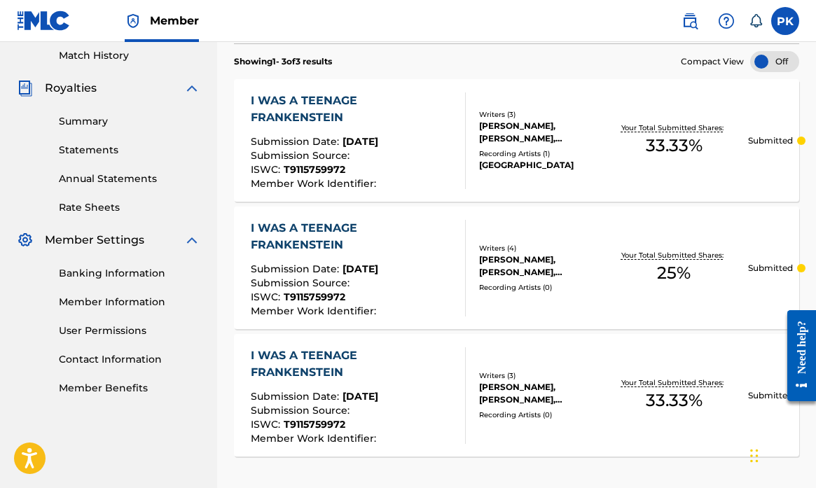
click at [319, 106] on div "I WAS A TEENAGE FRANKENSTEIN" at bounding box center [352, 109] width 203 height 34
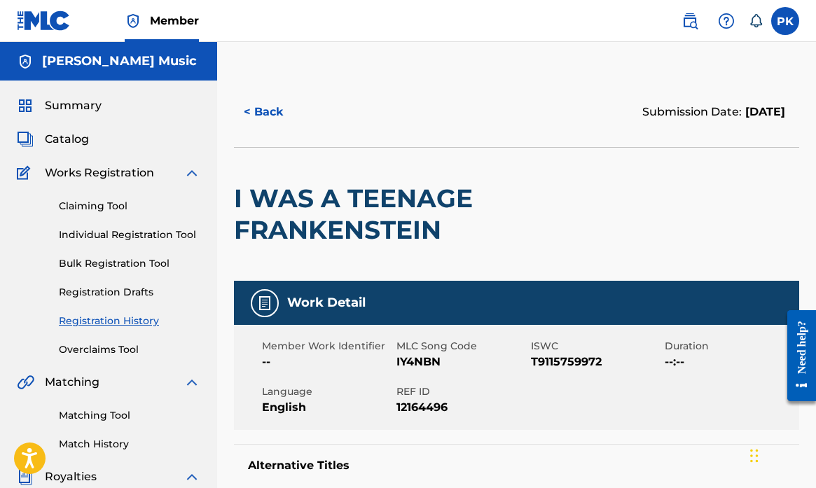
click at [273, 116] on button "< Back" at bounding box center [276, 112] width 84 height 35
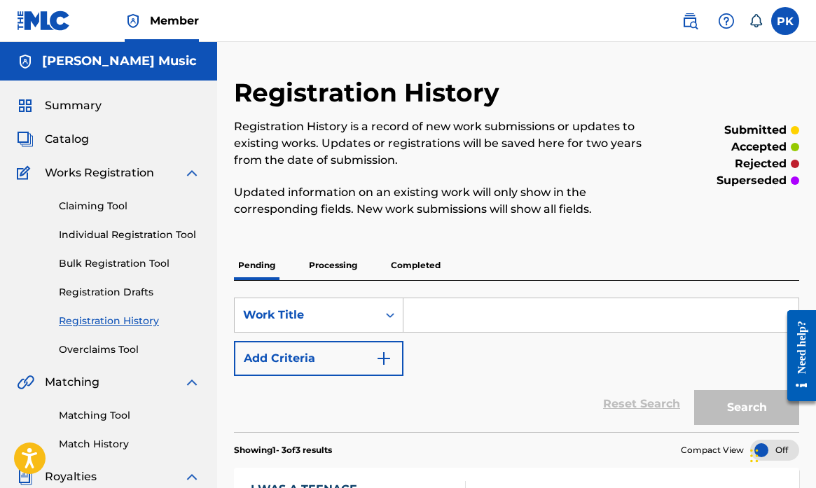
click at [75, 136] on span "Catalog" at bounding box center [67, 139] width 44 height 17
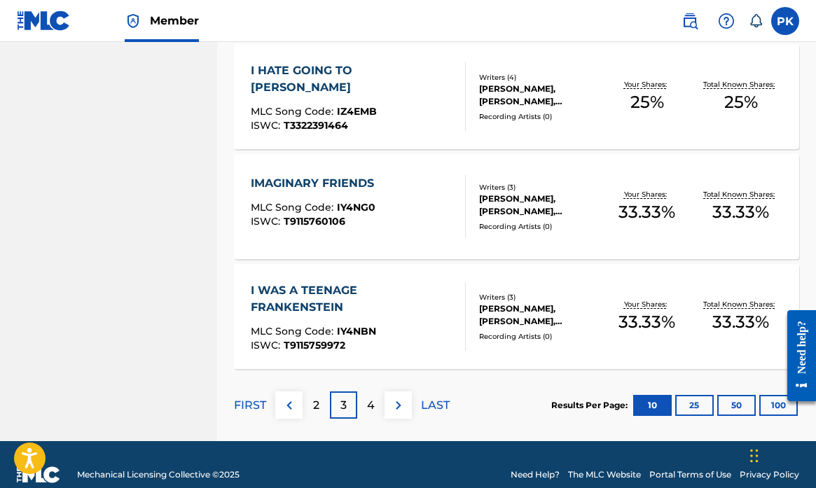
scroll to position [1101, 0]
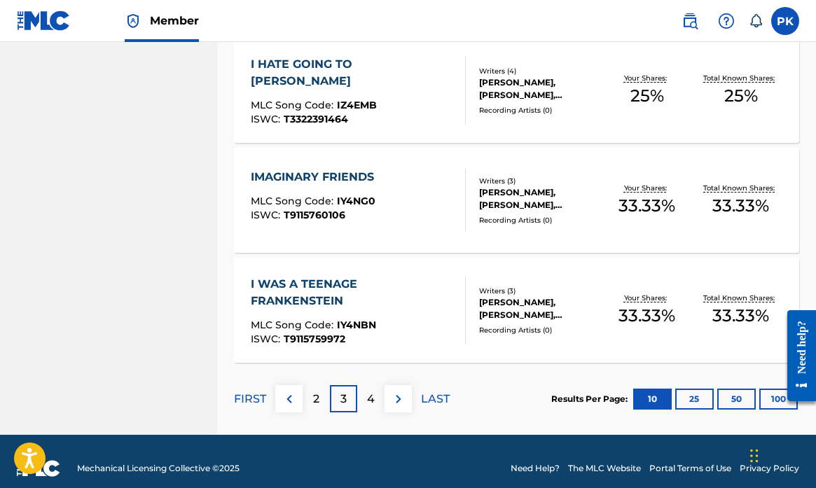
click at [360, 300] on div "I WAS A TEENAGE FRANKENSTEIN" at bounding box center [352, 293] width 203 height 34
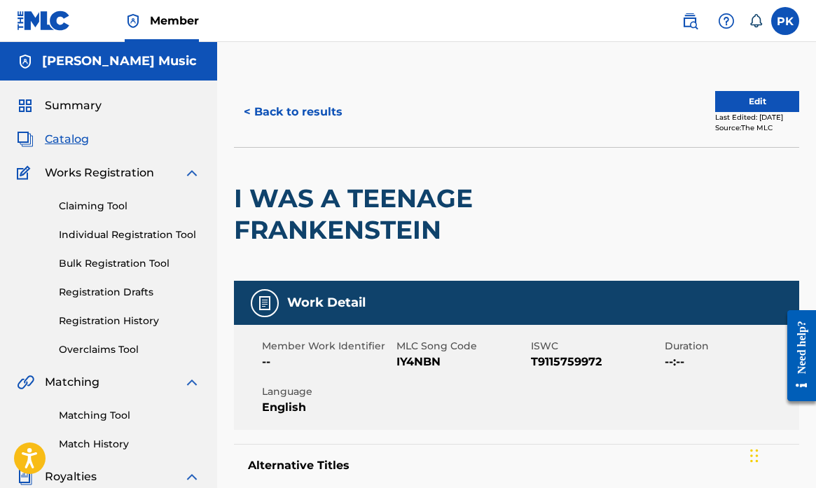
click at [736, 111] on button "Edit" at bounding box center [757, 101] width 84 height 21
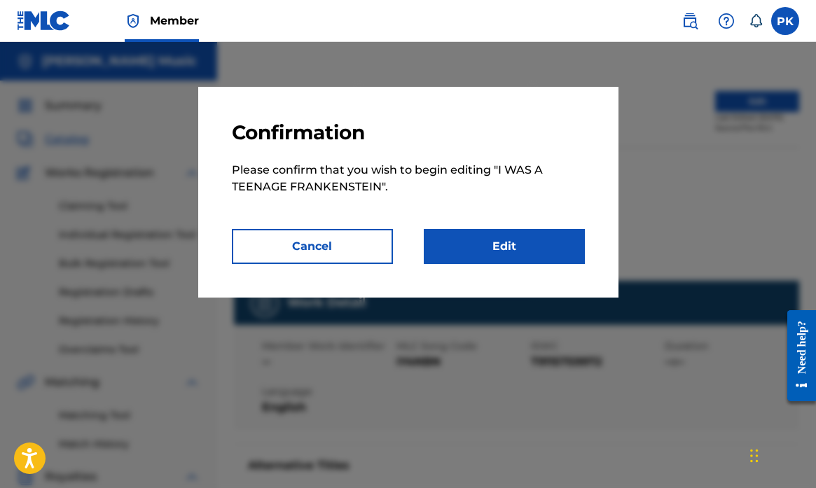
click at [516, 244] on link "Edit" at bounding box center [504, 246] width 161 height 35
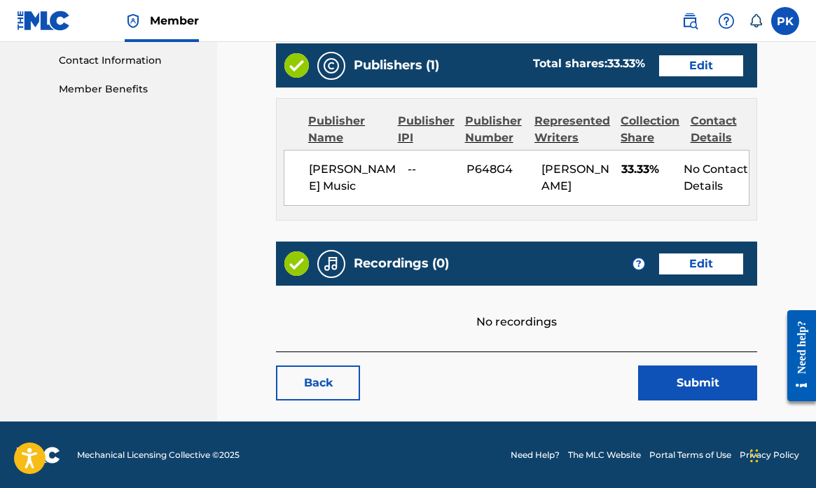
scroll to position [687, 0]
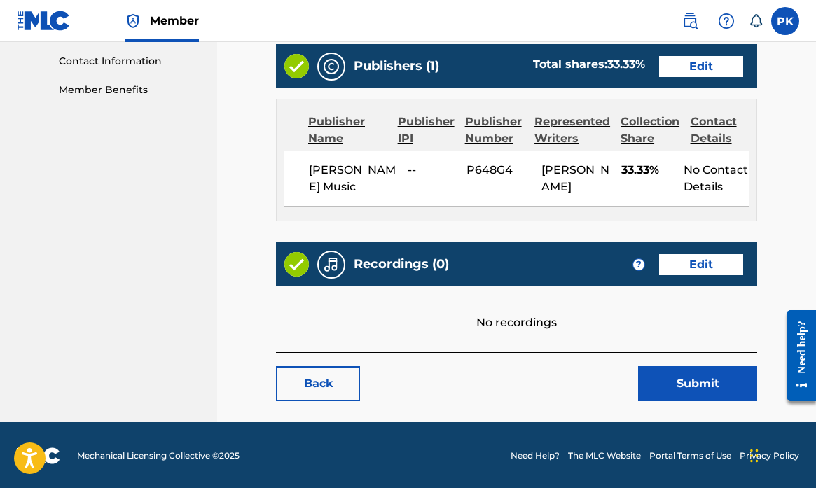
click at [689, 260] on link "Edit" at bounding box center [701, 264] width 84 height 21
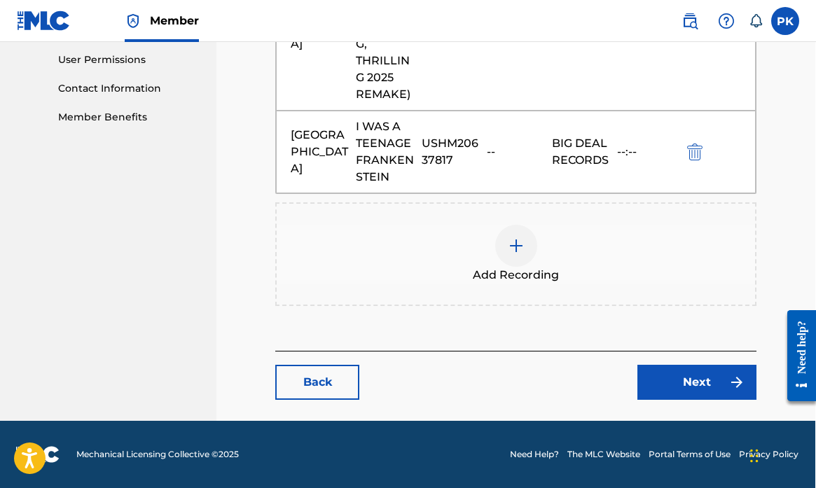
scroll to position [659, 1]
click at [305, 379] on link "Back" at bounding box center [317, 382] width 84 height 35
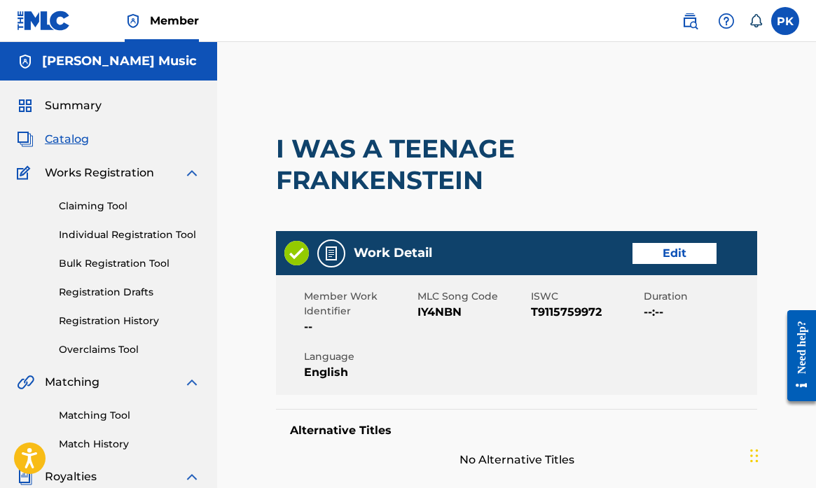
click at [77, 317] on link "Registration History" at bounding box center [129, 321] width 141 height 15
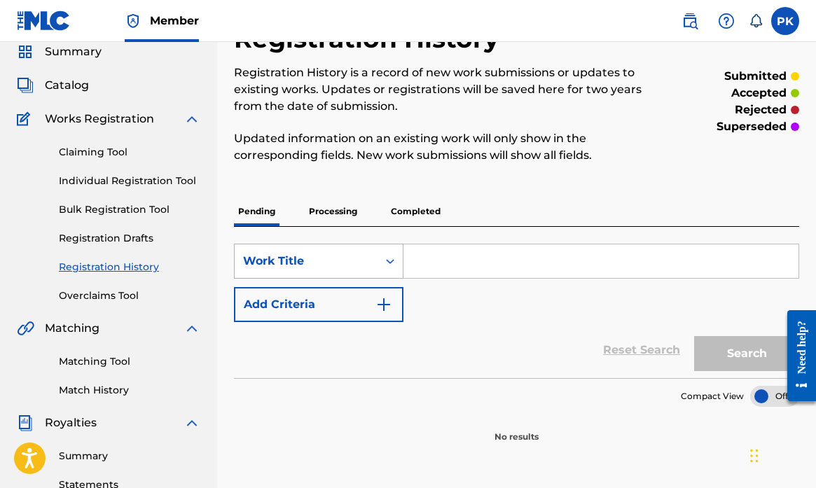
scroll to position [52, 0]
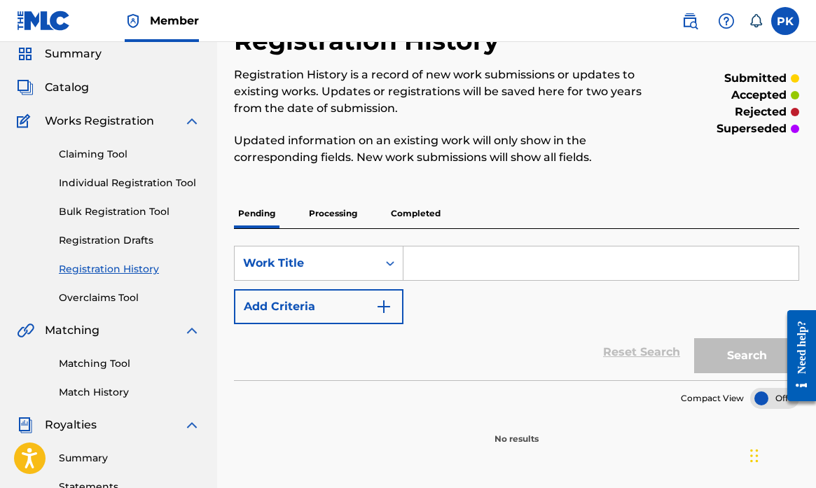
click at [133, 273] on link "Registration History" at bounding box center [129, 269] width 141 height 15
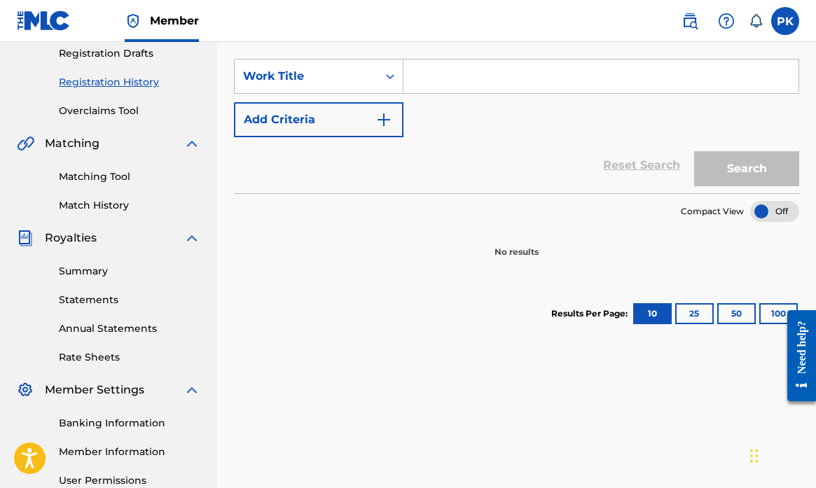
scroll to position [242, 0]
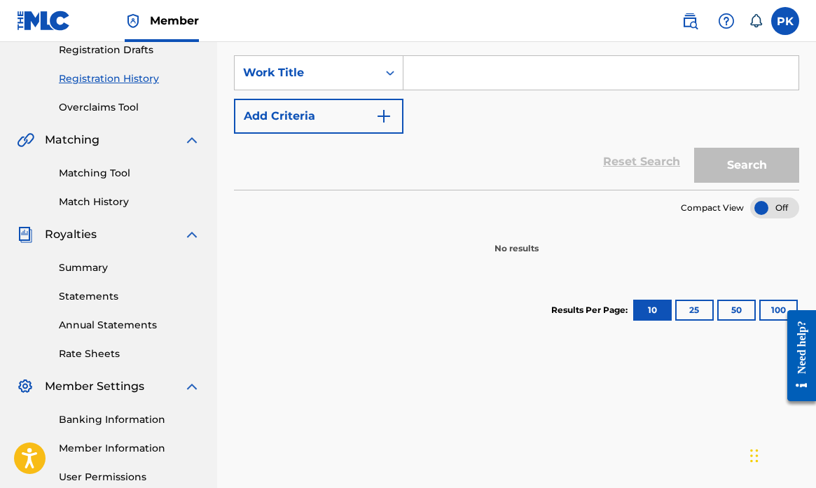
click at [118, 78] on link "Registration History" at bounding box center [129, 78] width 141 height 15
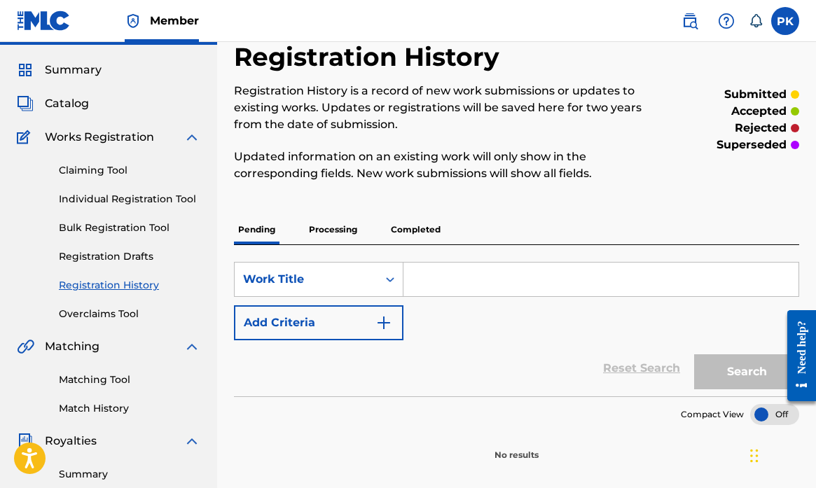
scroll to position [28, 0]
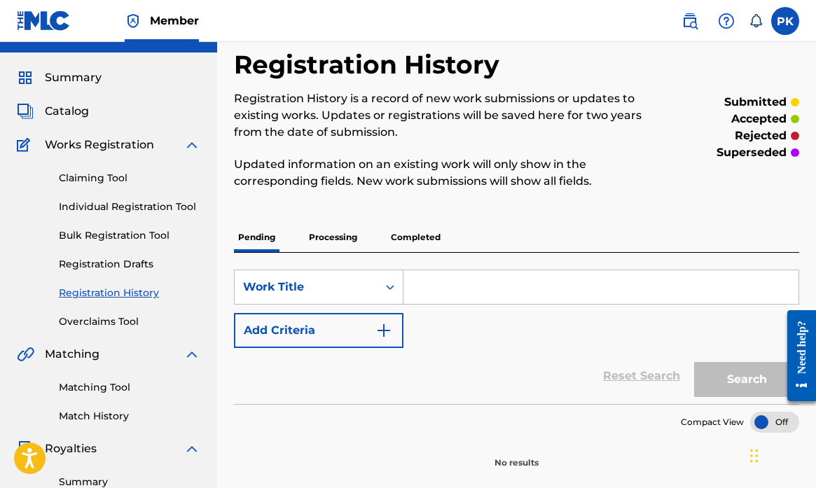
click at [120, 261] on link "Registration Drafts" at bounding box center [129, 264] width 141 height 15
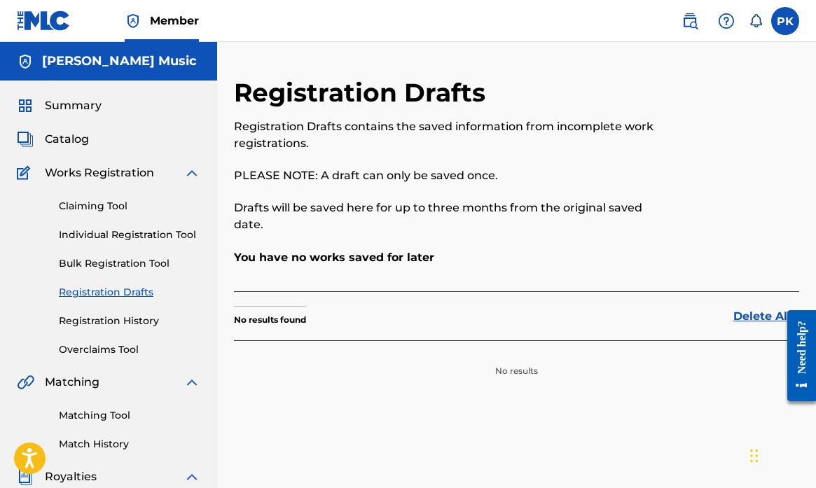
click at [86, 320] on link "Registration History" at bounding box center [129, 321] width 141 height 15
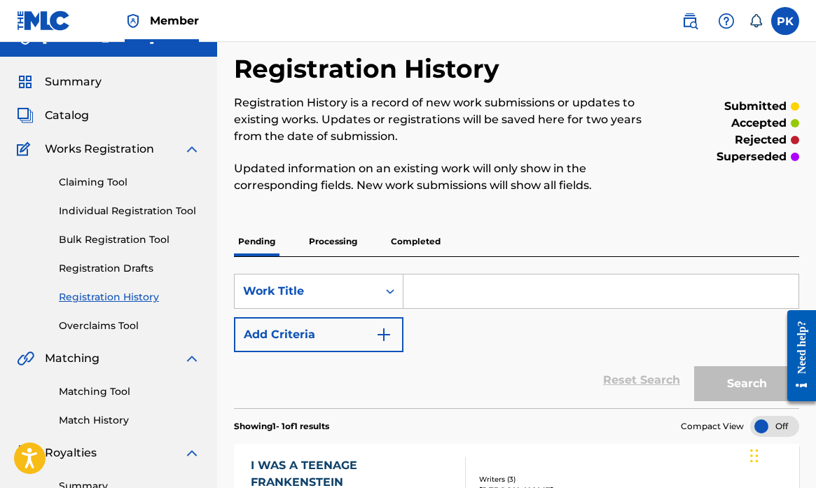
scroll to position [21, 0]
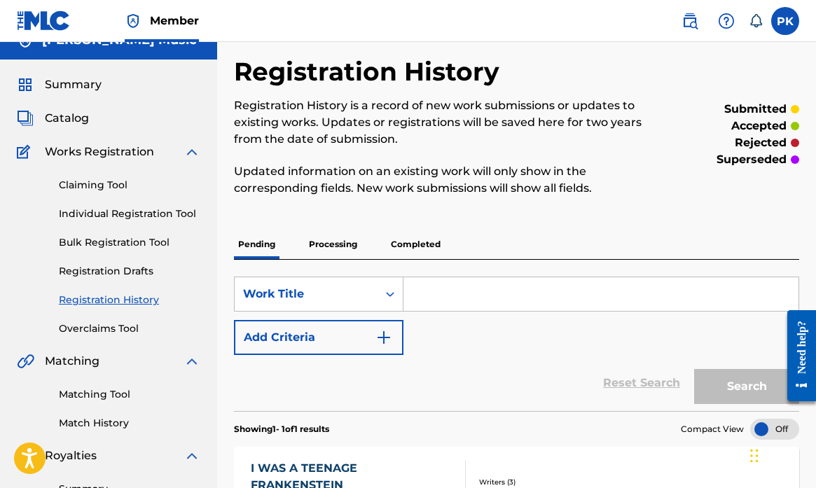
click at [77, 118] on span "Catalog" at bounding box center [67, 118] width 44 height 17
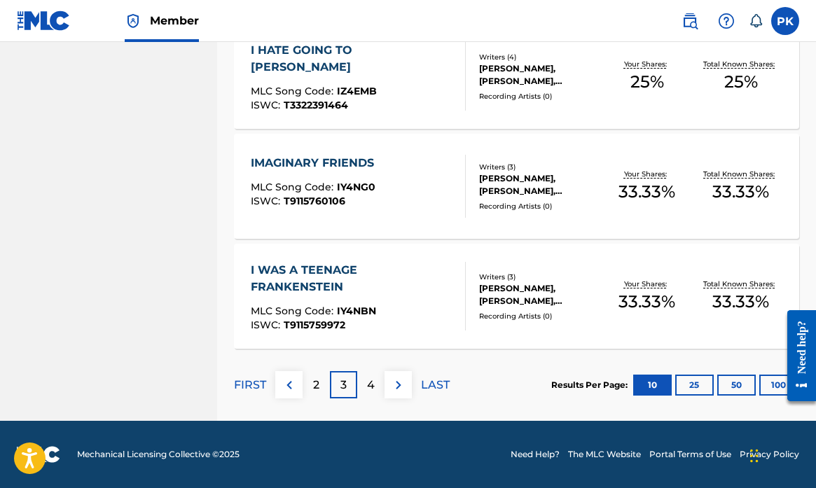
scroll to position [1115, 0]
click at [347, 272] on div "I WAS A TEENAGE FRANKENSTEIN" at bounding box center [352, 279] width 203 height 34
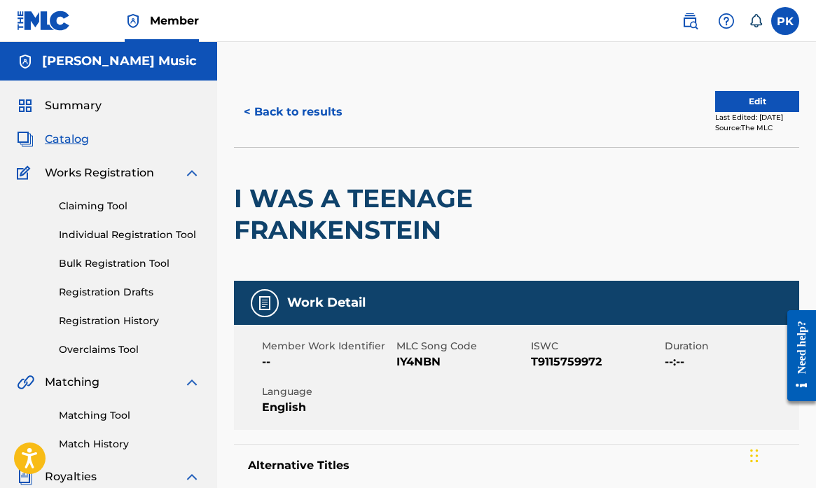
click at [736, 102] on button "Edit" at bounding box center [757, 101] width 84 height 21
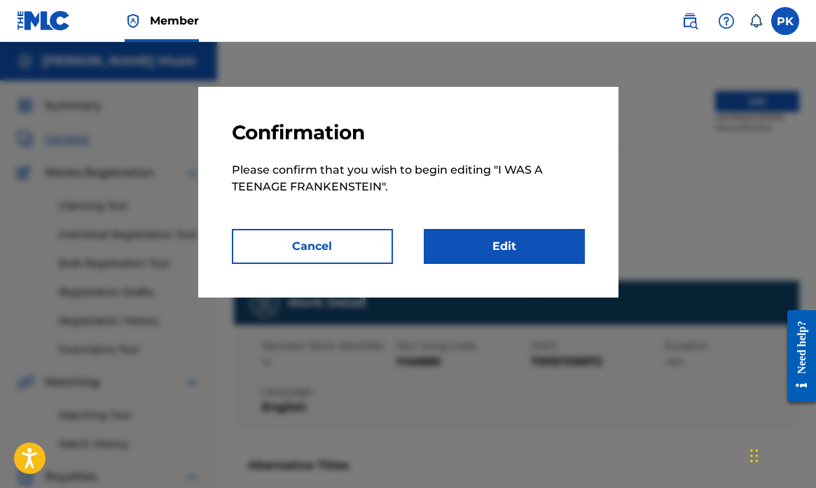
click at [496, 249] on link "Edit" at bounding box center [504, 246] width 161 height 35
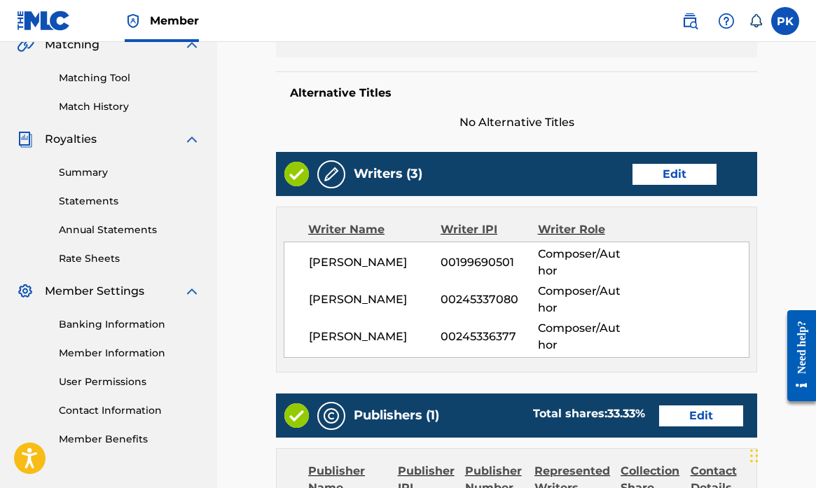
scroll to position [372, 0]
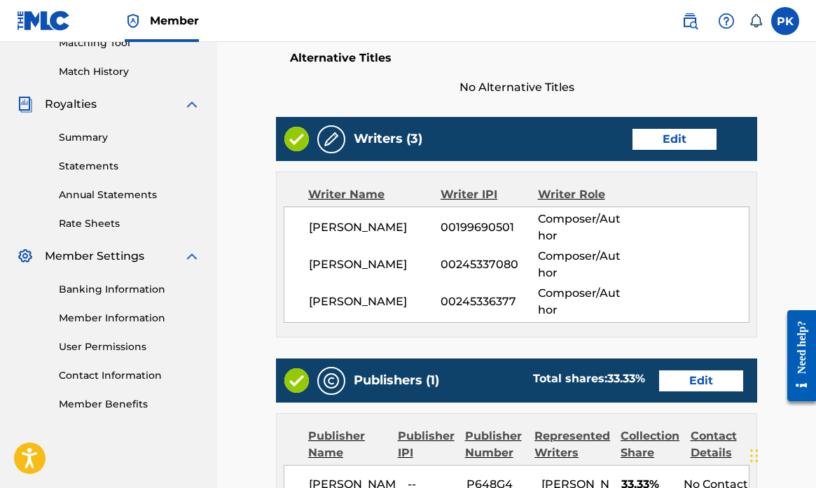
click at [674, 141] on link "Edit" at bounding box center [674, 139] width 84 height 21
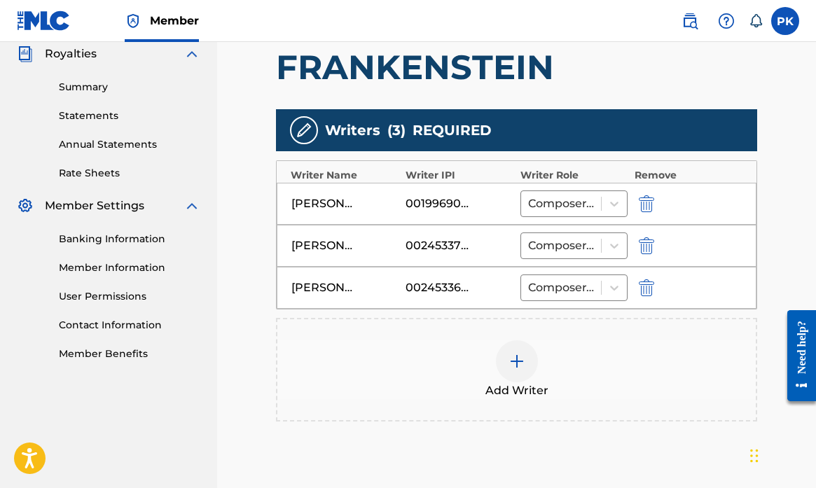
scroll to position [447, 0]
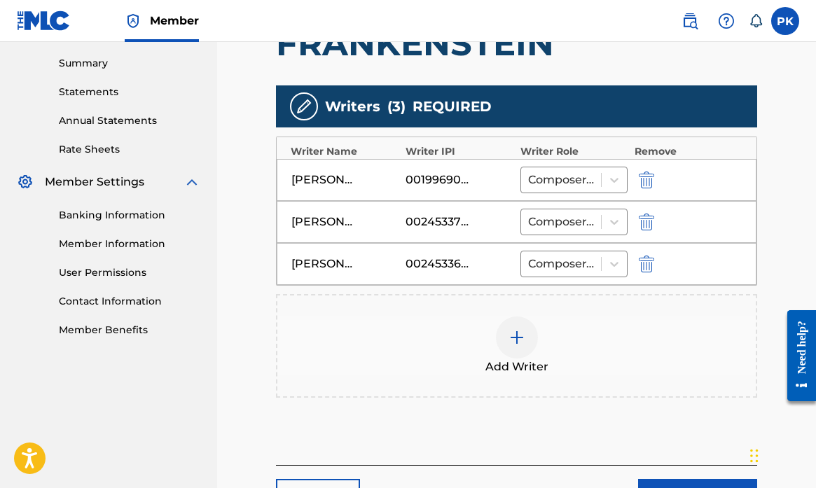
click at [519, 337] on img at bounding box center [516, 337] width 17 height 17
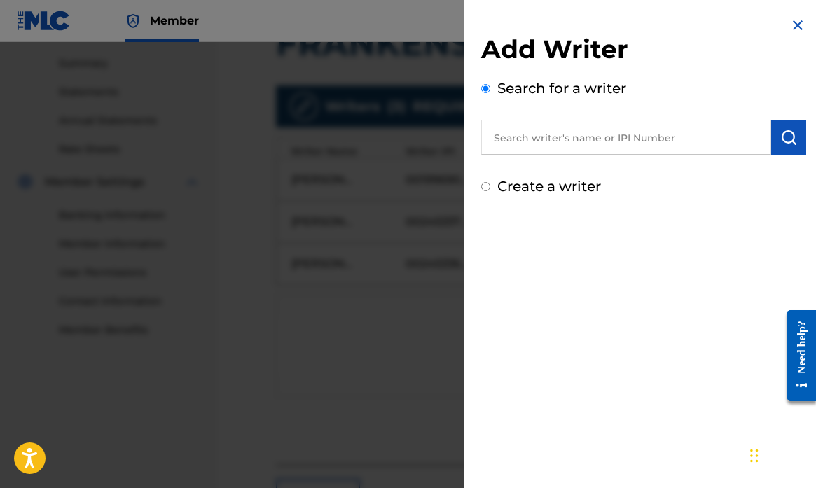
click at [564, 141] on input "text" at bounding box center [626, 137] width 290 height 35
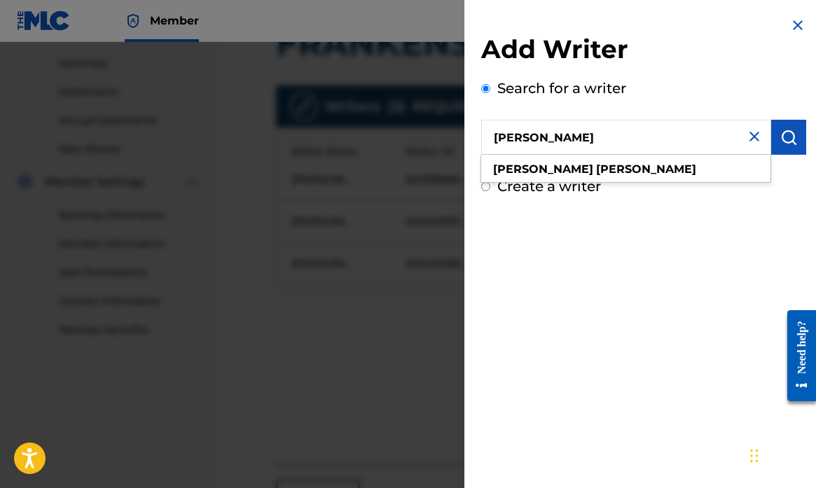
type input "[PERSON_NAME]"
click at [780, 138] on img "submit" at bounding box center [788, 137] width 17 height 17
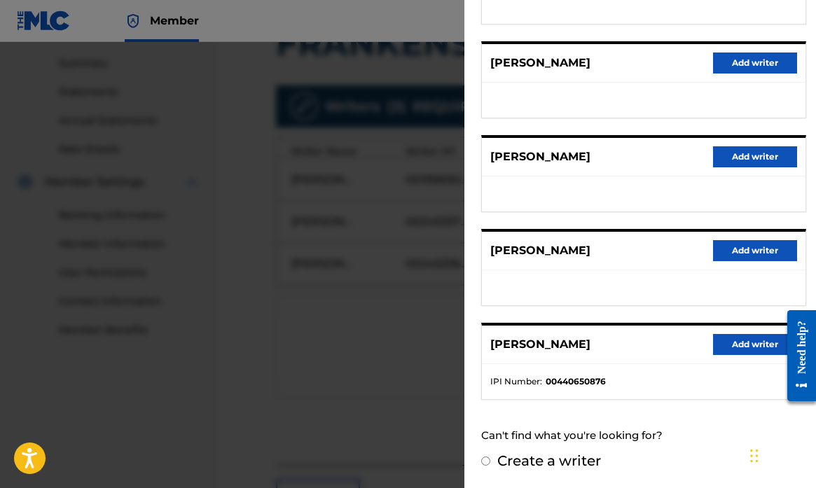
scroll to position [237, 0]
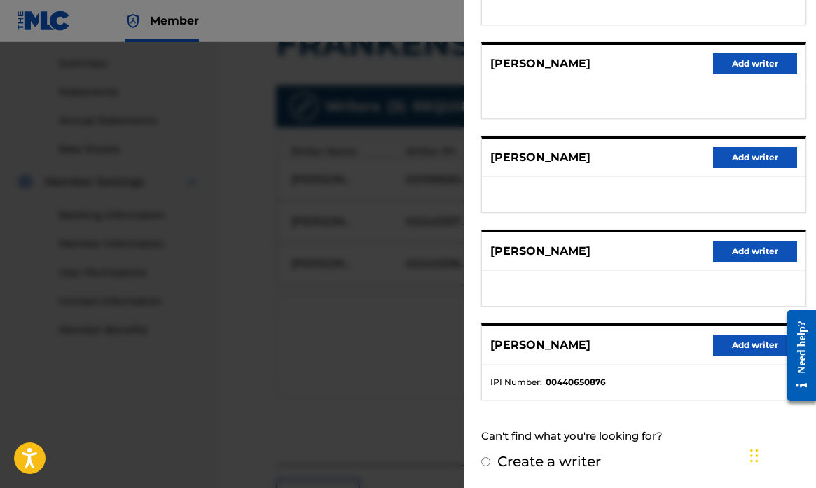
click at [722, 346] on button "Add writer" at bounding box center [755, 345] width 84 height 21
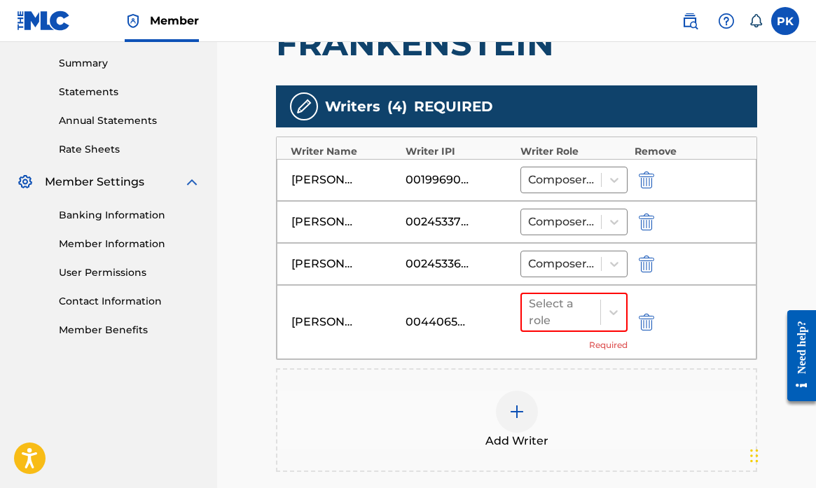
scroll to position [452, 0]
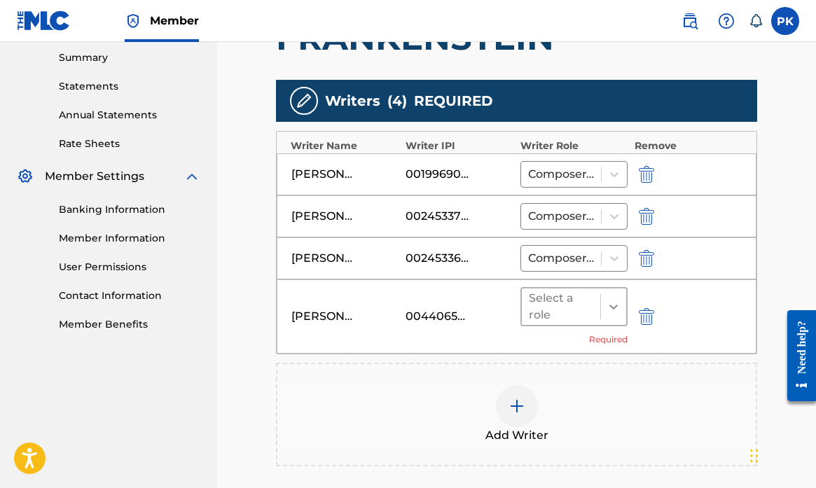
click at [616, 313] on icon at bounding box center [613, 307] width 14 height 14
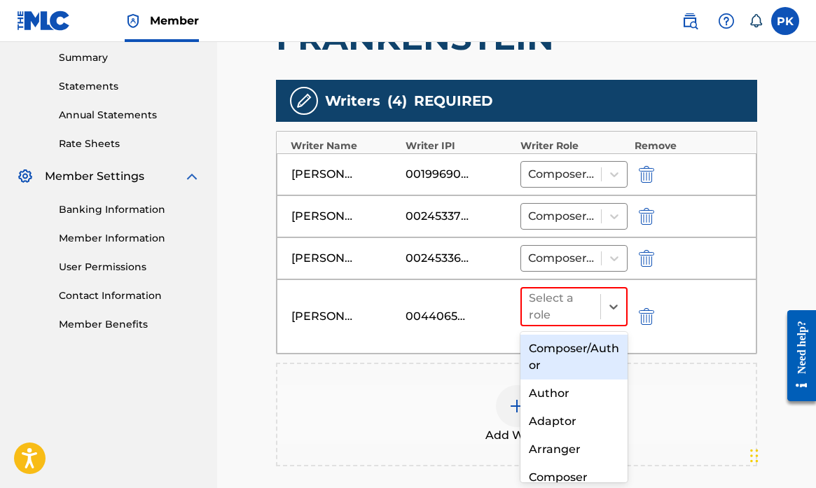
scroll to position [13, 0]
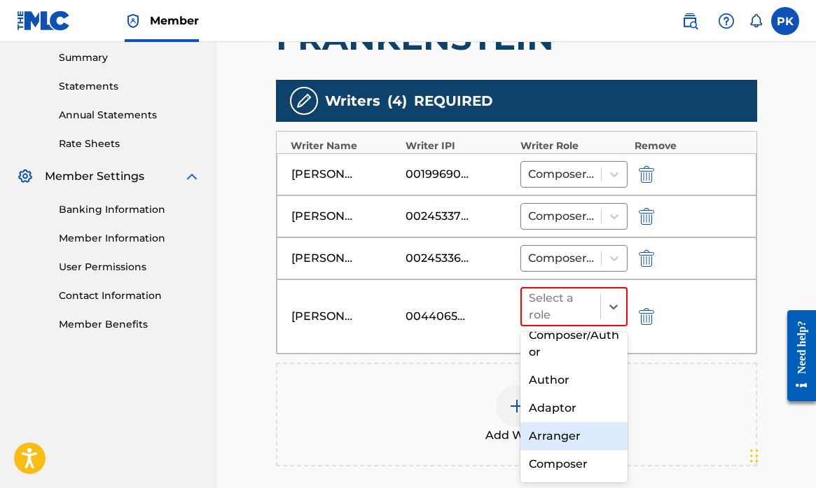
click at [543, 441] on div "Arranger" at bounding box center [573, 436] width 107 height 28
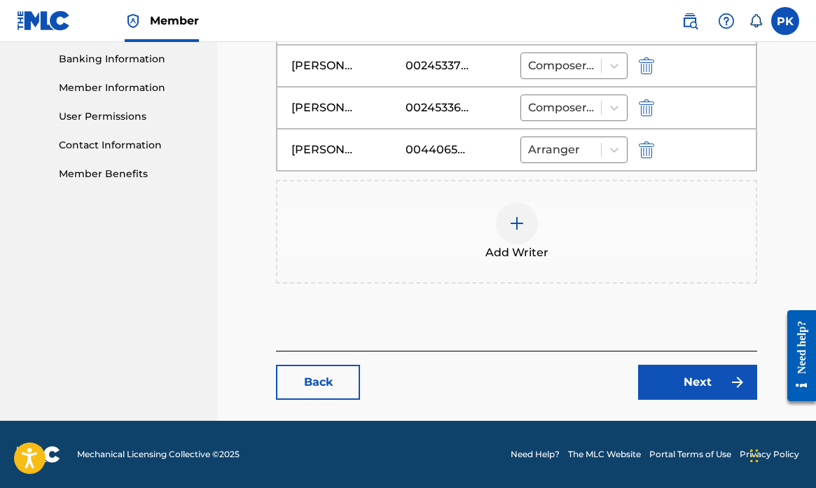
scroll to position [603, 0]
click at [675, 377] on link "Next" at bounding box center [697, 382] width 119 height 35
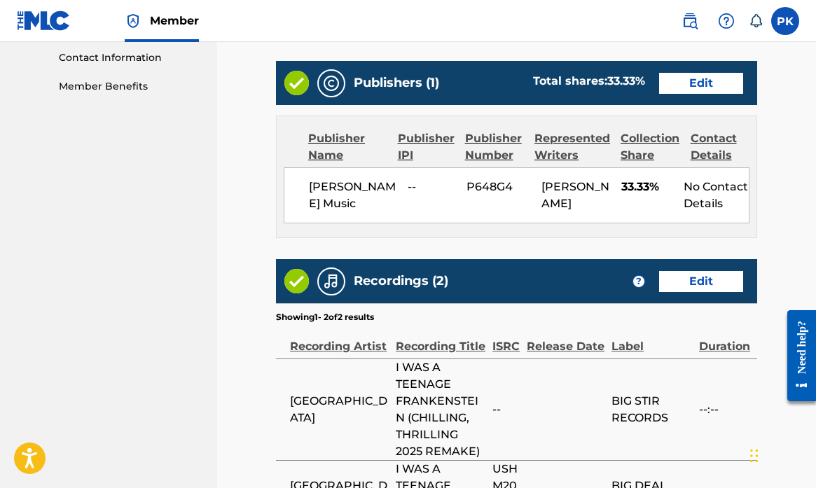
scroll to position [698, 0]
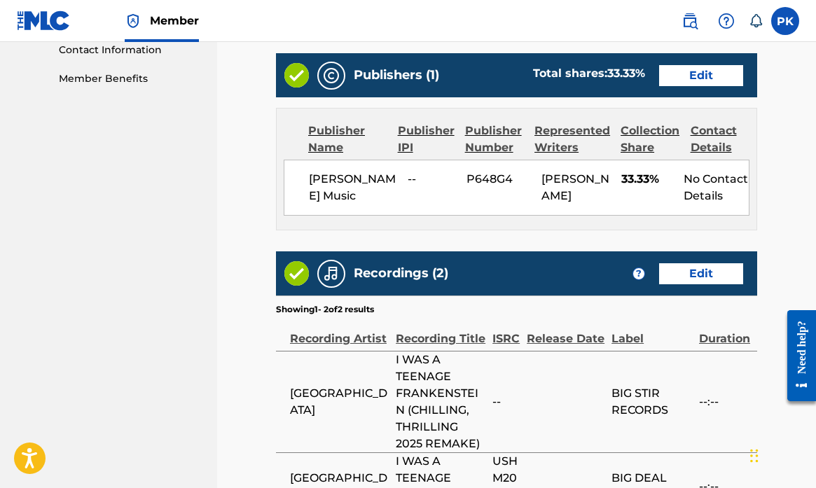
click at [696, 76] on link "Edit" at bounding box center [701, 75] width 84 height 21
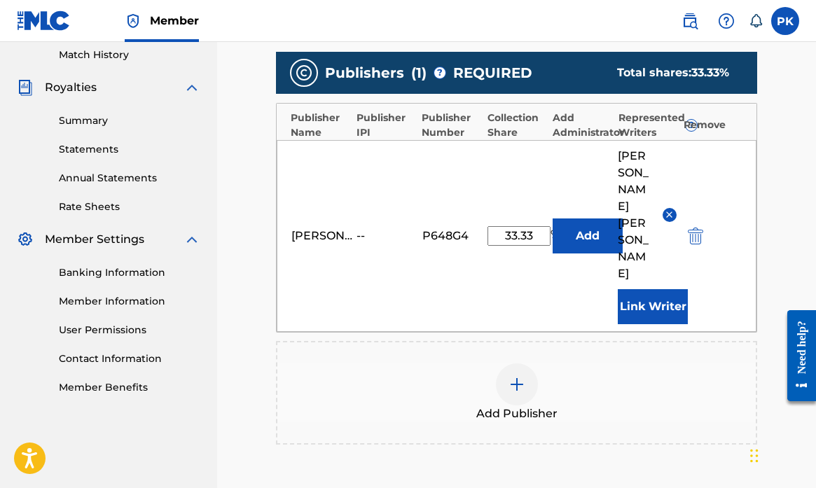
scroll to position [387, 0]
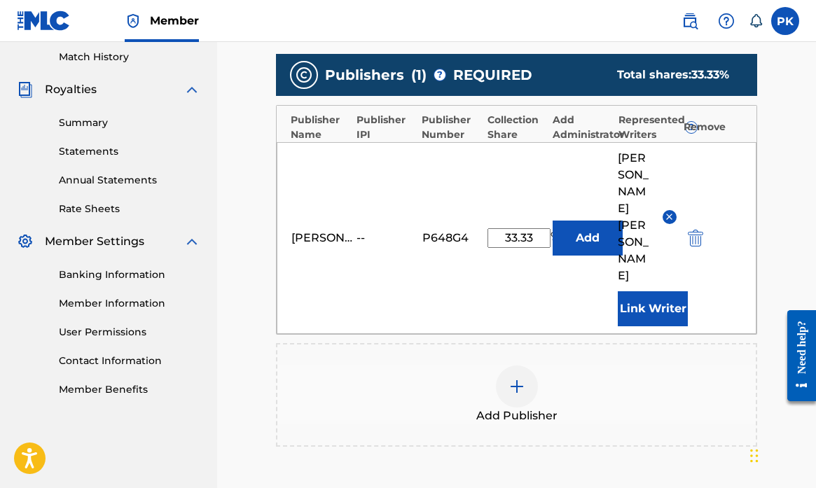
drag, startPoint x: 536, startPoint y: 193, endPoint x: 444, endPoint y: 193, distance: 91.7
click at [444, 193] on div "[PERSON_NAME] Music -- P648G4 33.33 % Add [PERSON_NAME] Link Writer" at bounding box center [517, 238] width 480 height 192
type input "25"
click at [597, 365] on div "Add Publisher" at bounding box center [516, 394] width 478 height 59
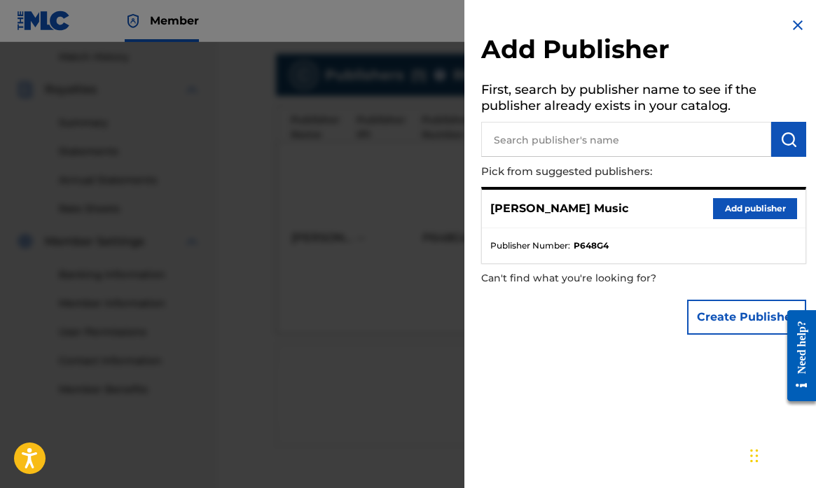
click at [795, 22] on img at bounding box center [797, 25] width 17 height 17
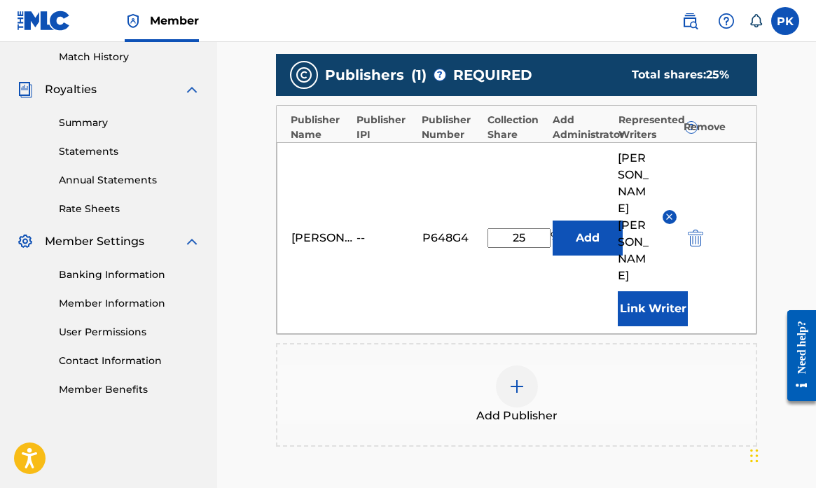
click at [531, 228] on input "25" at bounding box center [518, 238] width 63 height 20
click at [656, 417] on div "Add Publishers & Shares Enter your publisher(s)/administrator(s). I WAS A TEENA…" at bounding box center [516, 221] width 481 height 669
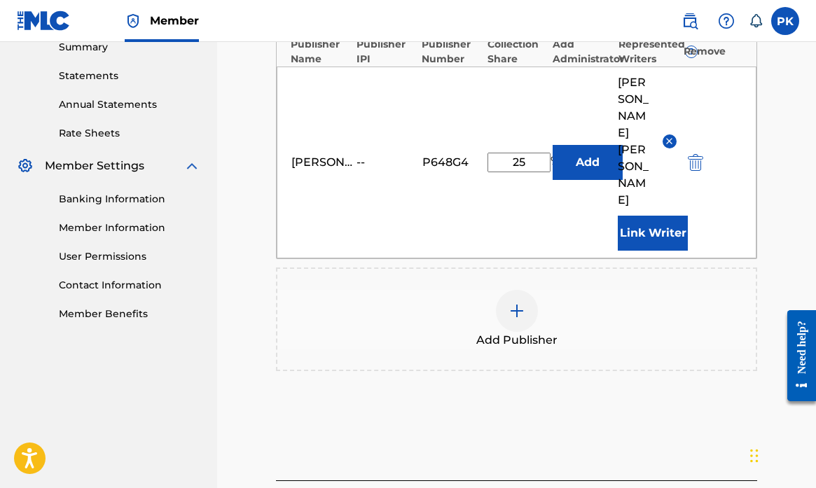
scroll to position [487, 0]
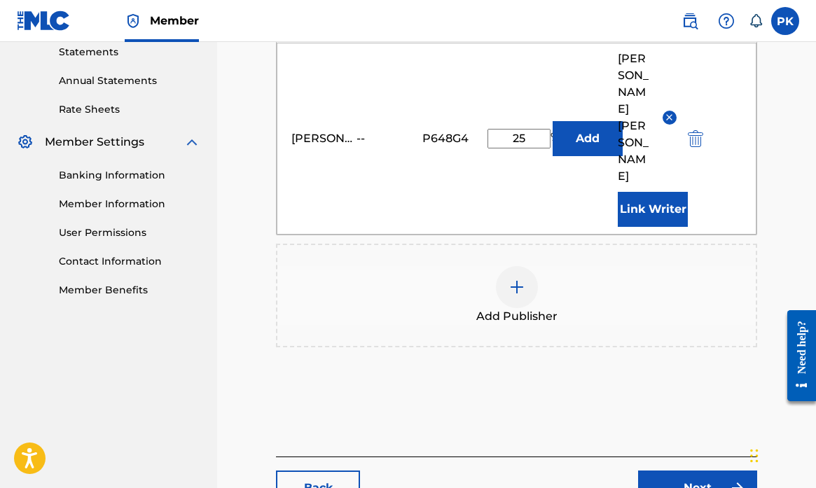
click at [694, 470] on link "Next" at bounding box center [697, 487] width 119 height 35
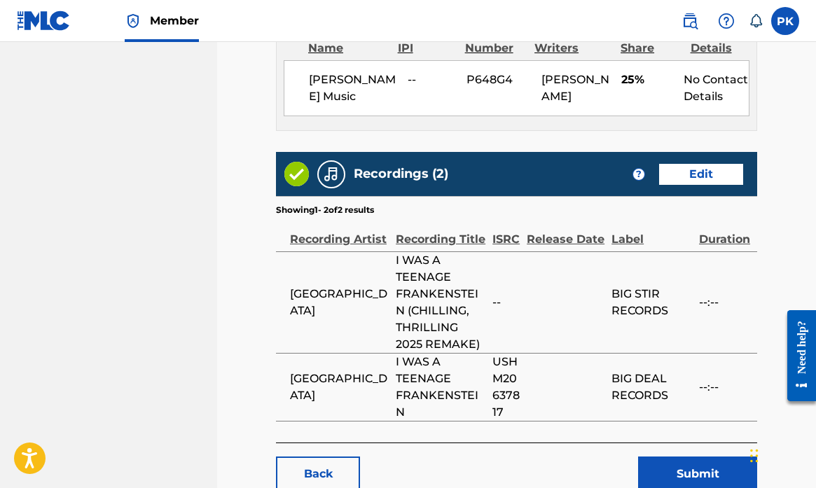
scroll to position [833, 0]
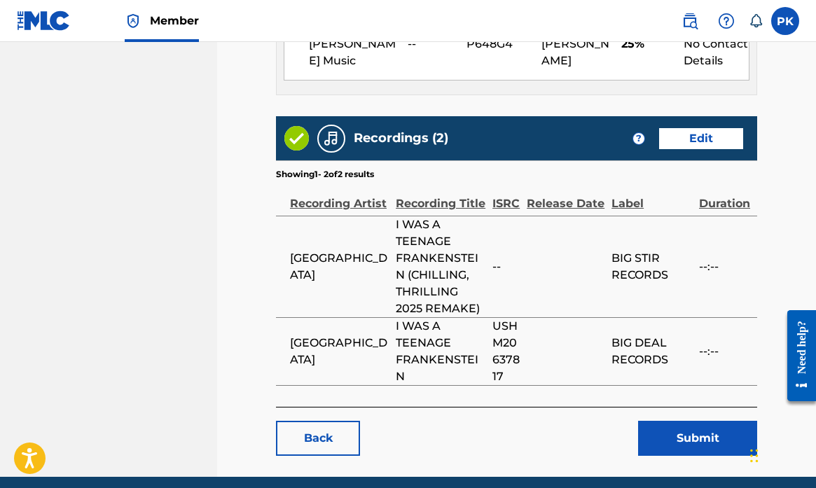
click at [694, 134] on link "Edit" at bounding box center [701, 138] width 84 height 21
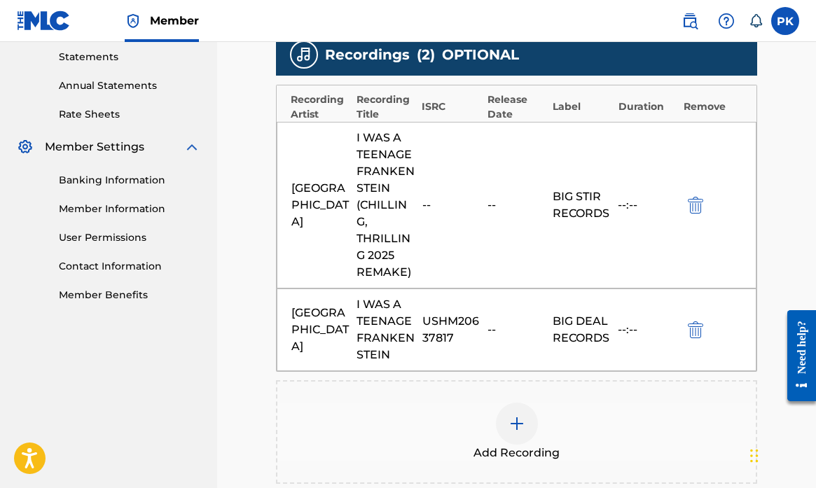
scroll to position [517, 0]
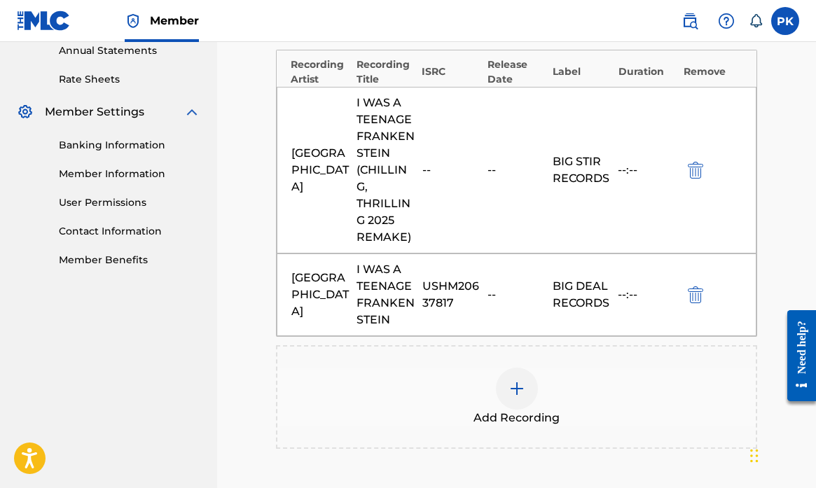
click at [412, 233] on div "I WAS A TEENAGE FRANKENSTEIN (CHILLING, THRILLING 2025 REMAKE)" at bounding box center [385, 170] width 58 height 151
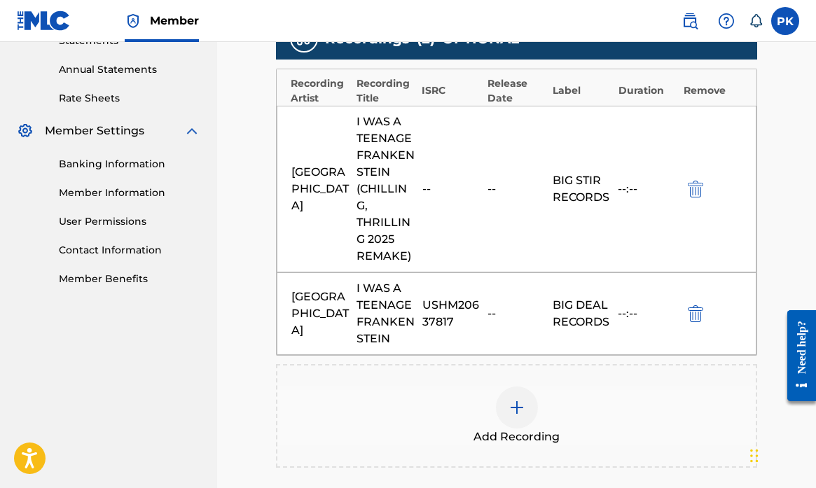
scroll to position [495, 0]
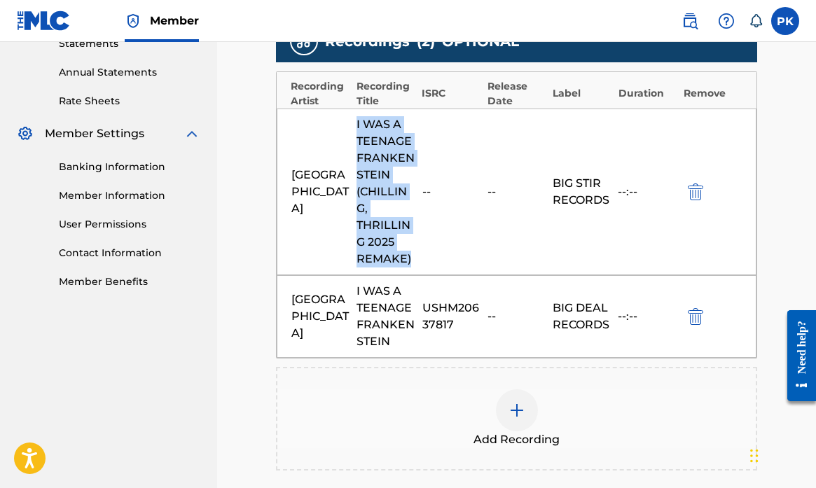
drag, startPoint x: 356, startPoint y: 125, endPoint x: 414, endPoint y: 267, distance: 152.6
click at [414, 267] on div "I WAS A TEENAGE FRANKENSTEIN (CHILLING, THRILLING 2025 REMAKE)" at bounding box center [385, 191] width 58 height 151
copy div "I WAS A TEENAGE FRANKENSTEIN (CHILLING, THRILLING 2025 REMAKE)"
click at [515, 408] on img at bounding box center [516, 410] width 17 height 17
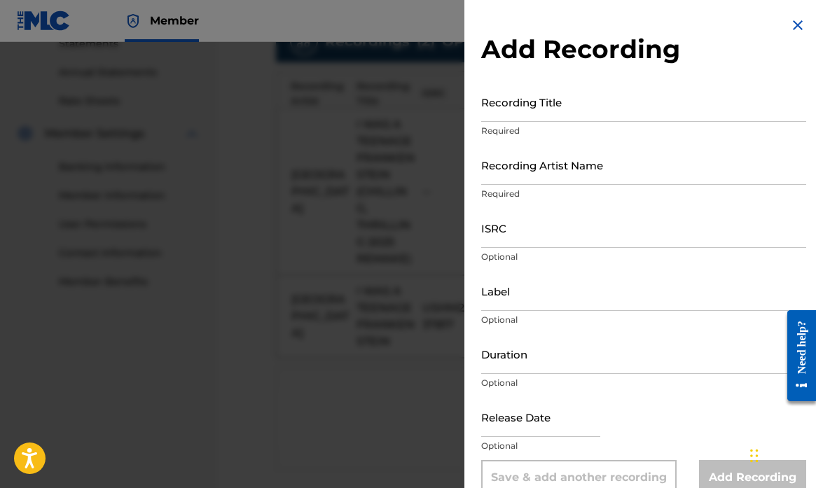
click at [526, 109] on input "Recording Title" at bounding box center [643, 102] width 325 height 40
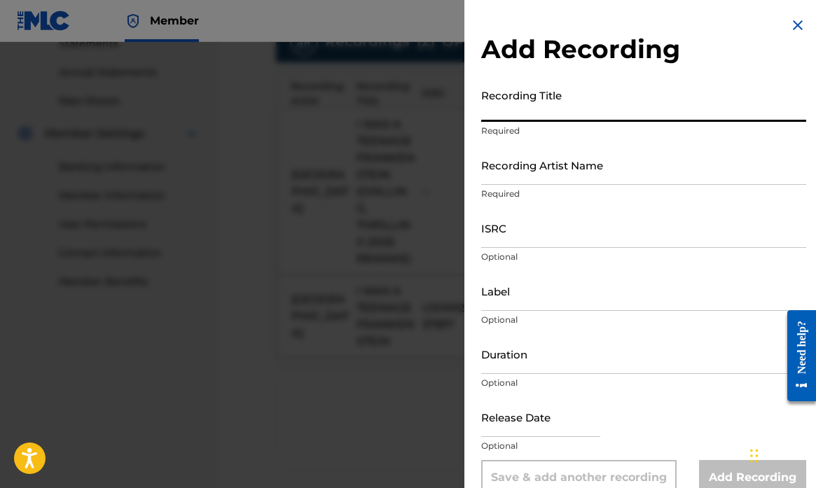
paste input "I WAS A TEENAGE FRANKENSTEIN (CHILLING, THRILLING 2025 REMAKE)"
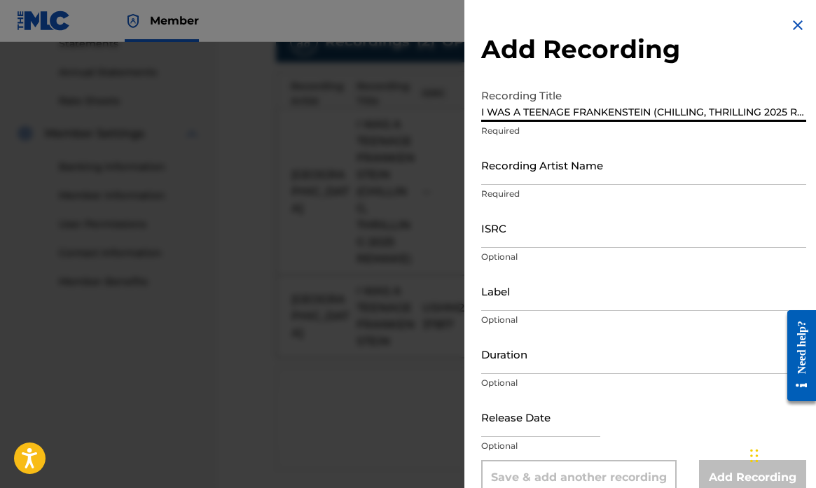
type input "I WAS A TEENAGE FRANKENSTEIN (CHILLING, THRILLING 2025 REMAKE)"
click at [522, 180] on input "Recording Artist Name" at bounding box center [643, 165] width 325 height 40
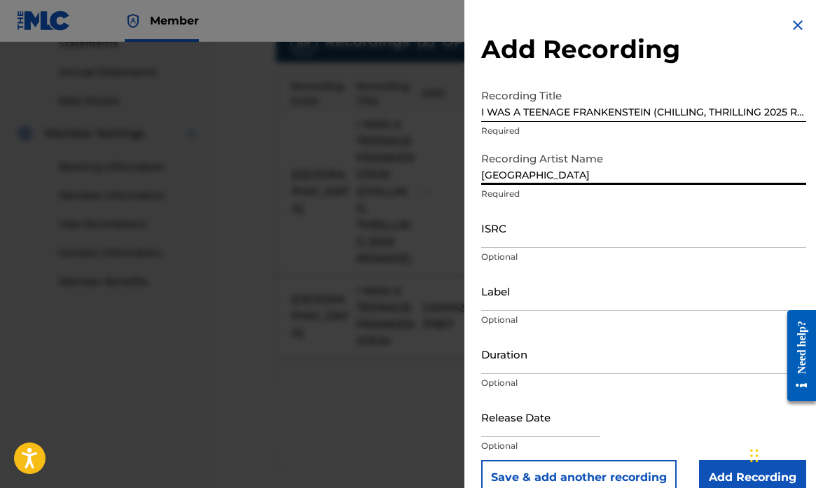
type input "[GEOGRAPHIC_DATA]"
click at [528, 237] on input "ISRC" at bounding box center [643, 228] width 325 height 40
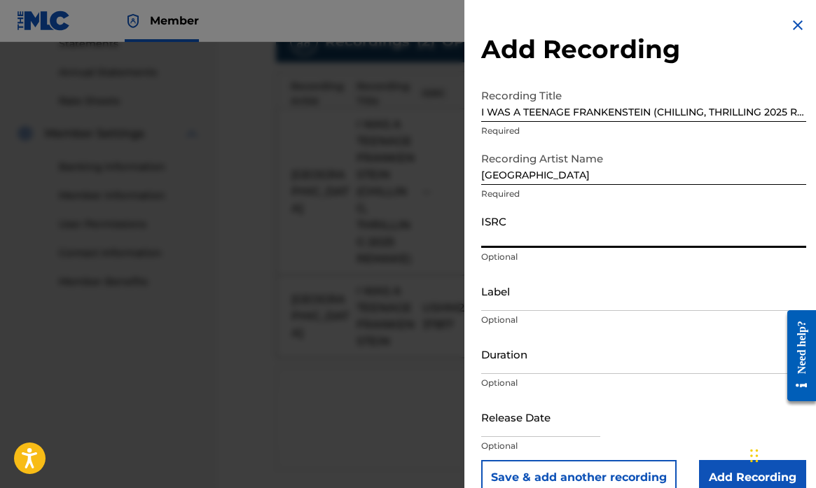
paste input "QZSUA2101065"
type input "QZSUA2101065"
click at [510, 302] on input "Label" at bounding box center [643, 291] width 325 height 40
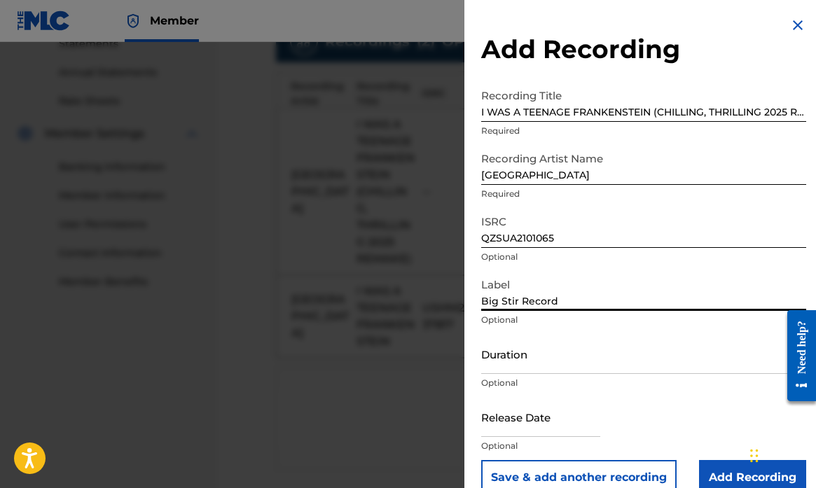
type input "Big Stir Records"
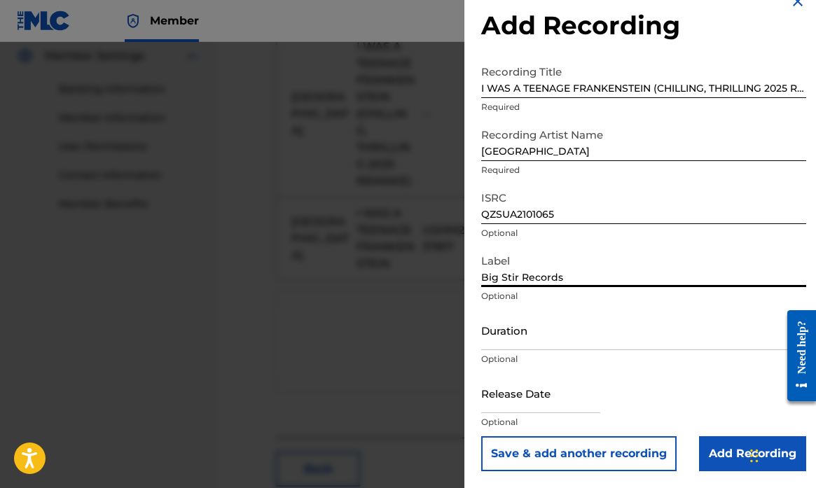
scroll to position [582, 0]
click at [719, 456] on input "Add Recording" at bounding box center [752, 453] width 107 height 35
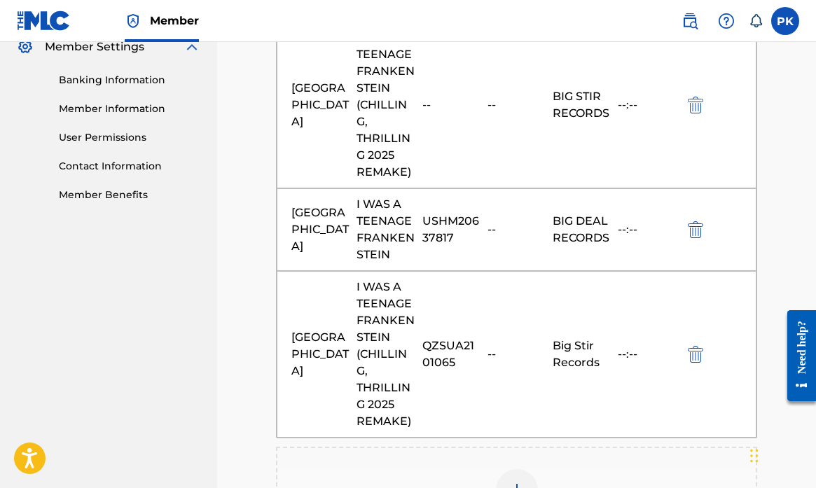
click at [696, 106] on img "submit" at bounding box center [694, 105] width 15 height 17
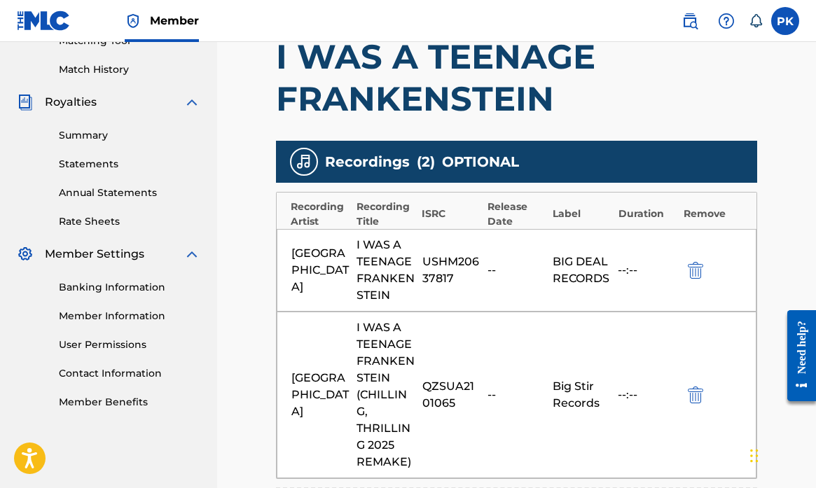
scroll to position [363, 0]
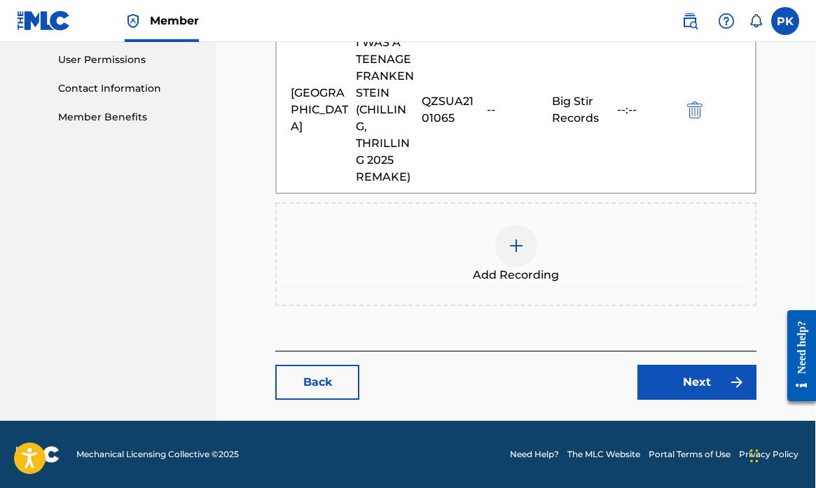
click at [673, 375] on link "Next" at bounding box center [696, 382] width 119 height 35
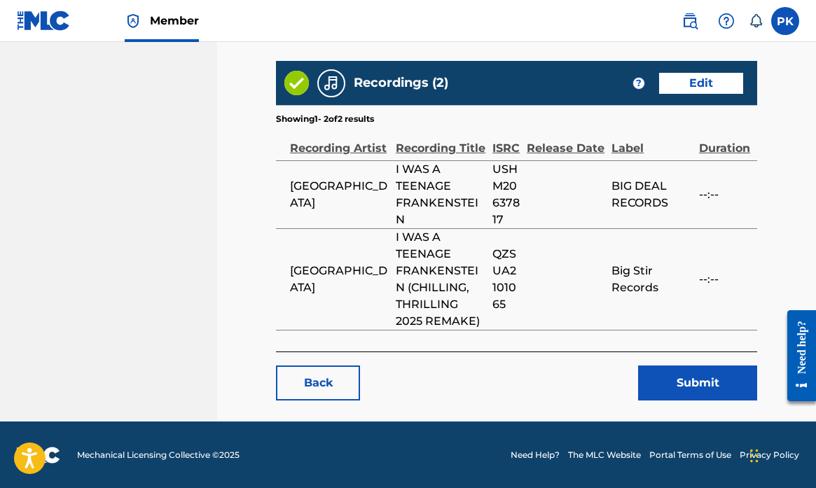
scroll to position [888, 0]
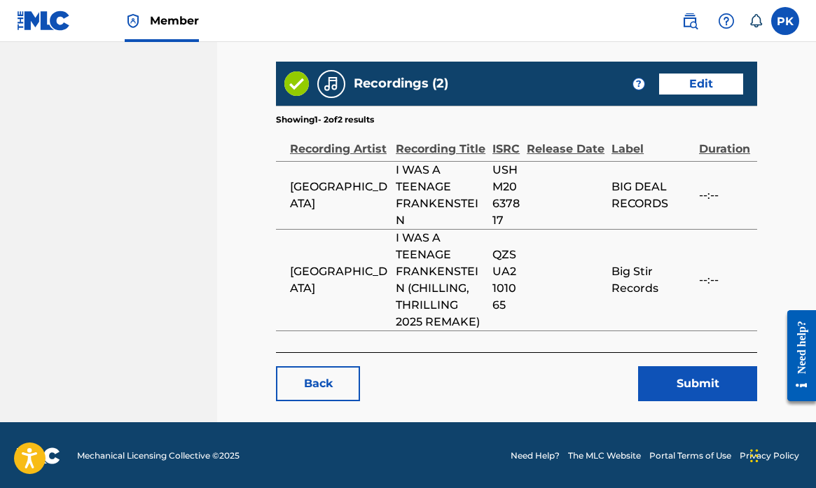
click at [690, 384] on button "Submit" at bounding box center [697, 383] width 119 height 35
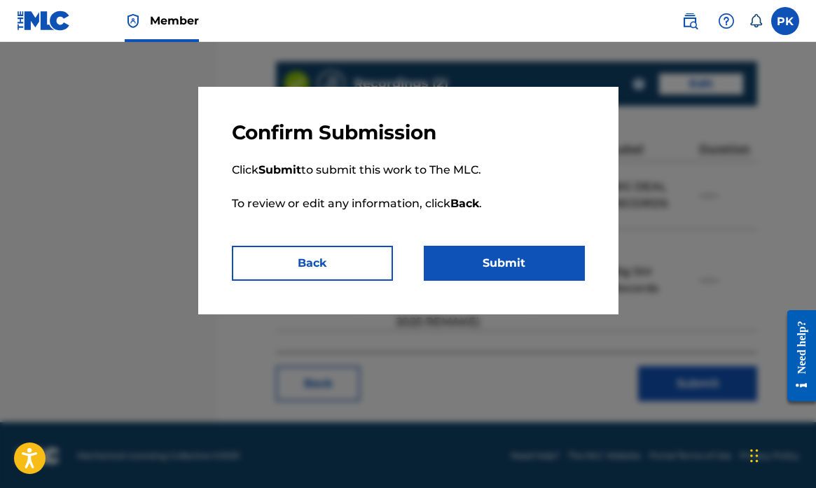
click at [491, 263] on button "Submit" at bounding box center [504, 263] width 161 height 35
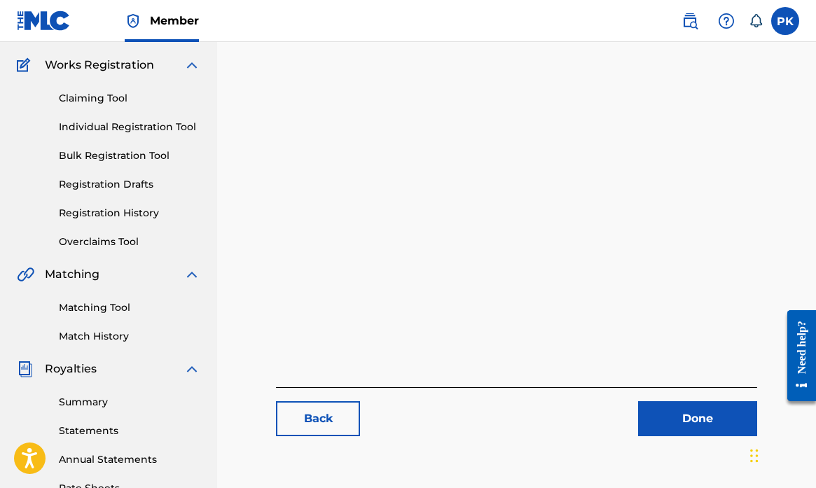
scroll to position [158, 0]
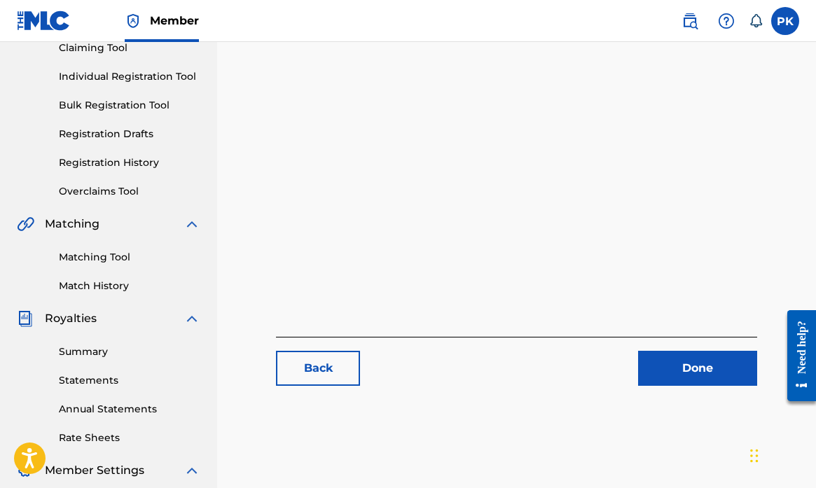
click at [683, 370] on link "Done" at bounding box center [697, 368] width 119 height 35
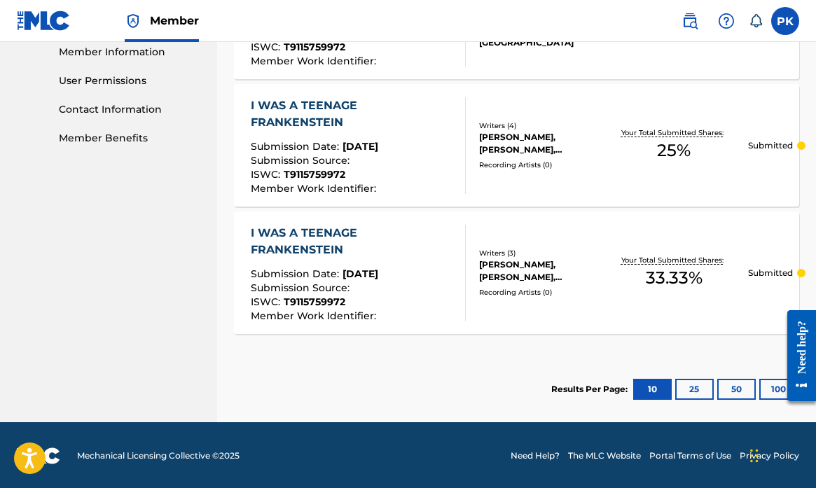
scroll to position [638, 0]
click at [347, 256] on div "I WAS A TEENAGE FRANKENSTEIN" at bounding box center [352, 242] width 203 height 34
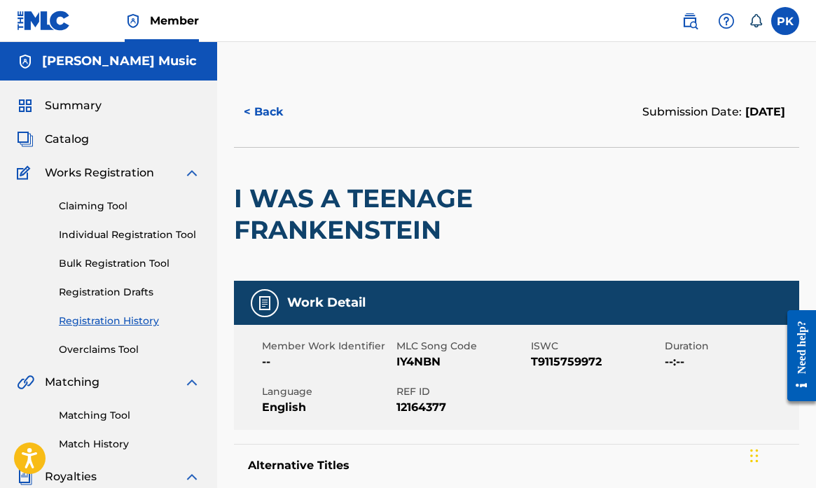
click at [260, 115] on button "< Back" at bounding box center [276, 112] width 84 height 35
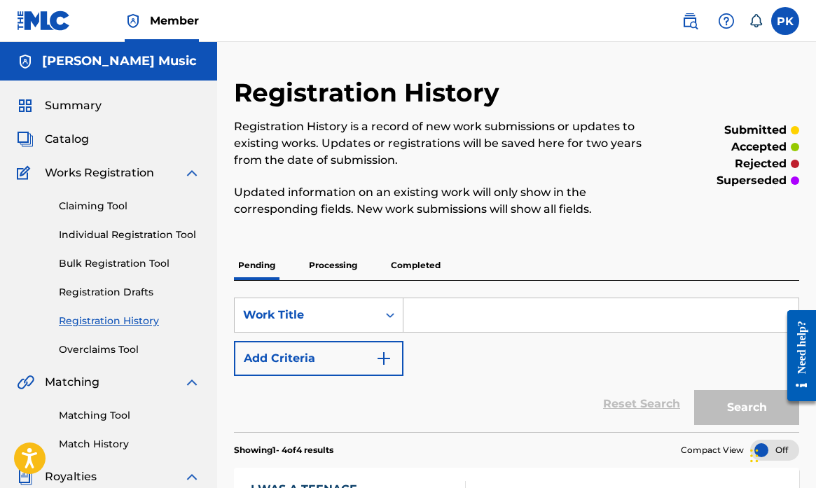
click at [74, 105] on span "Summary" at bounding box center [73, 105] width 57 height 17
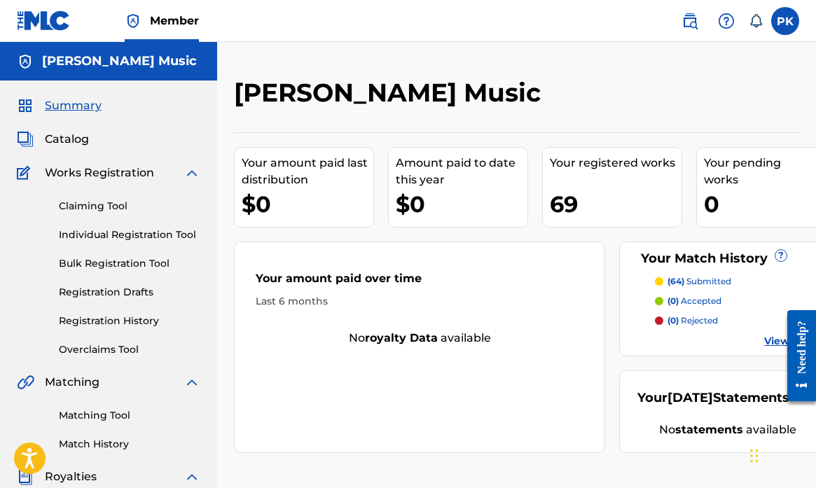
click at [69, 104] on span "Summary" at bounding box center [73, 105] width 57 height 17
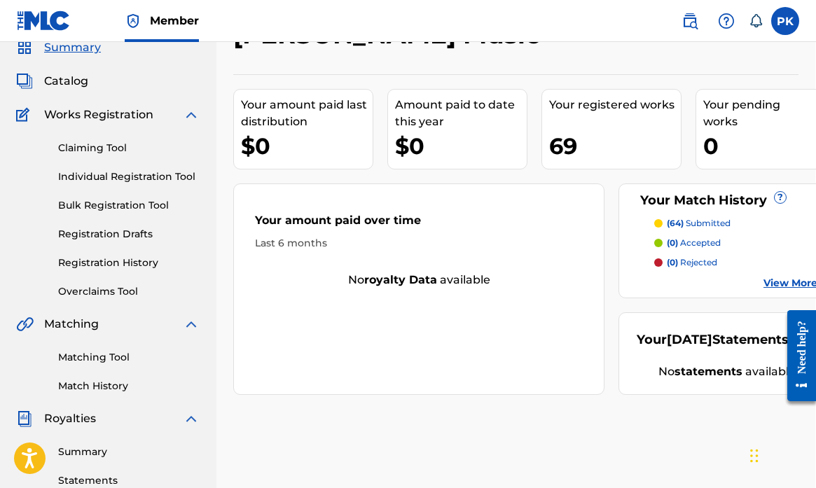
scroll to position [61, 1]
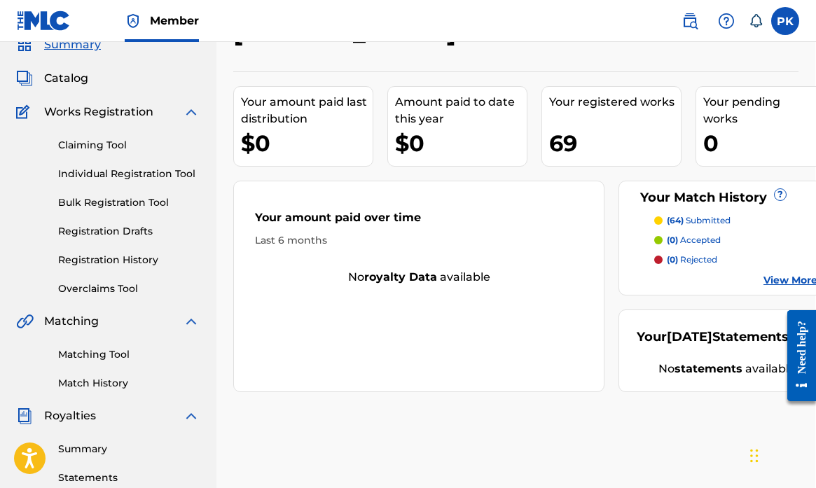
click at [88, 260] on link "Registration History" at bounding box center [128, 260] width 141 height 15
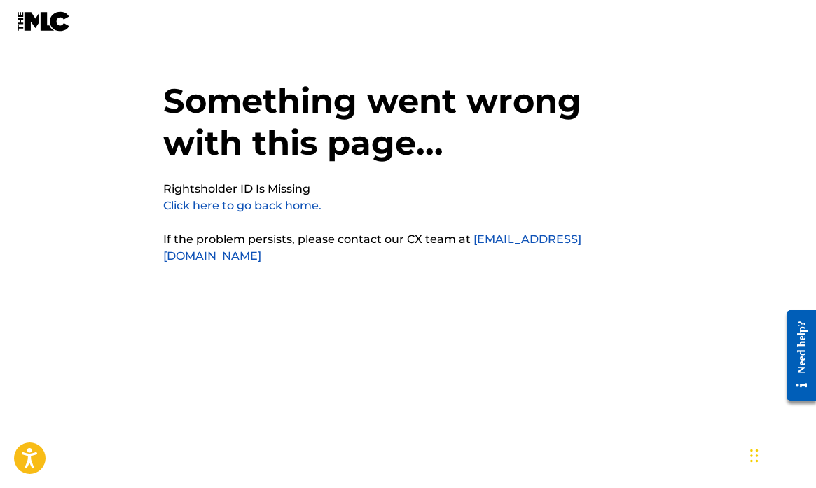
click at [285, 208] on link "Click here to go back home." at bounding box center [242, 205] width 158 height 13
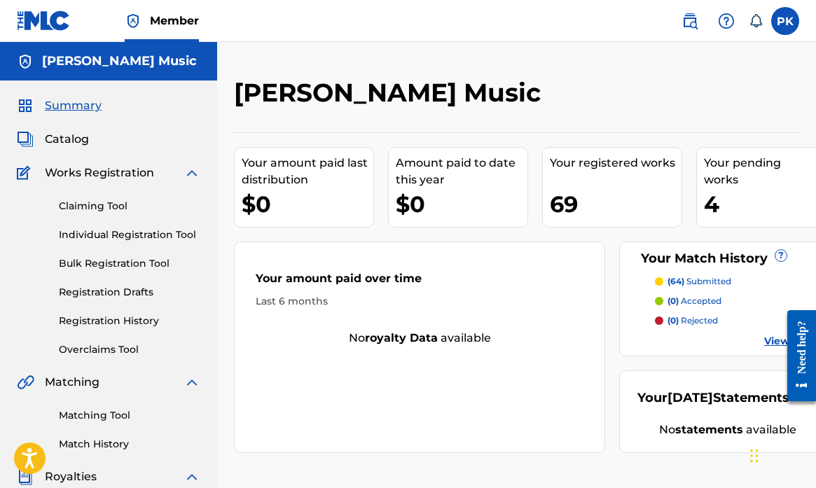
click at [726, 16] on img at bounding box center [726, 21] width 17 height 17
click at [708, 57] on link "Contact us" at bounding box center [725, 59] width 119 height 34
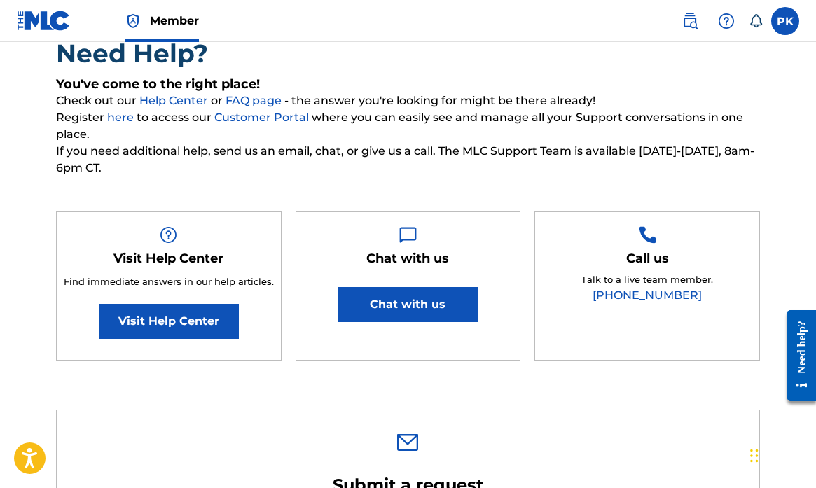
scroll to position [127, 0]
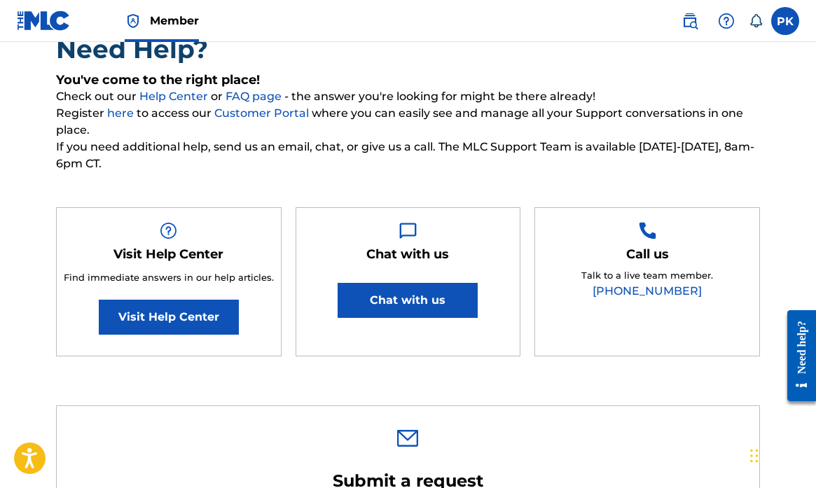
click at [411, 296] on button "Chat with us" at bounding box center [407, 300] width 140 height 35
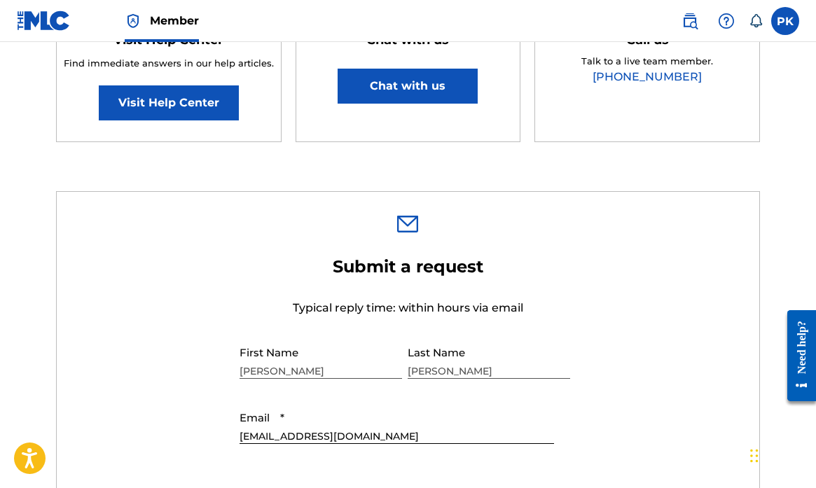
scroll to position [350, 0]
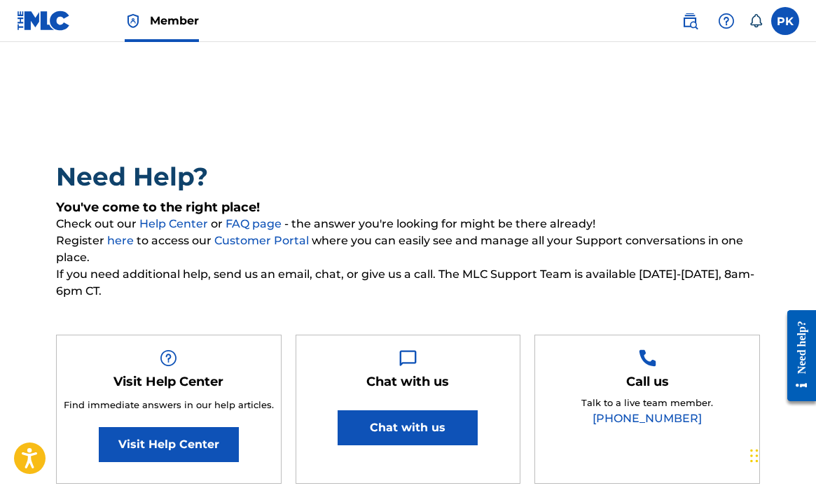
scroll to position [0, 0]
